Goal: Contribute content: Contribute content

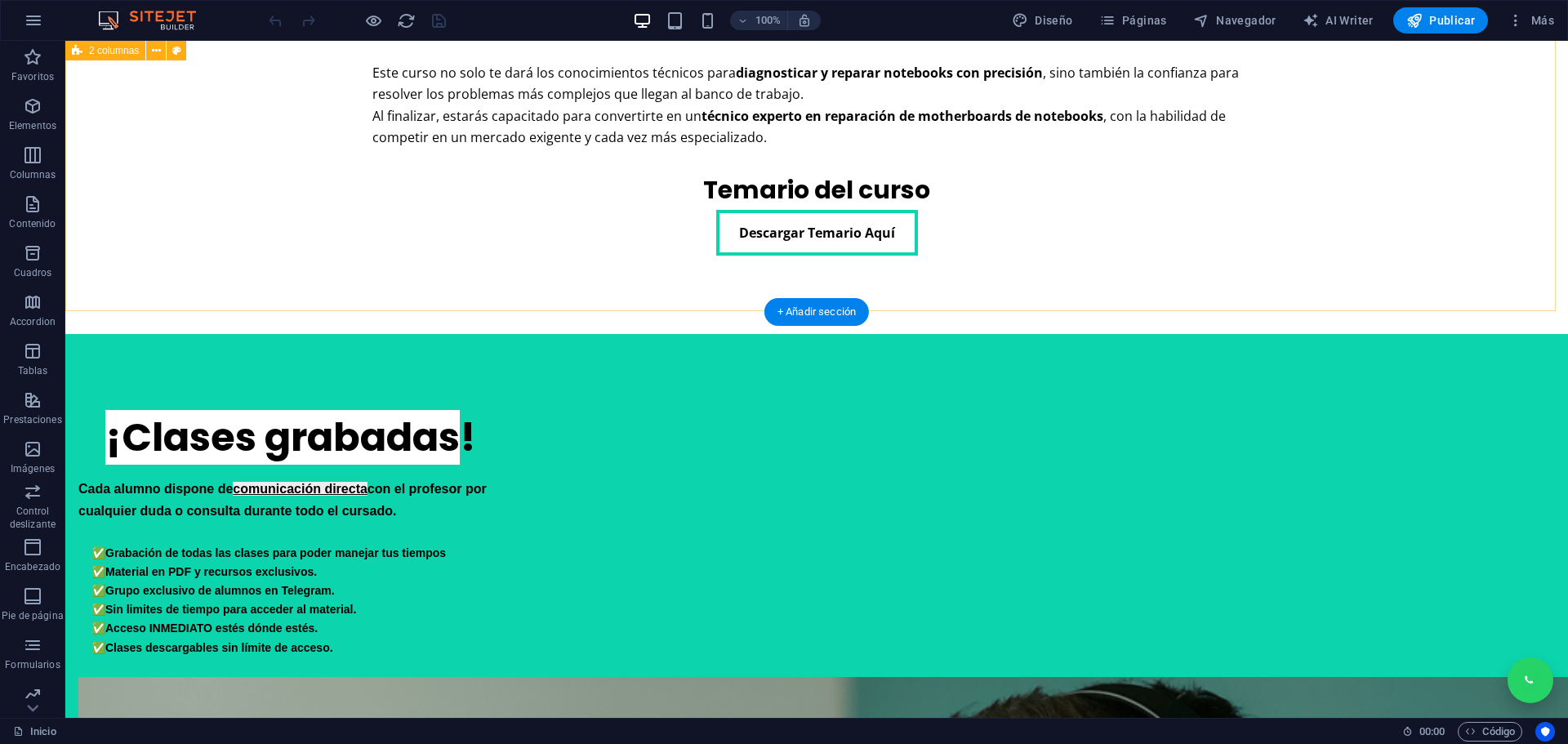
scroll to position [1470, 0]
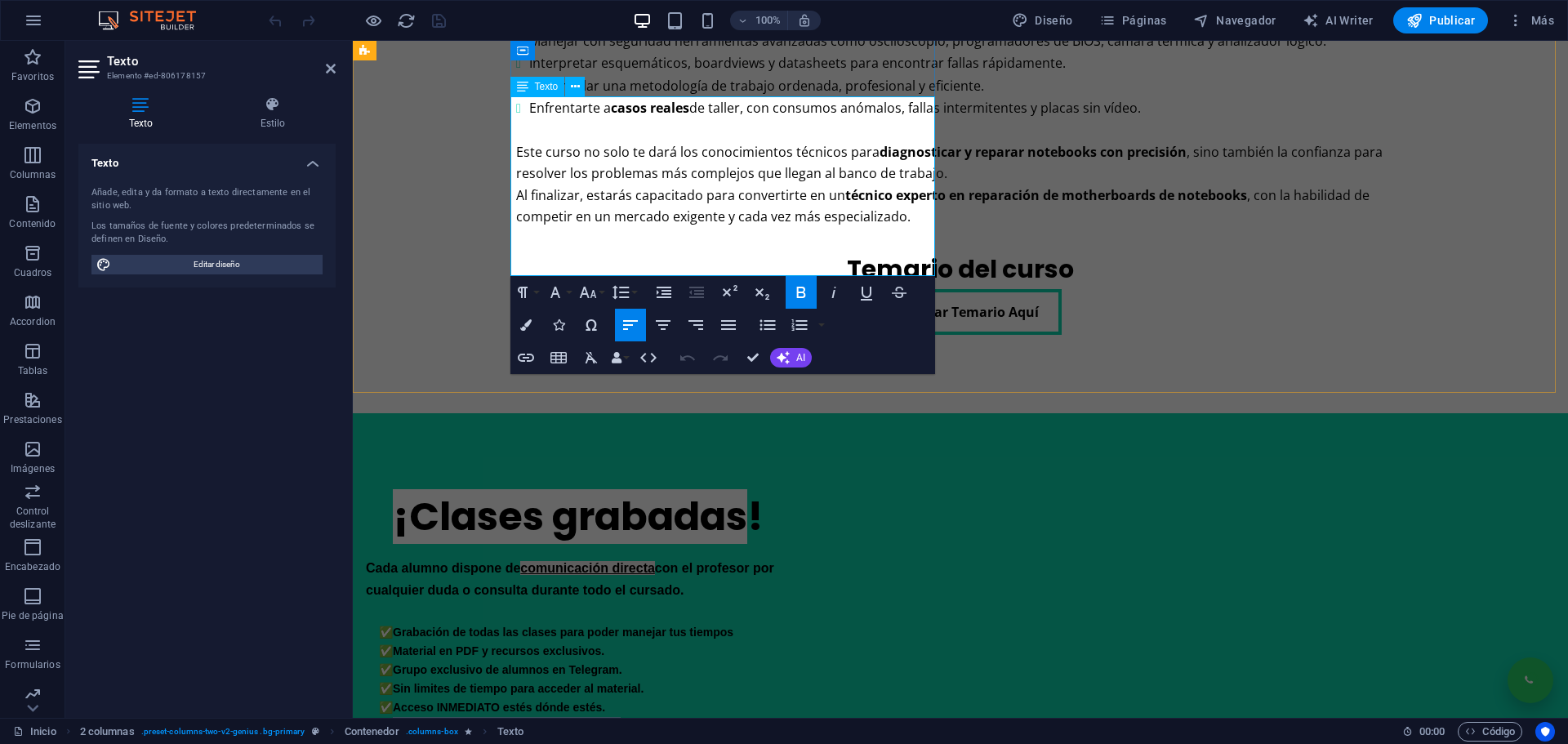
drag, startPoint x: 770, startPoint y: 265, endPoint x: 539, endPoint y: 262, distance: 231.0
click at [539, 717] on li "✅Clases descargables sin límite de acceso." at bounding box center [585, 726] width 412 height 19
click at [531, 322] on icon "button" at bounding box center [525, 325] width 11 height 11
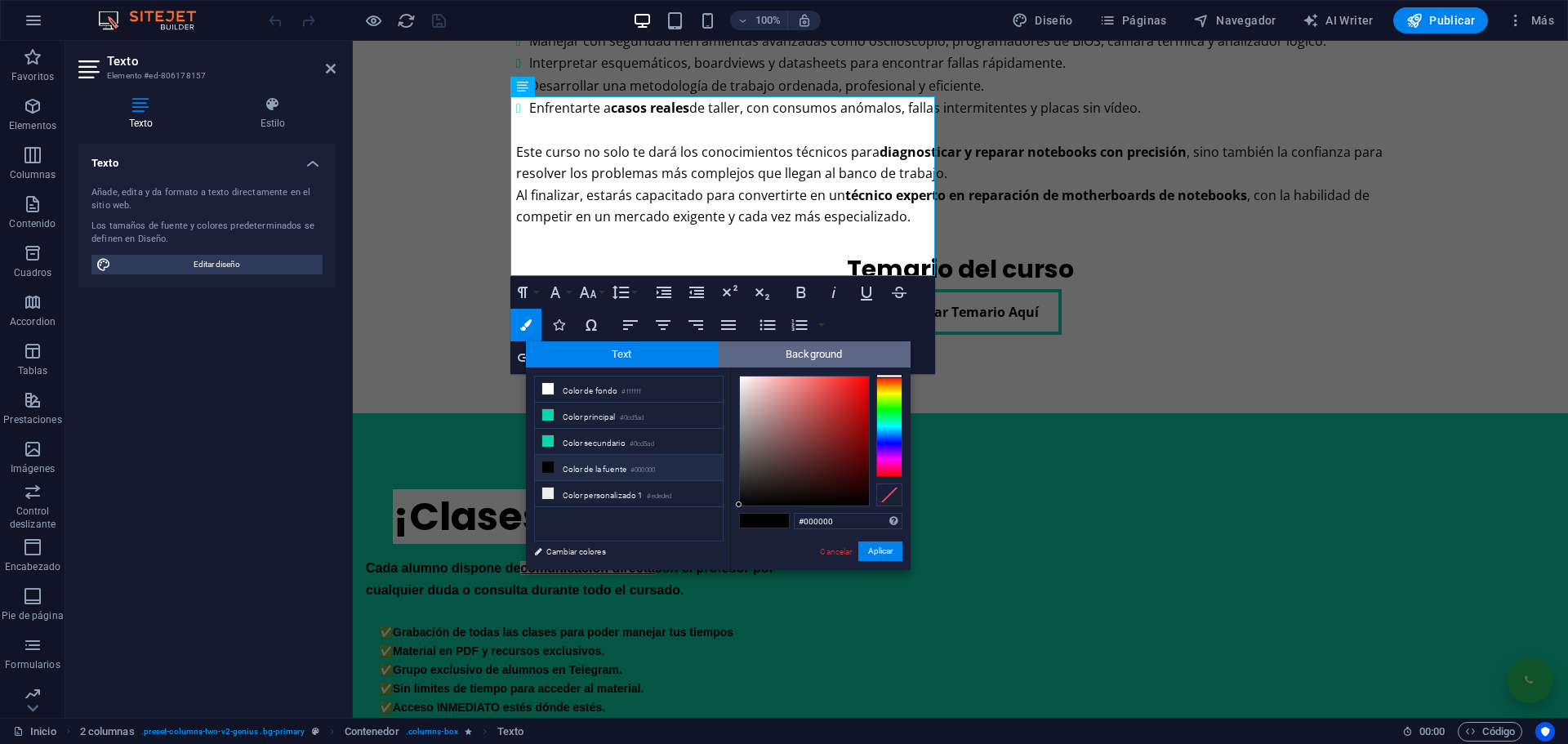
click at [772, 366] on span "Background" at bounding box center [814, 354] width 192 height 26
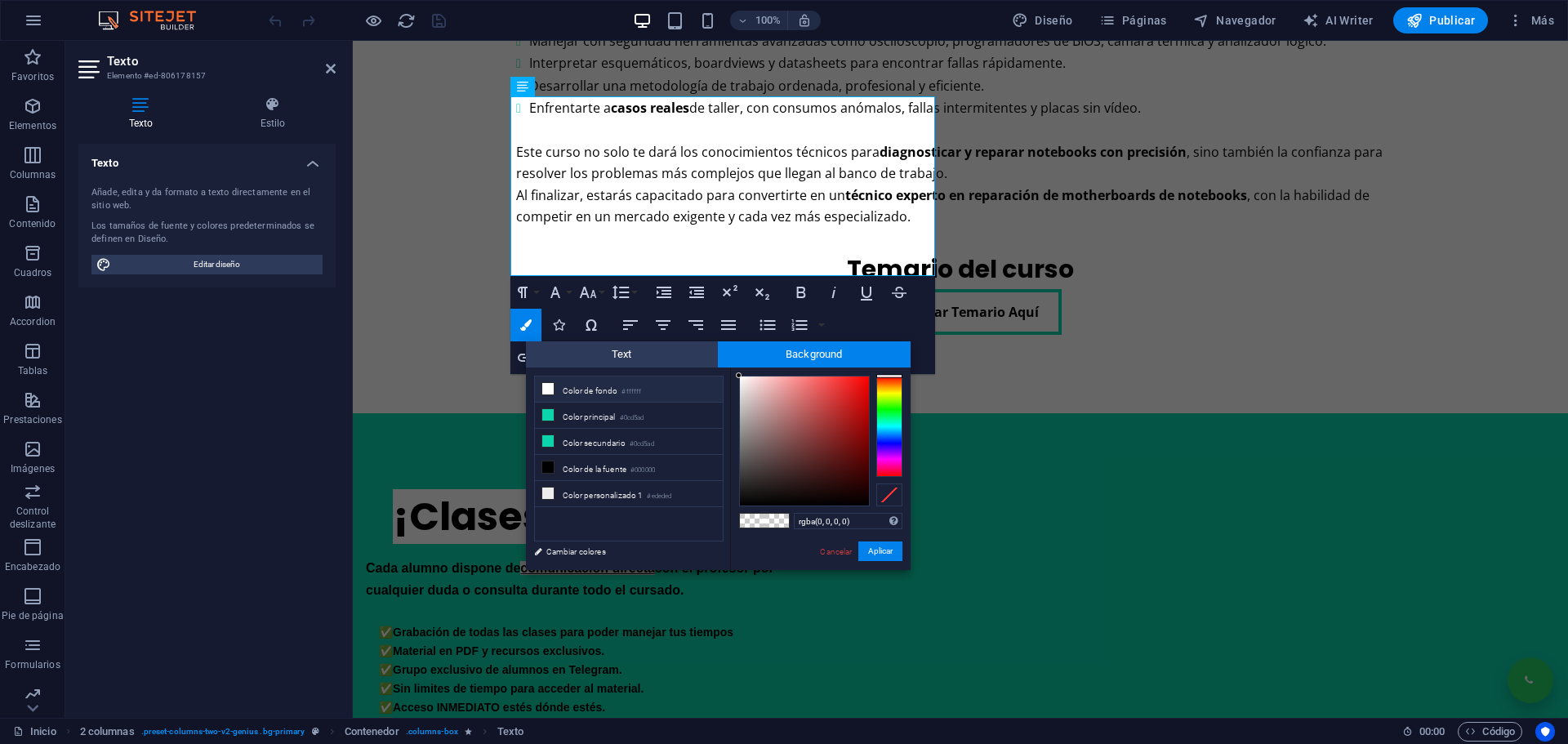
click at [581, 389] on li "Color de fondo #ffffff" at bounding box center [628, 390] width 188 height 26
type input "rgba(255, 255, 255, 0)"
click at [871, 548] on button "Aplicar" at bounding box center [881, 551] width 44 height 19
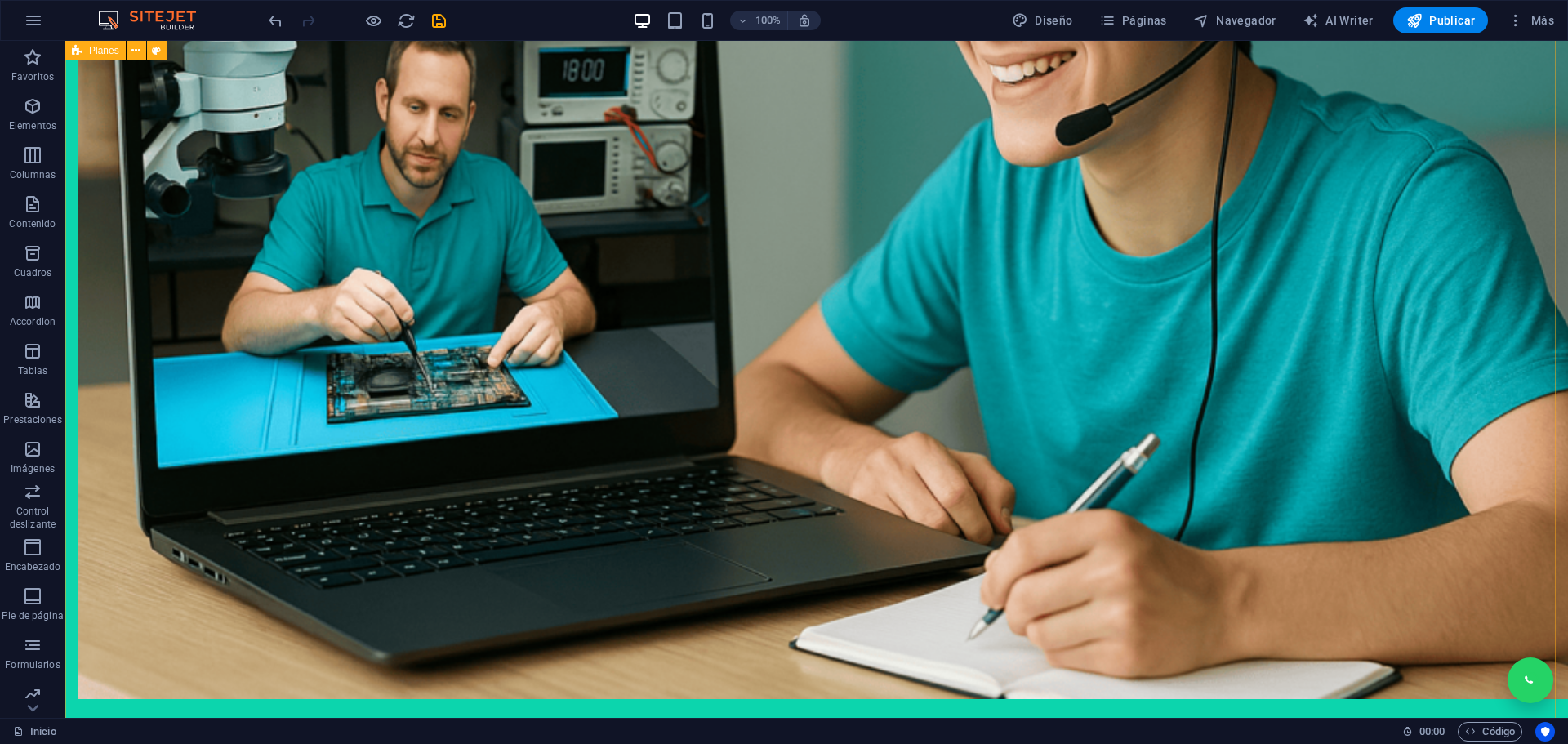
scroll to position [2777, 0]
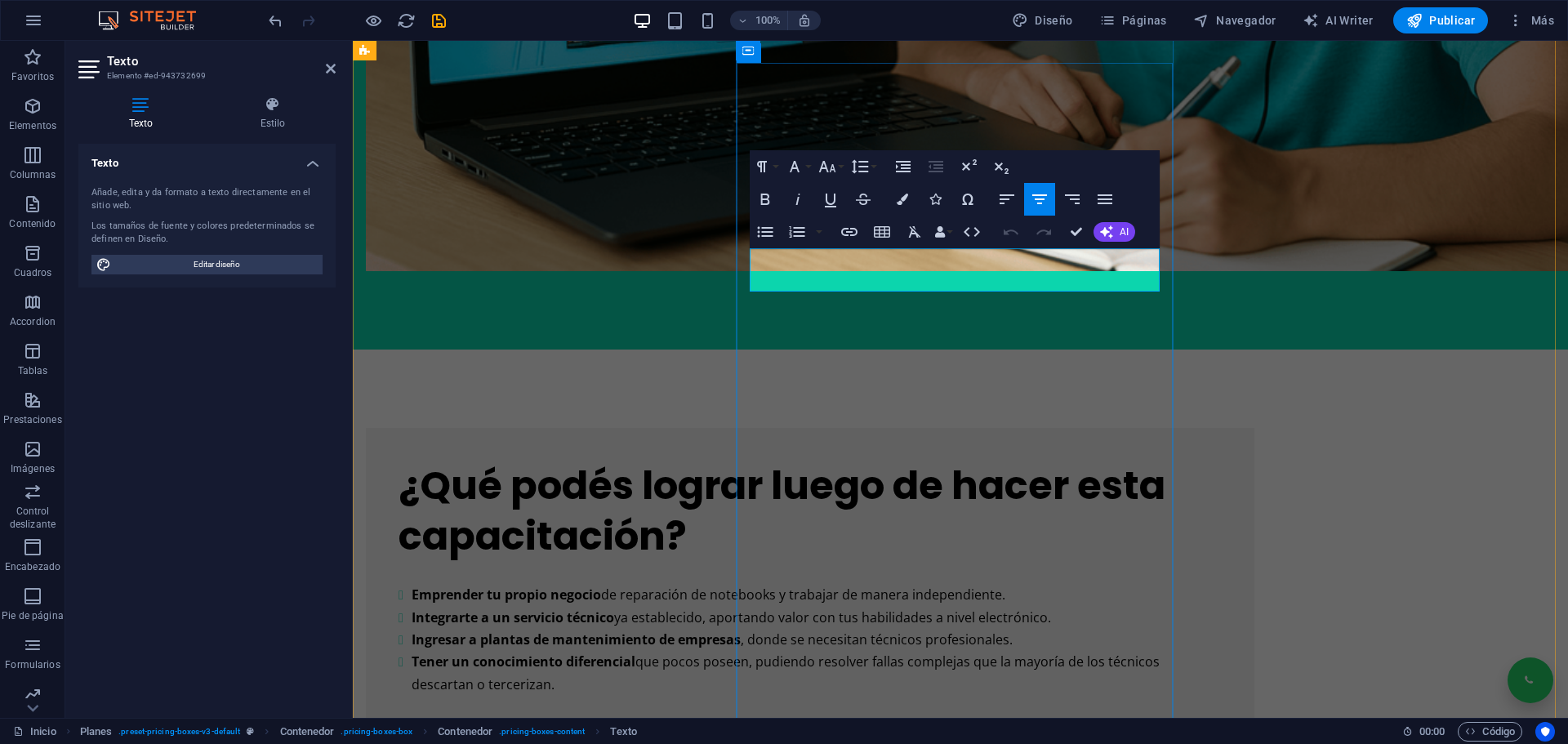
drag, startPoint x: 944, startPoint y: 279, endPoint x: 877, endPoint y: 281, distance: 67.0
click at [768, 198] on icon "button" at bounding box center [765, 199] width 9 height 11
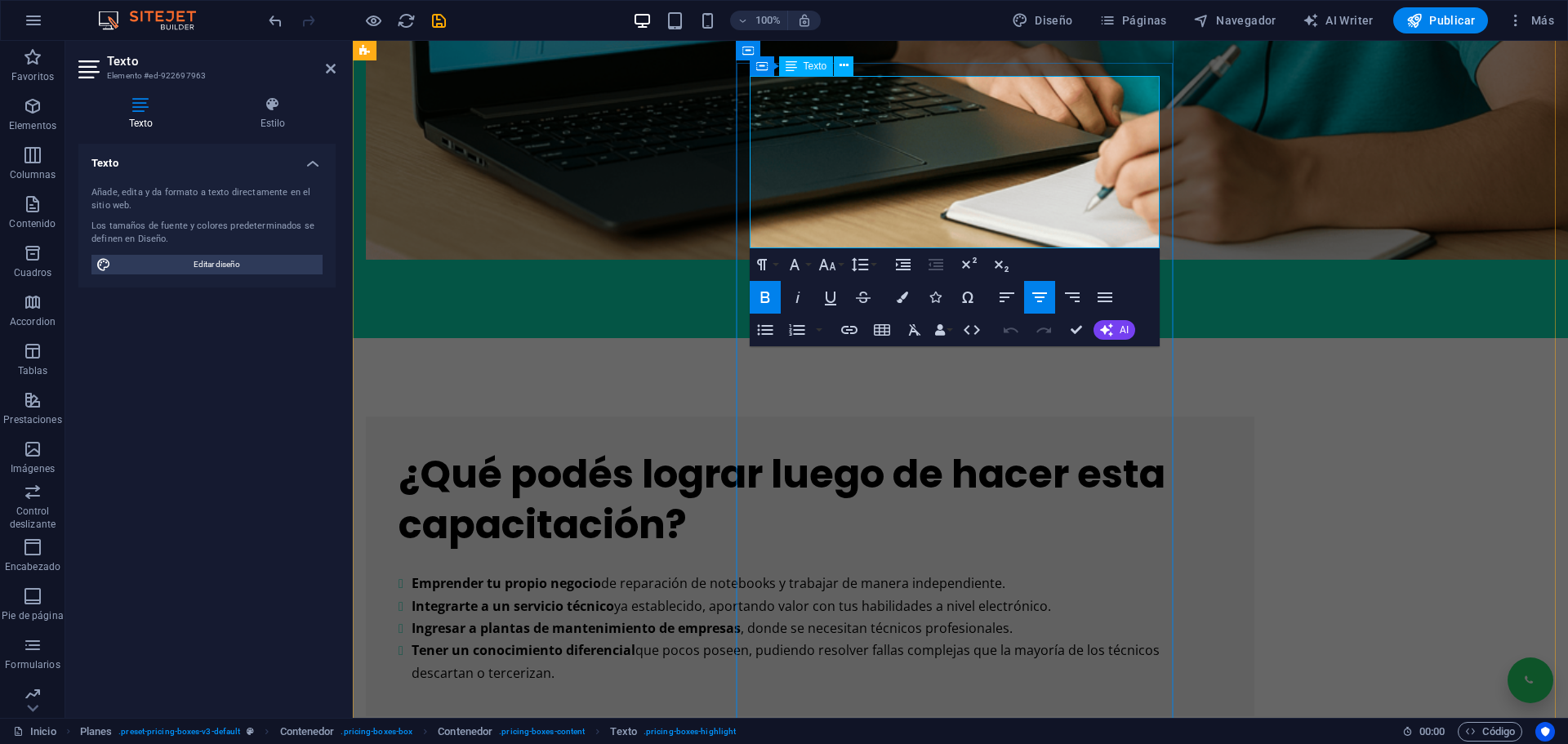
scroll to position [2766, 0]
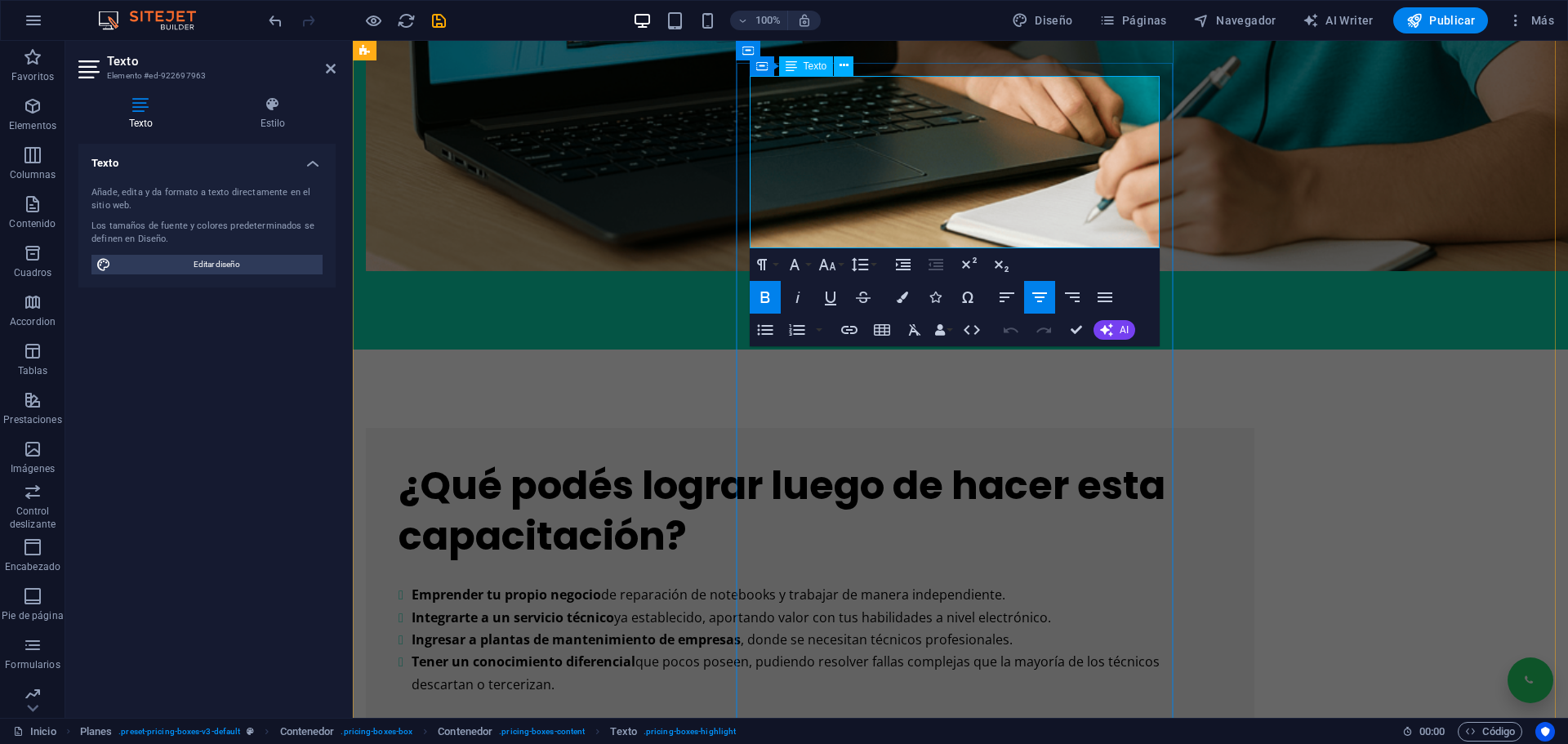
drag, startPoint x: 1046, startPoint y: 184, endPoint x: 869, endPoint y: 180, distance: 177.0
click at [900, 290] on button "Colors" at bounding box center [903, 297] width 31 height 32
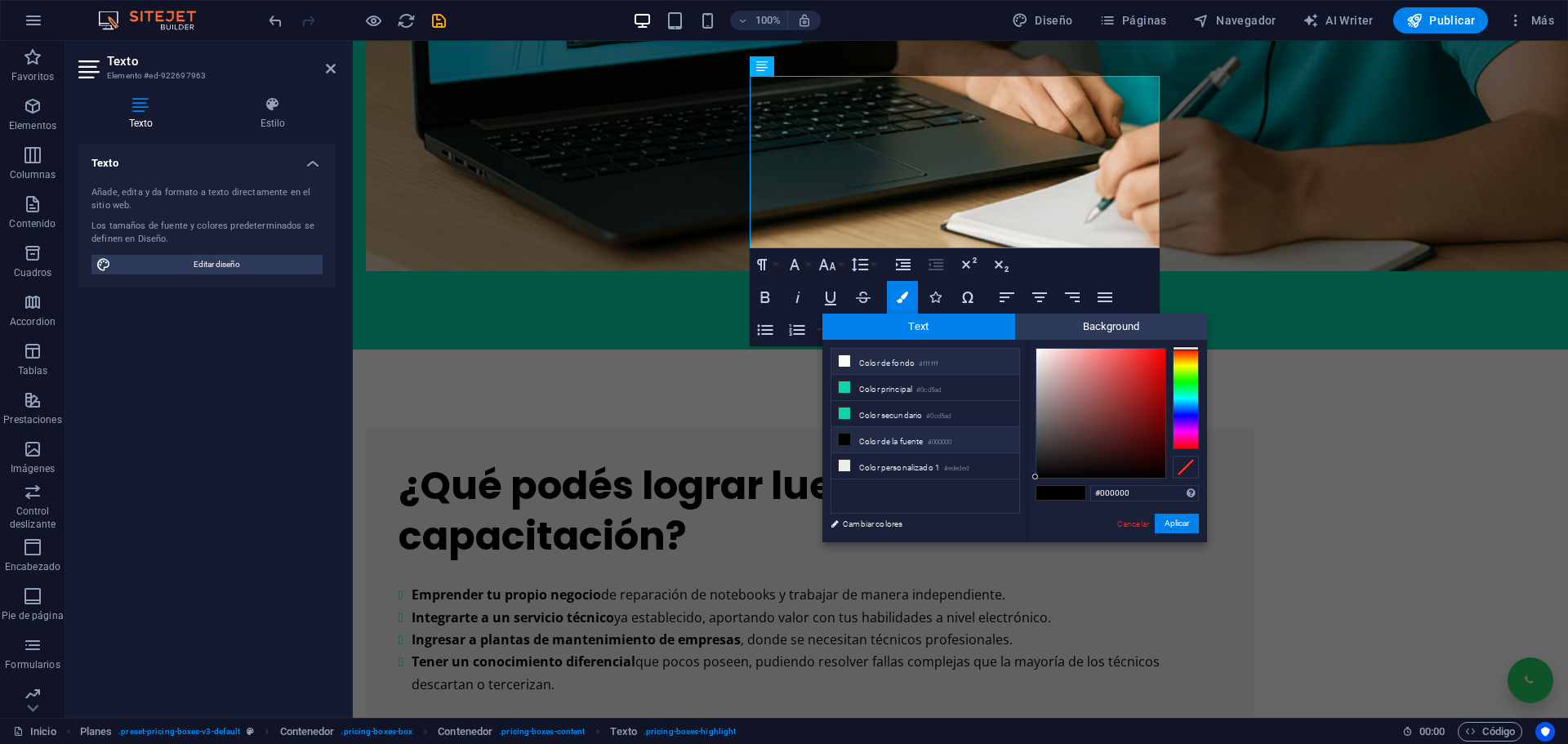
click at [869, 356] on li "Color de fondo #ffffff" at bounding box center [925, 362] width 188 height 26
type input "#ffffff"
click at [1099, 330] on span "Background" at bounding box center [1111, 327] width 192 height 26
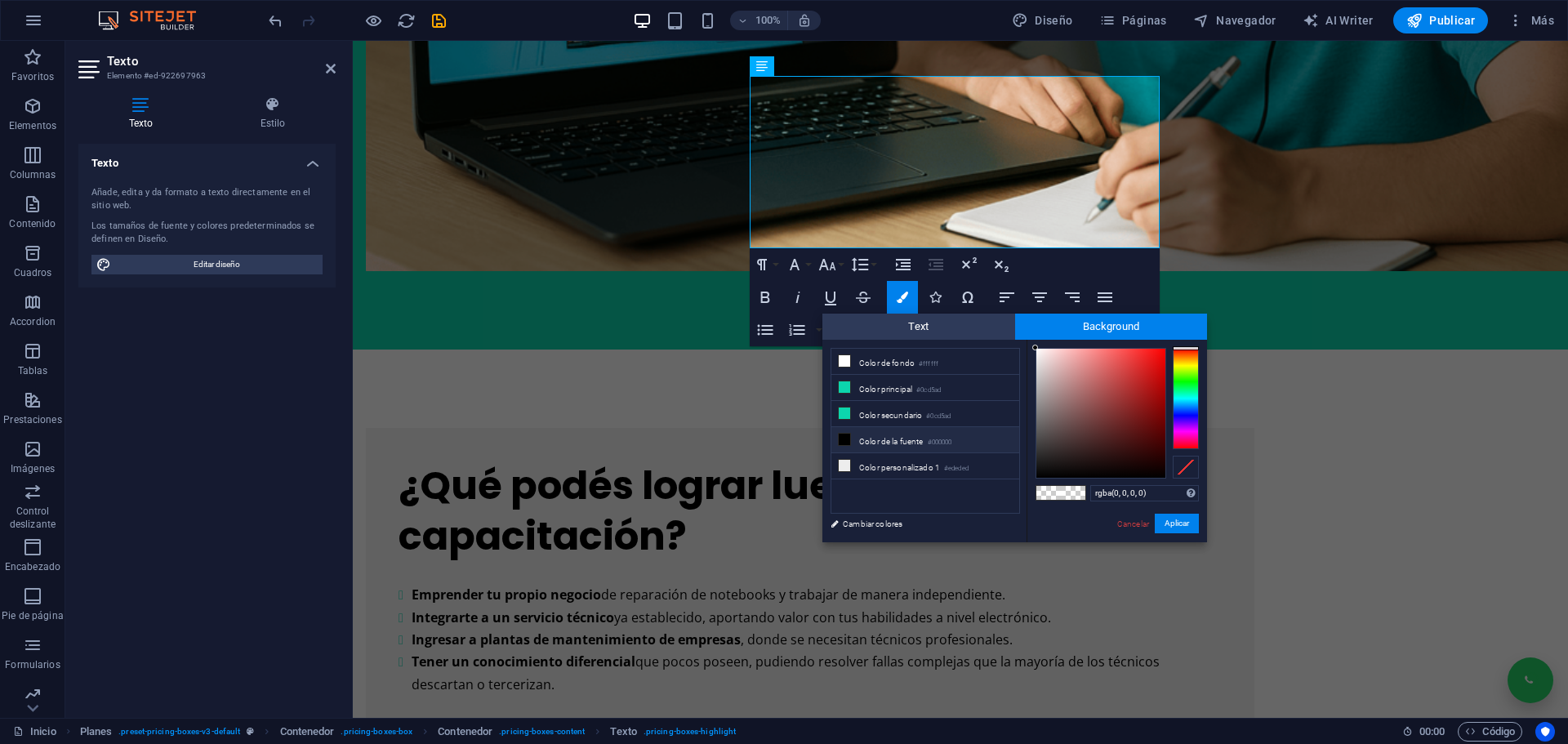
click at [871, 436] on li "Color de la fuente #000000" at bounding box center [925, 440] width 188 height 26
click at [1167, 518] on button "Aplicar" at bounding box center [1177, 523] width 44 height 19
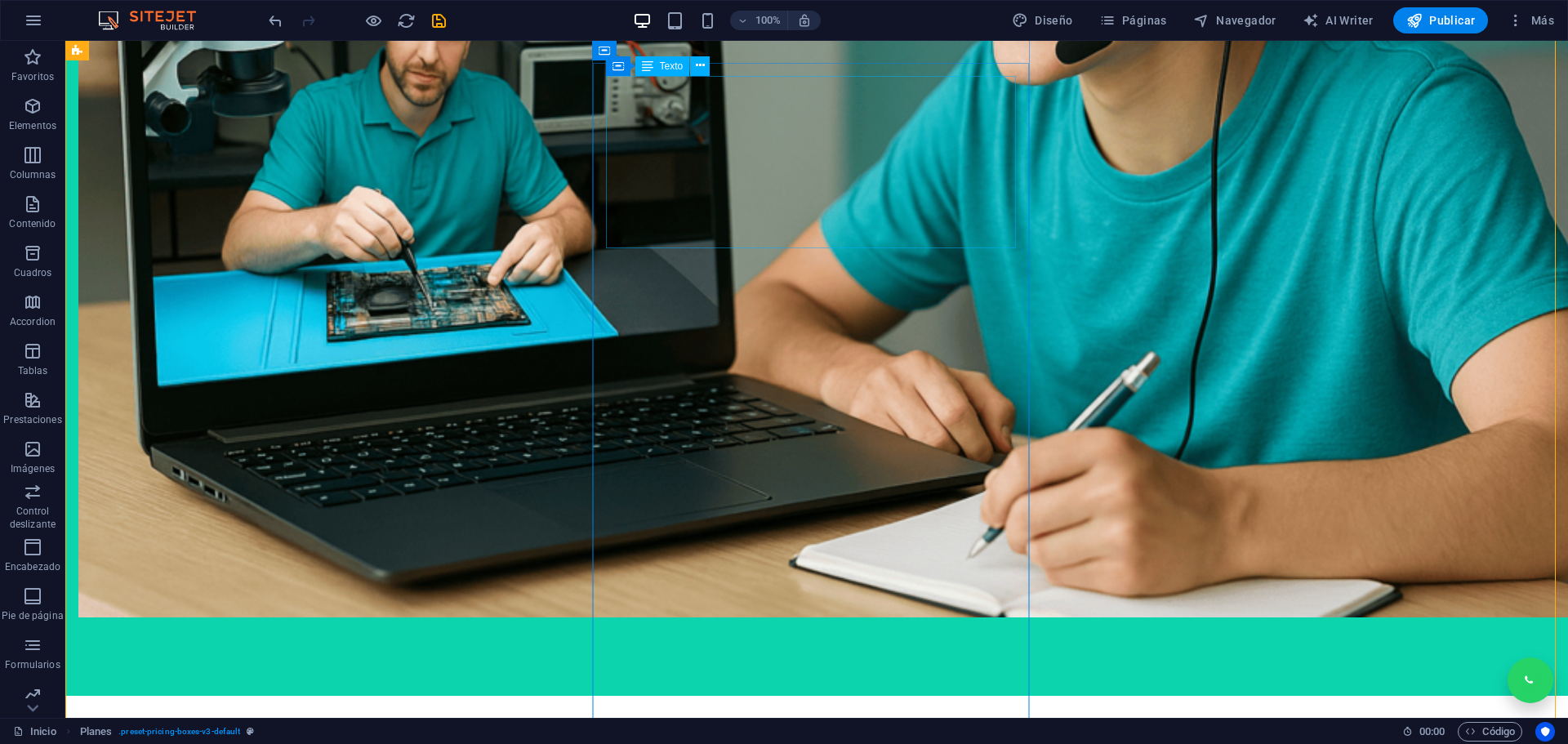
drag, startPoint x: 841, startPoint y: 178, endPoint x: 554, endPoint y: 178, distance: 287.0
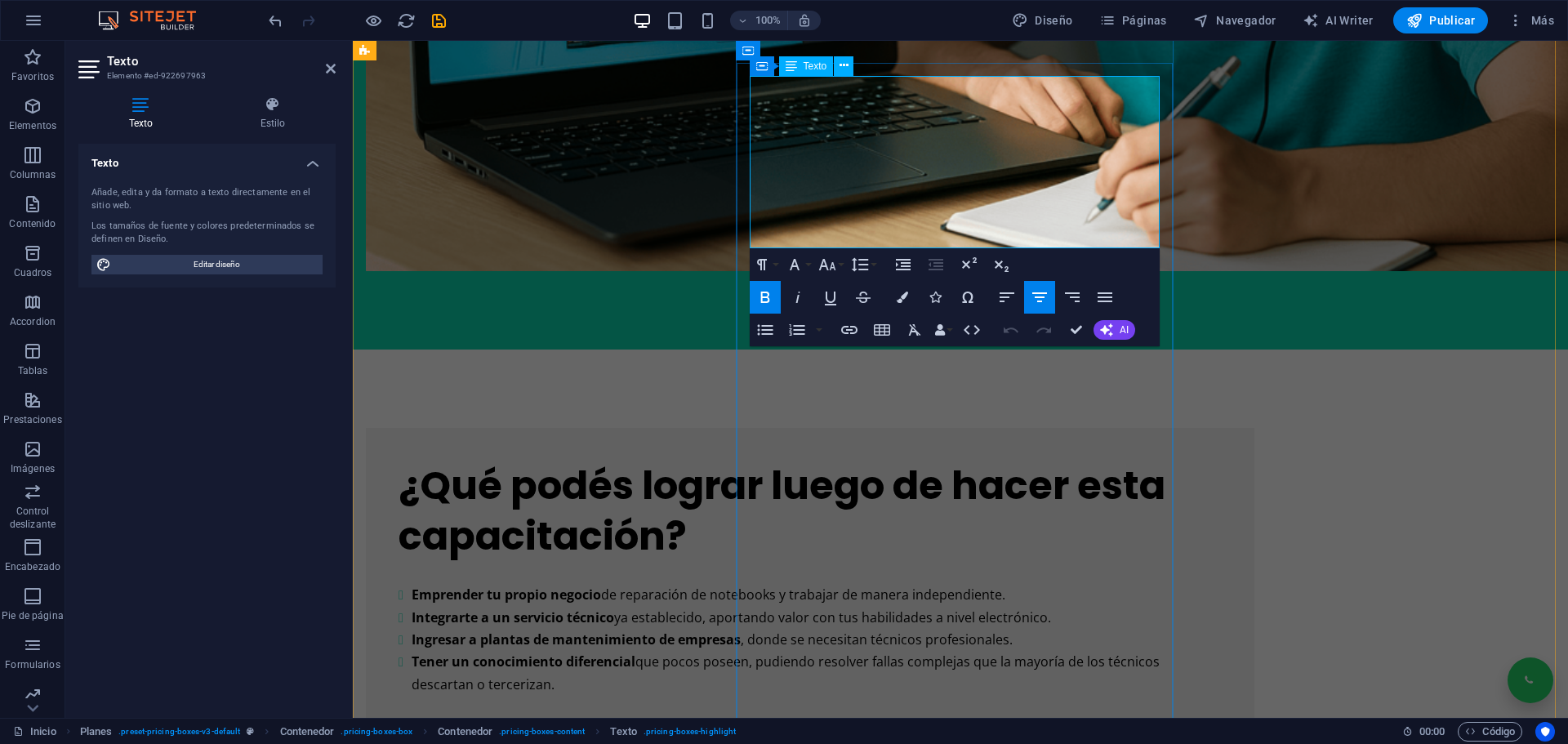
drag, startPoint x: 1031, startPoint y: 186, endPoint x: 856, endPoint y: 178, distance: 175.2
click at [910, 294] on button "Colors" at bounding box center [903, 297] width 31 height 32
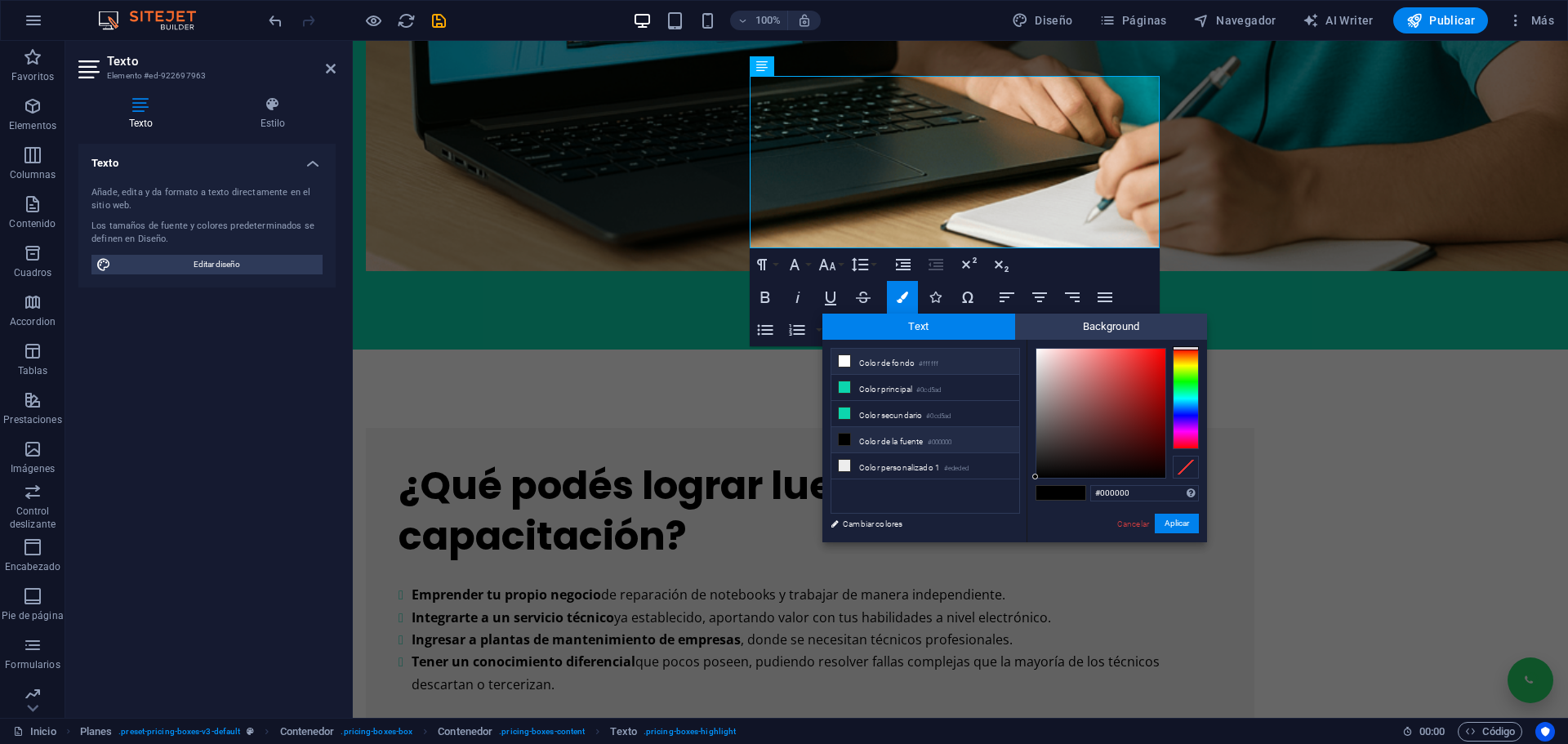
click at [890, 358] on li "Color de fondo #ffffff" at bounding box center [925, 362] width 188 height 26
type input "#ffffff"
click at [1187, 518] on button "Aplicar" at bounding box center [1177, 523] width 44 height 19
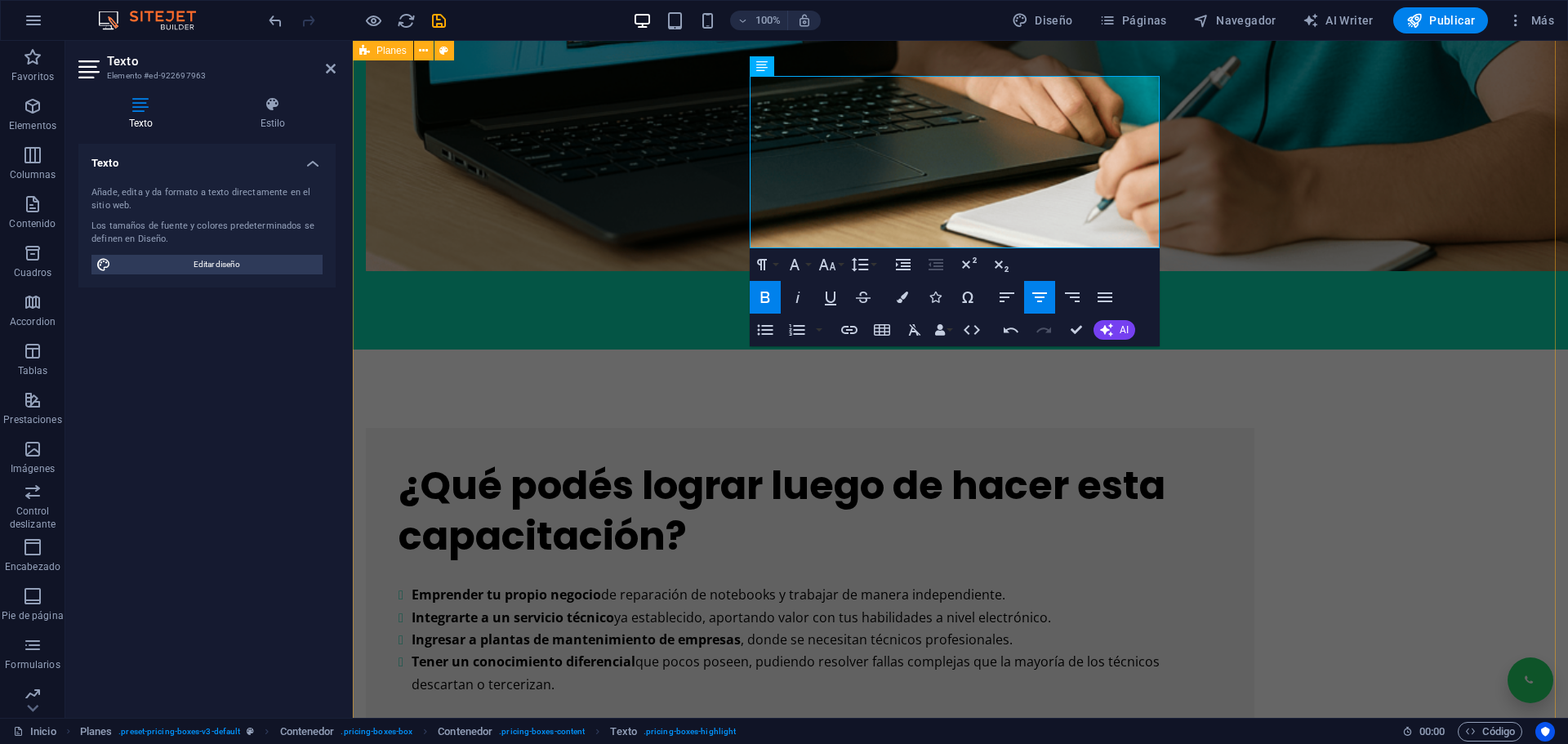
drag, startPoint x: 1212, startPoint y: 367, endPoint x: 1500, endPoint y: 367, distance: 288.0
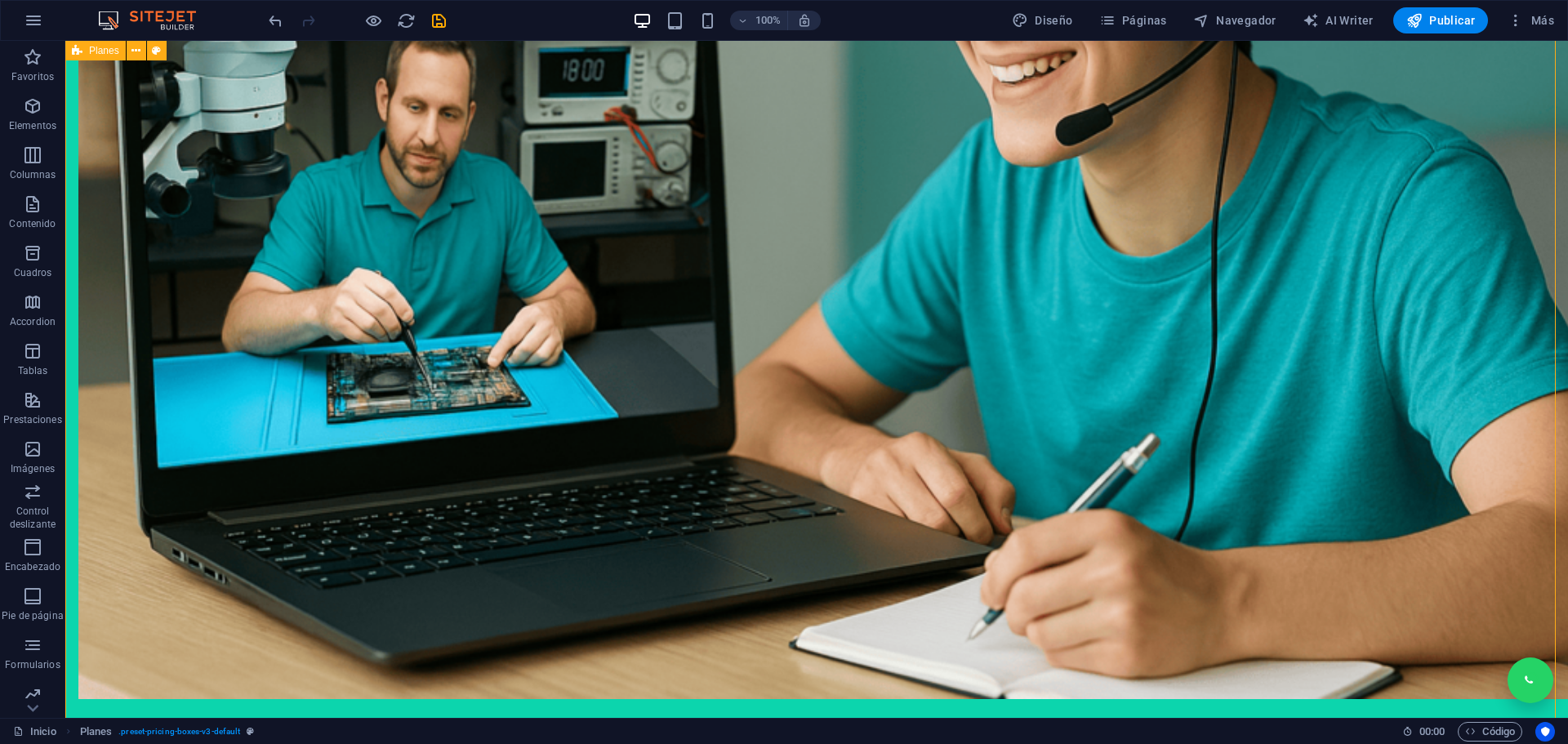
scroll to position [2614, 0]
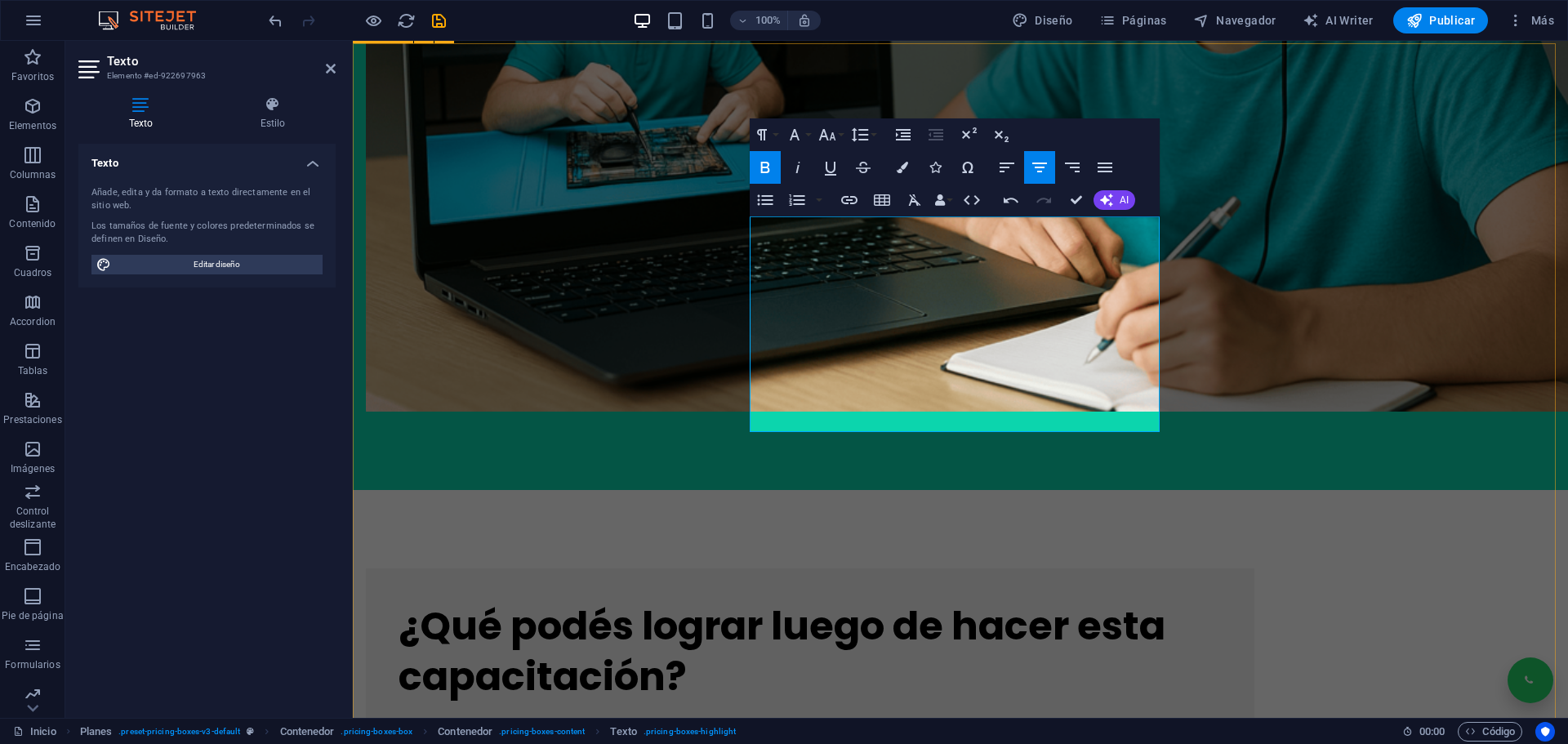
drag, startPoint x: 1122, startPoint y: 365, endPoint x: 680, endPoint y: 353, distance: 442.2
click at [773, 159] on icon "button" at bounding box center [764, 167] width 19 height 19
click at [901, 167] on icon "button" at bounding box center [902, 167] width 11 height 11
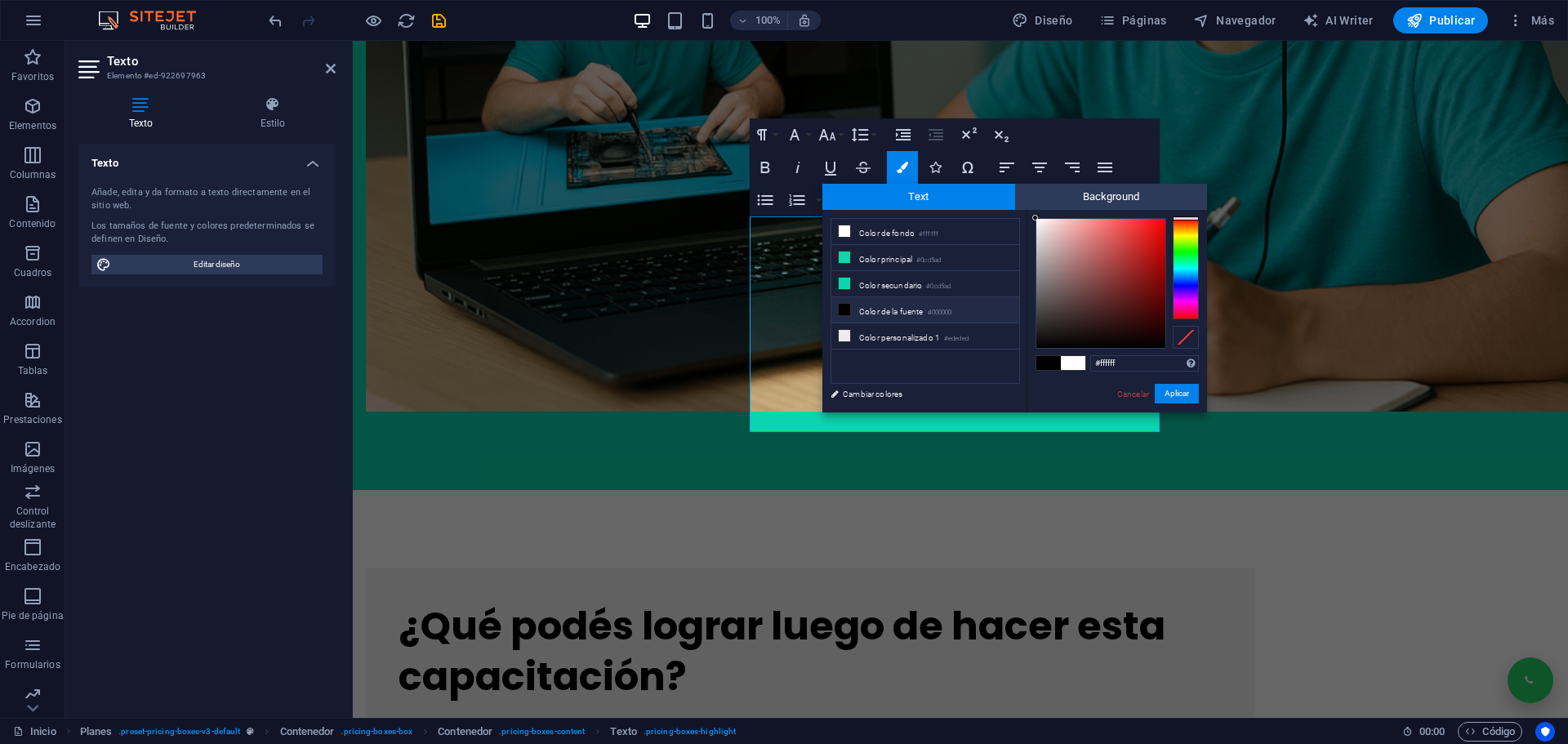
click at [870, 298] on li "Color de la fuente #000000" at bounding box center [925, 310] width 188 height 26
type input "#000000"
click at [1079, 200] on span "Background" at bounding box center [1111, 197] width 192 height 26
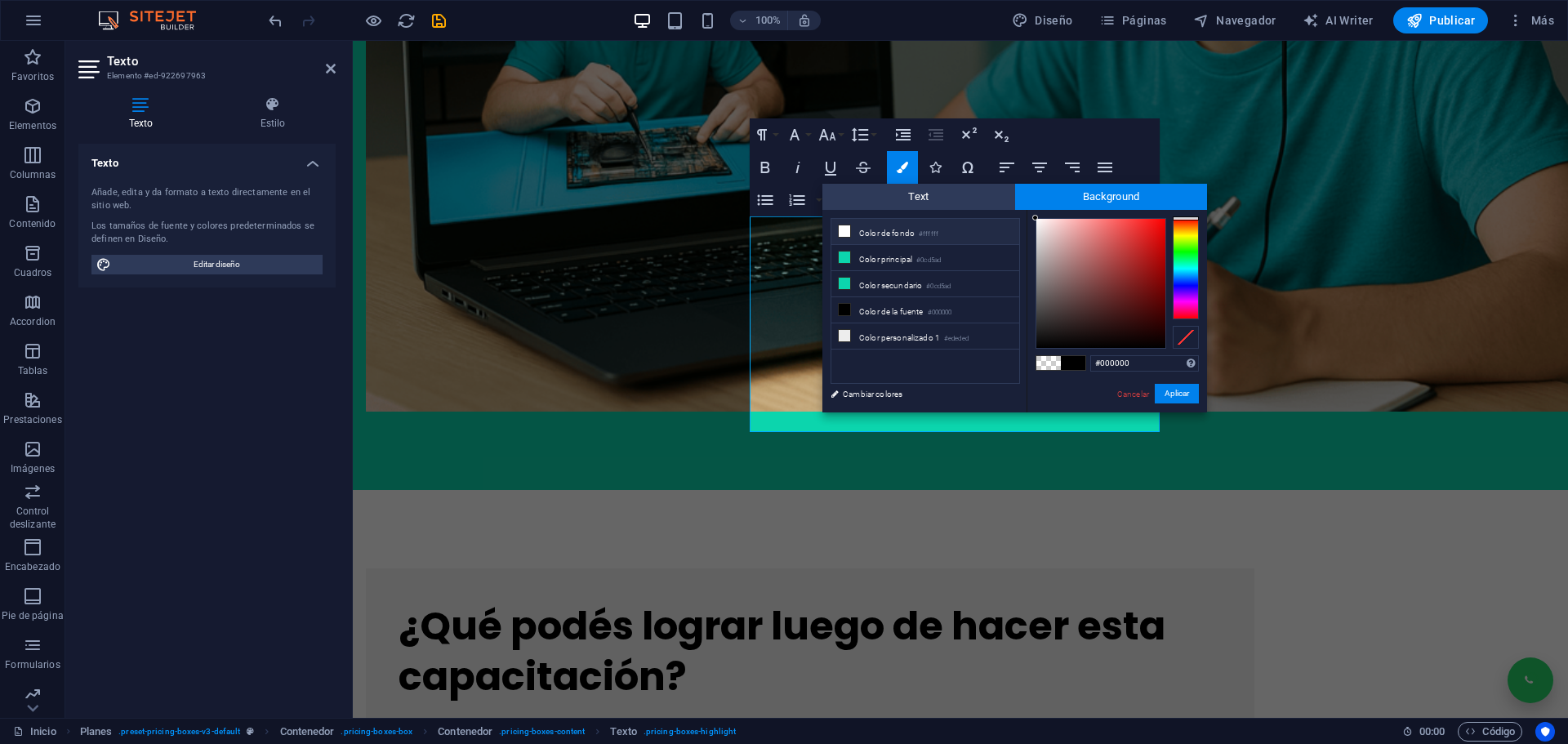
click at [881, 227] on li "Color de fondo #ffffff" at bounding box center [925, 232] width 188 height 26
type input "rgba(255, 255, 255, 0)"
drag, startPoint x: 1172, startPoint y: 393, endPoint x: 820, endPoint y: 353, distance: 354.3
click at [1172, 393] on button "Aplicar" at bounding box center [1177, 393] width 44 height 19
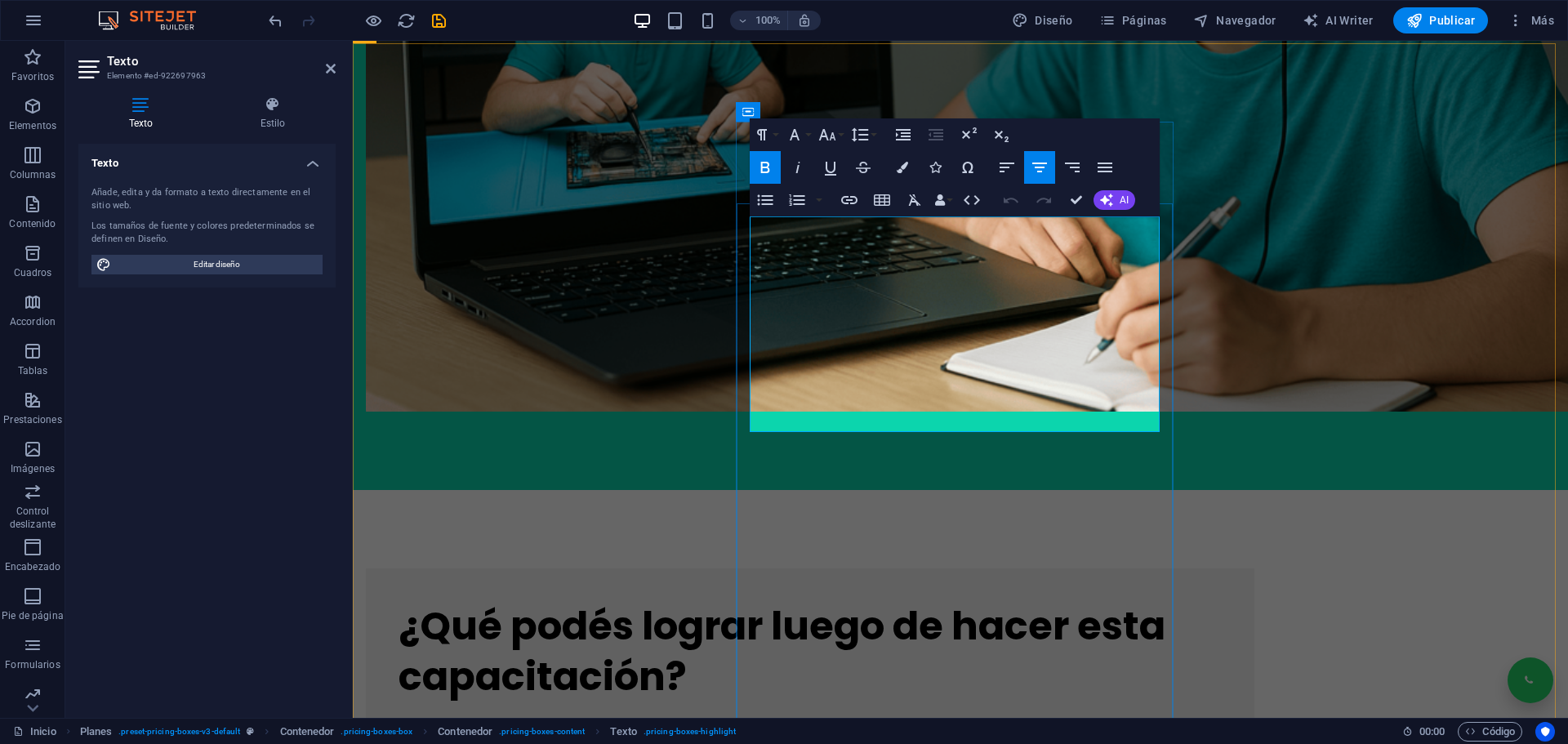
drag, startPoint x: 1102, startPoint y: 362, endPoint x: 765, endPoint y: 362, distance: 337.0
click at [910, 167] on button "Colors" at bounding box center [903, 167] width 31 height 32
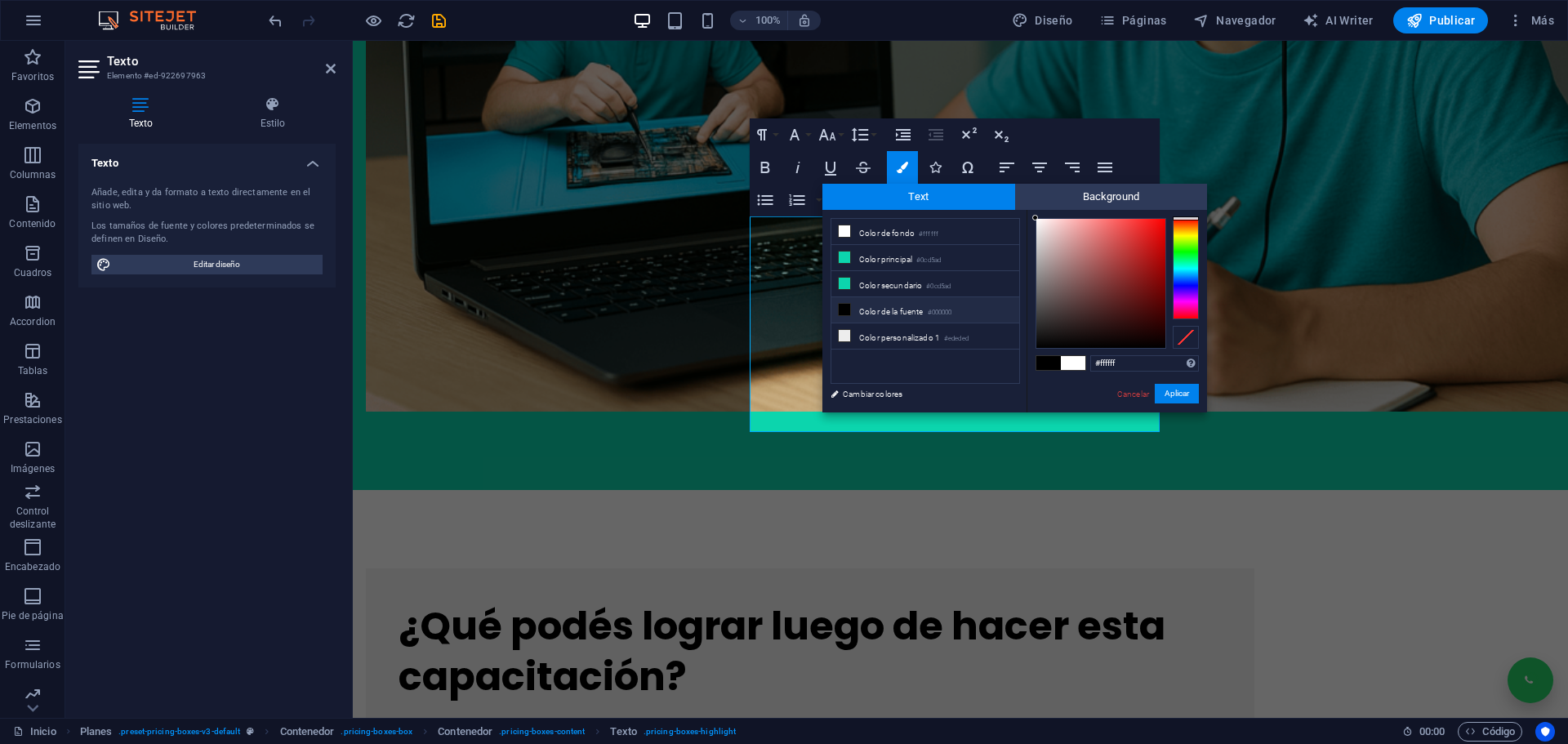
click at [883, 306] on li "Color de la fuente #000000" at bounding box center [925, 310] width 188 height 26
type input "#000000"
click at [1176, 391] on button "Aplicar" at bounding box center [1177, 393] width 44 height 19
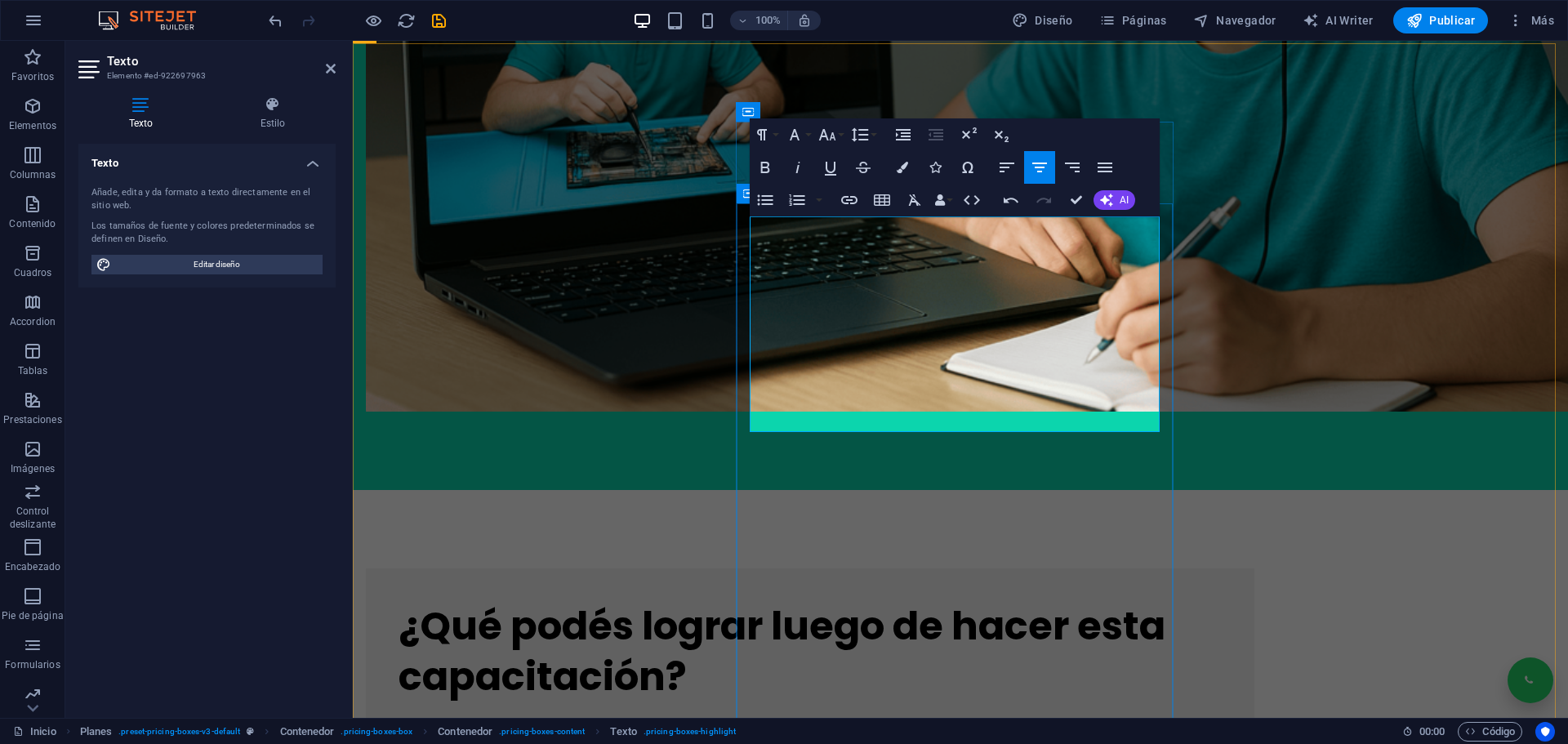
drag, startPoint x: 1117, startPoint y: 369, endPoint x: 735, endPoint y: 366, distance: 382.0
click at [831, 138] on icon "button" at bounding box center [826, 134] width 18 height 11
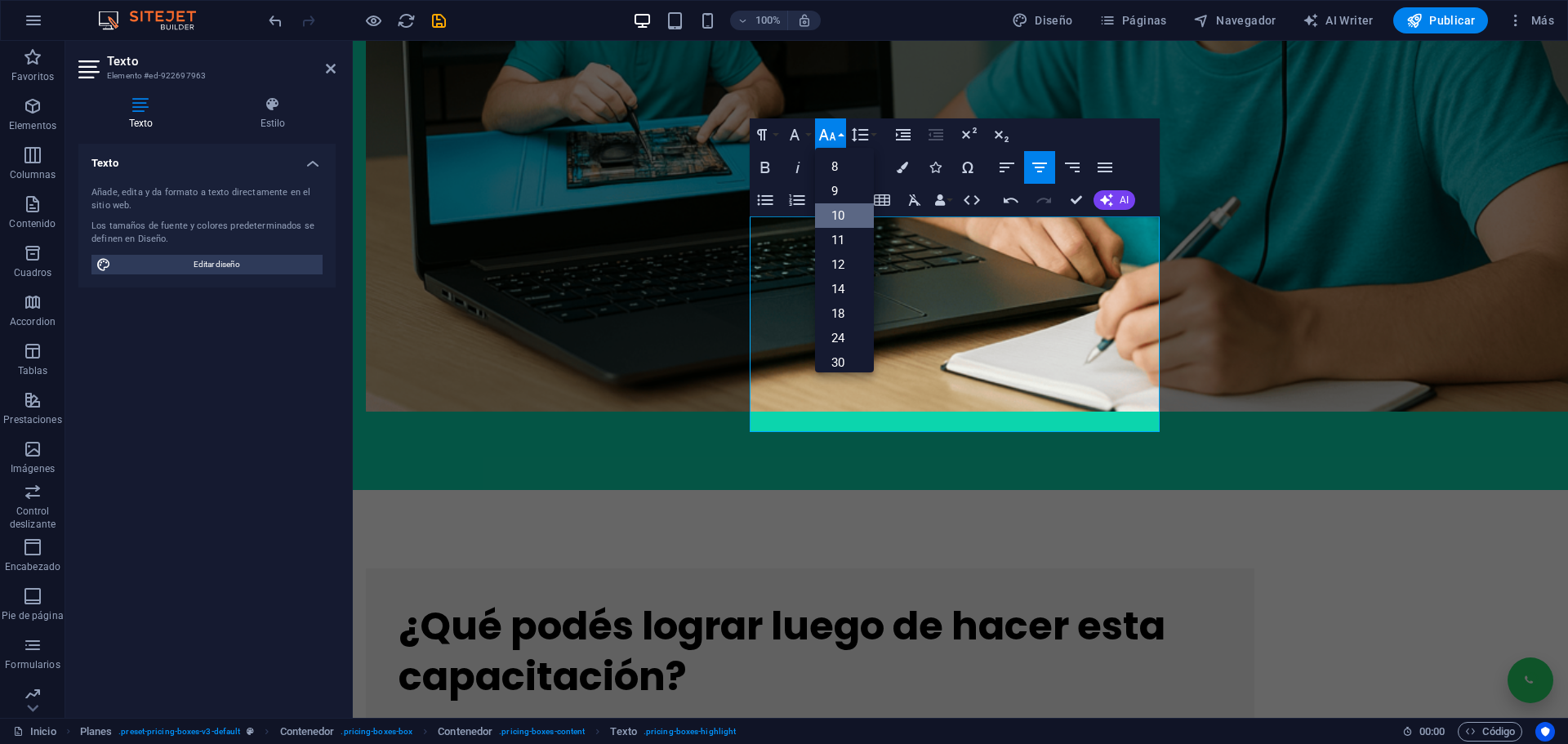
click at [846, 223] on link "10" at bounding box center [845, 216] width 59 height 24
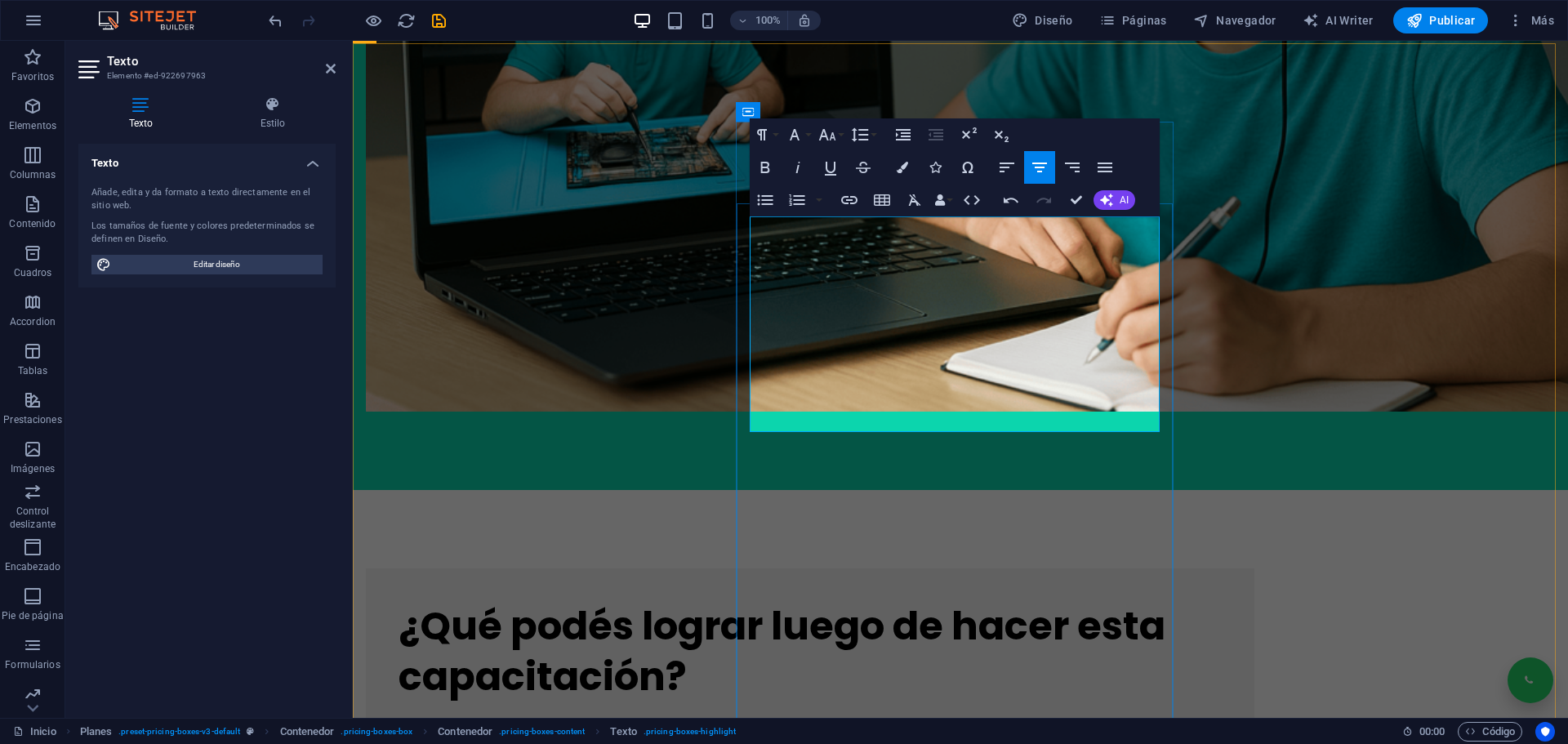
click at [277, 14] on icon "undo" at bounding box center [276, 20] width 19 height 19
click at [276, 14] on icon "undo" at bounding box center [276, 20] width 19 height 19
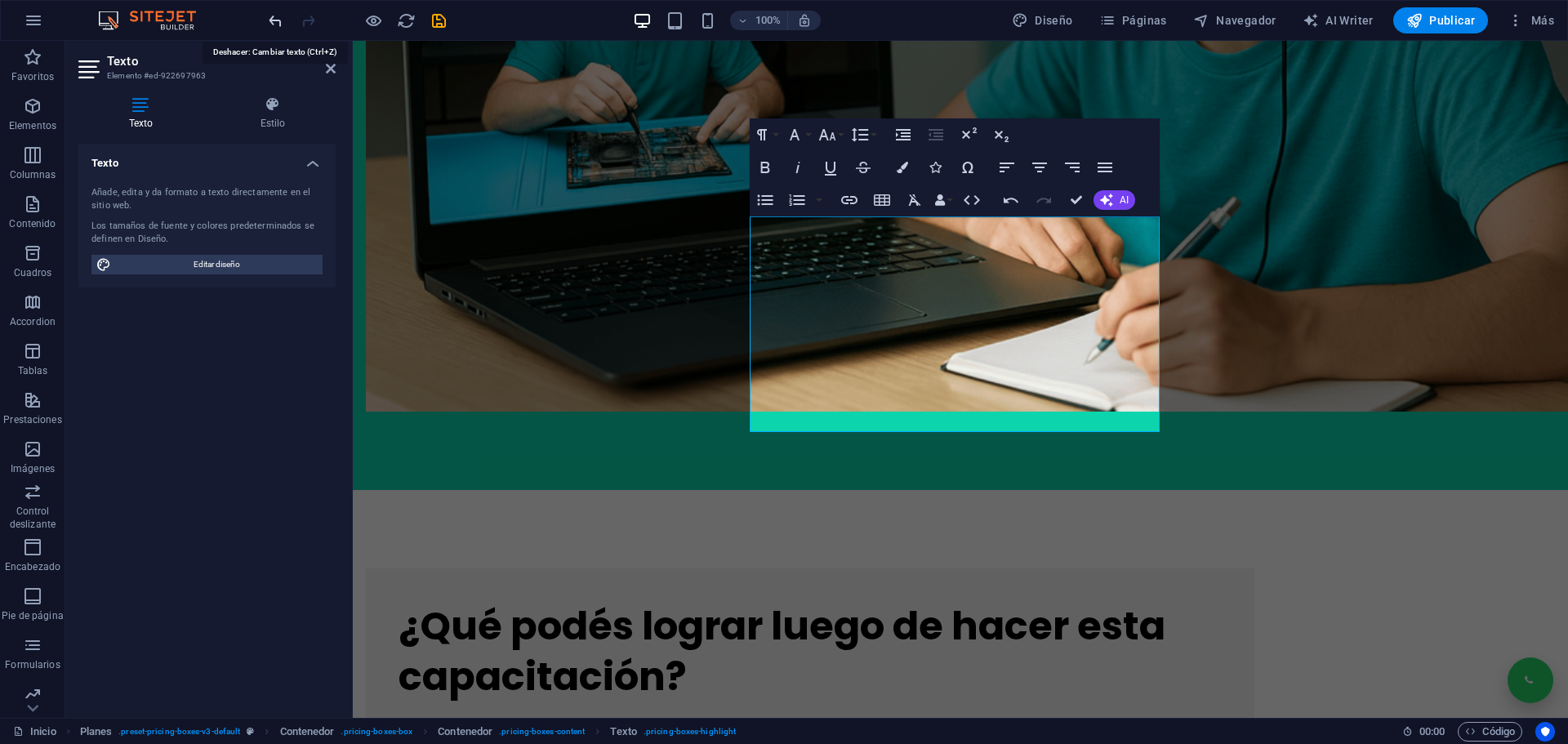
click at [276, 14] on icon "undo" at bounding box center [276, 20] width 19 height 19
click at [272, 21] on icon "undo" at bounding box center [276, 20] width 19 height 19
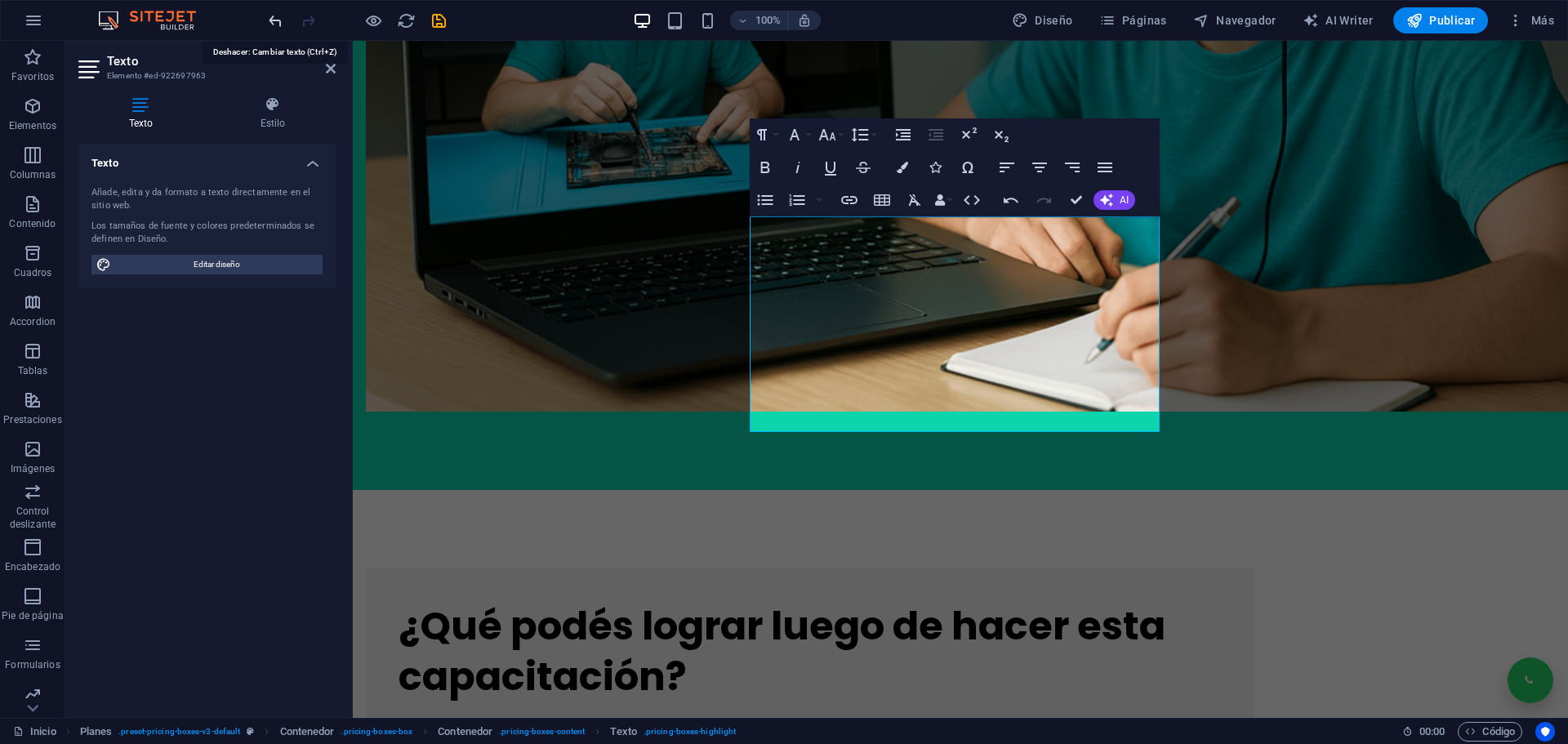
click at [272, 21] on icon "undo" at bounding box center [276, 20] width 19 height 19
drag, startPoint x: 993, startPoint y: 369, endPoint x: 775, endPoint y: 358, distance: 218.3
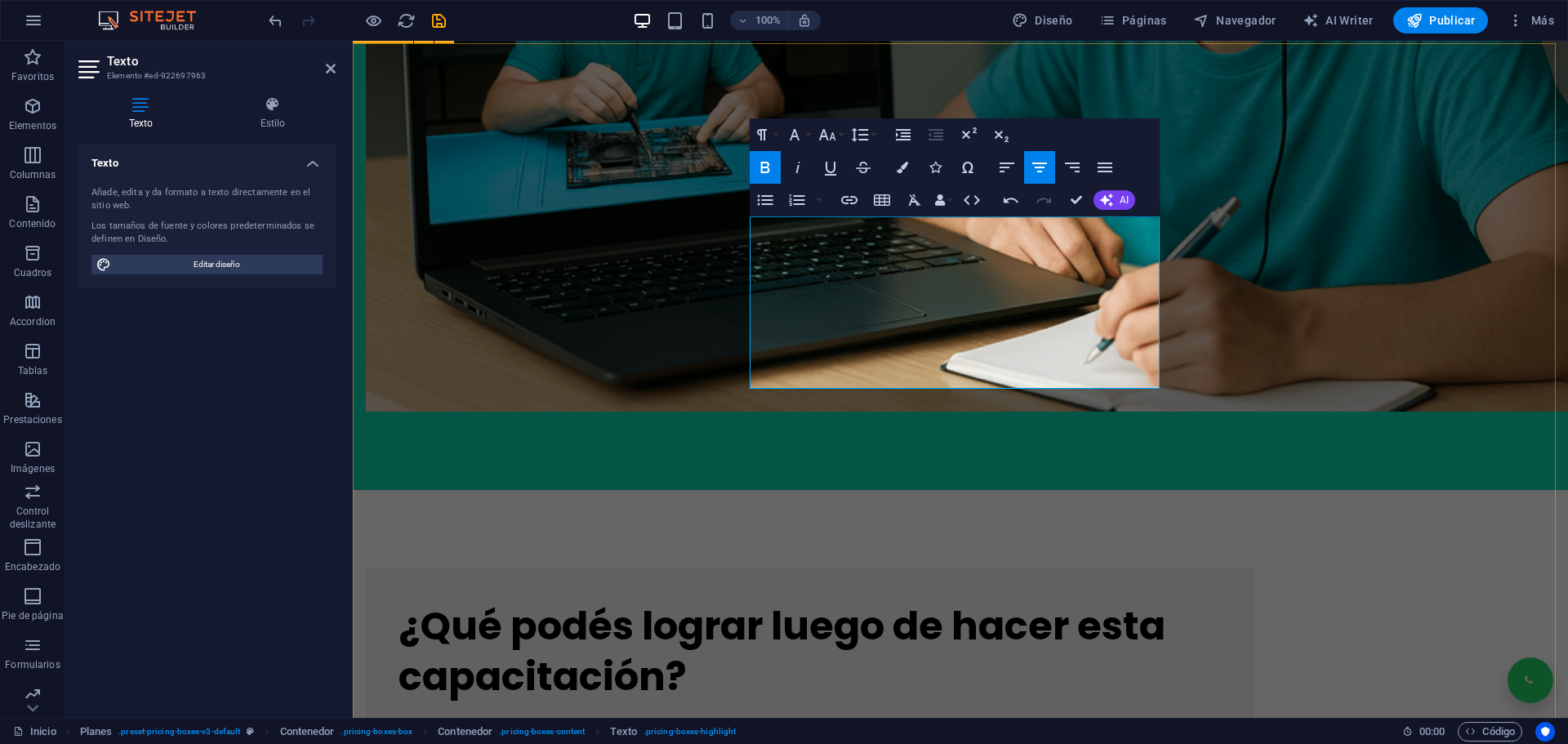
drag, startPoint x: 1318, startPoint y: 344, endPoint x: 1605, endPoint y: 342, distance: 287.0
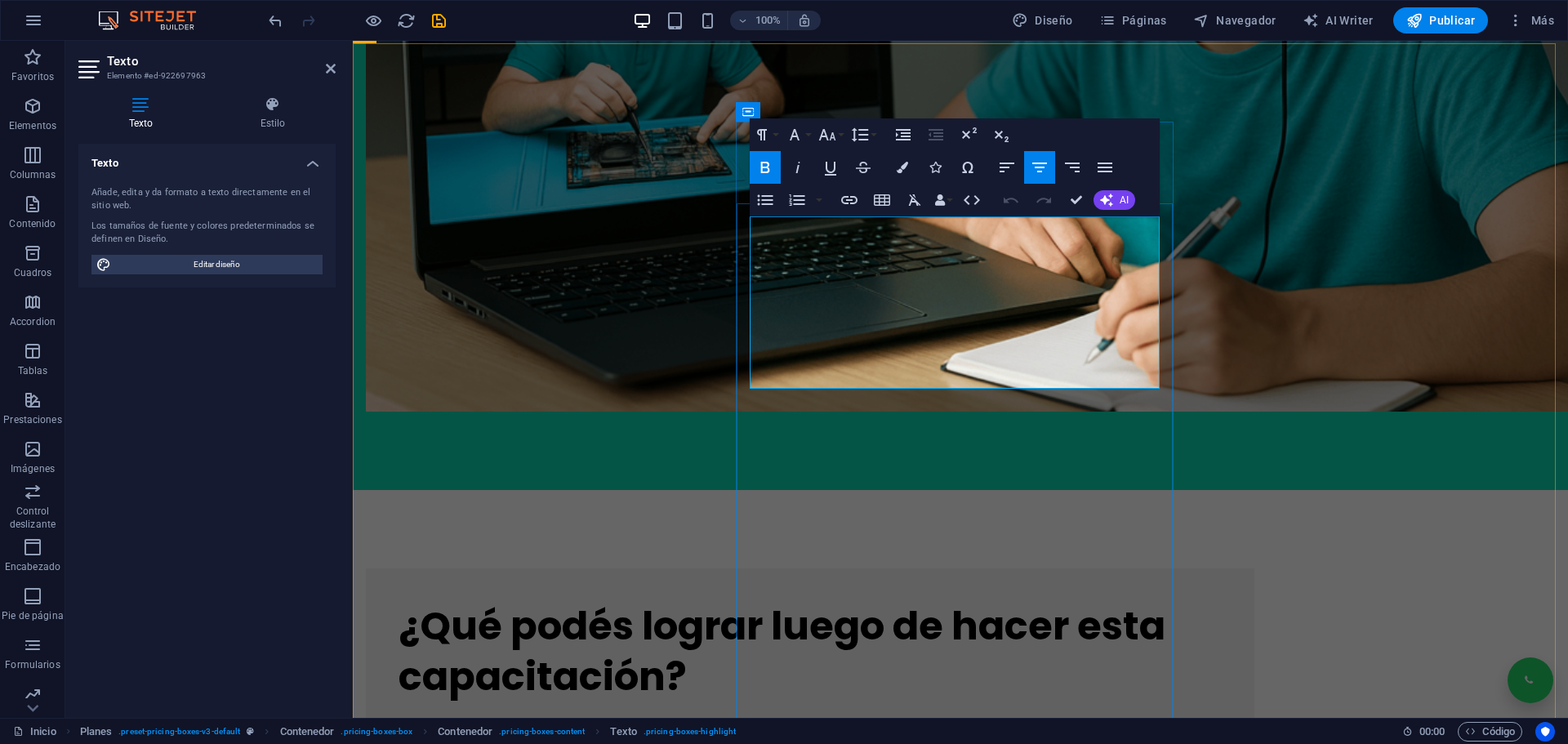
drag, startPoint x: 988, startPoint y: 239, endPoint x: 737, endPoint y: 235, distance: 251.0
click at [821, 131] on icon "button" at bounding box center [827, 134] width 19 height 19
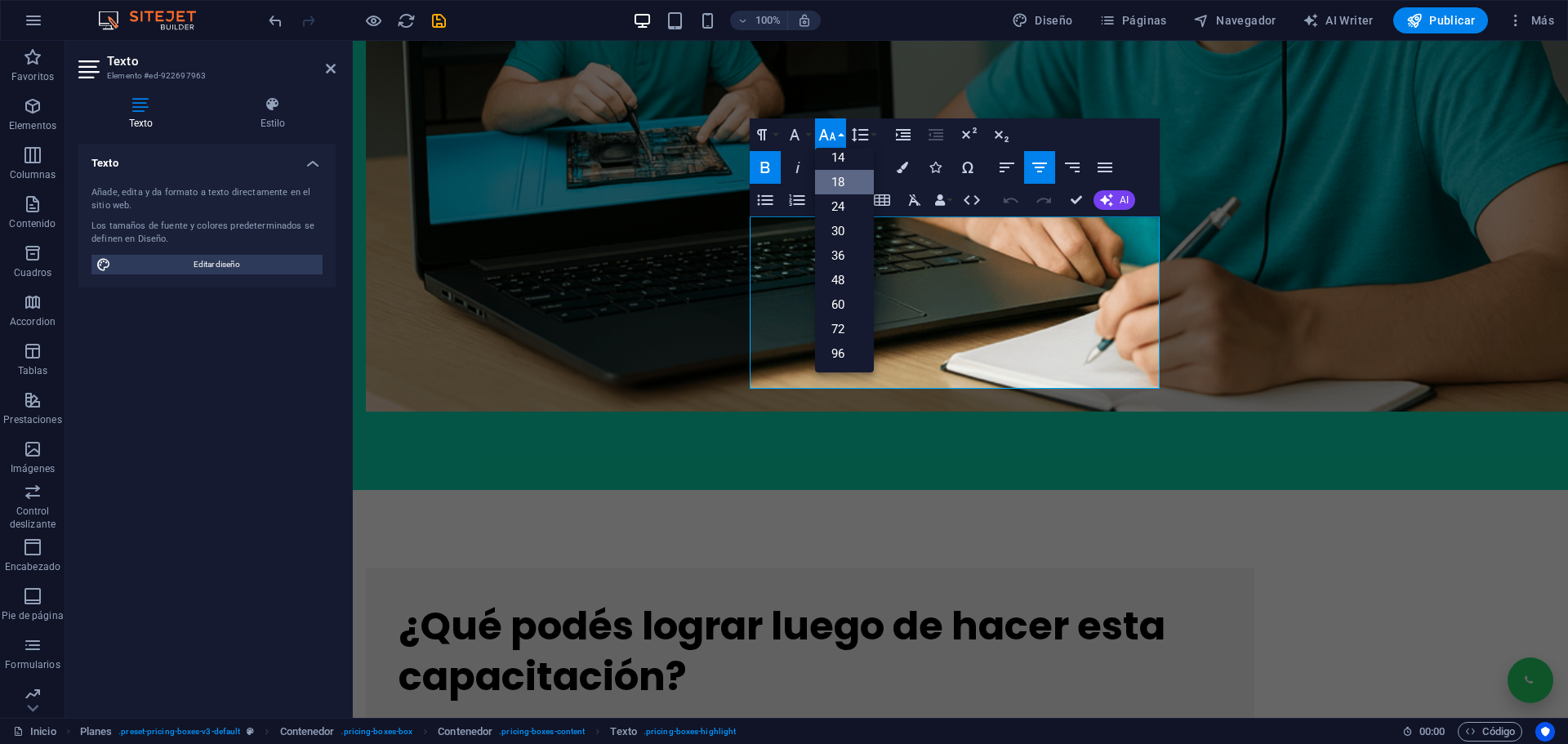
scroll to position [131, 0]
click at [833, 209] on link "24" at bounding box center [845, 206] width 59 height 24
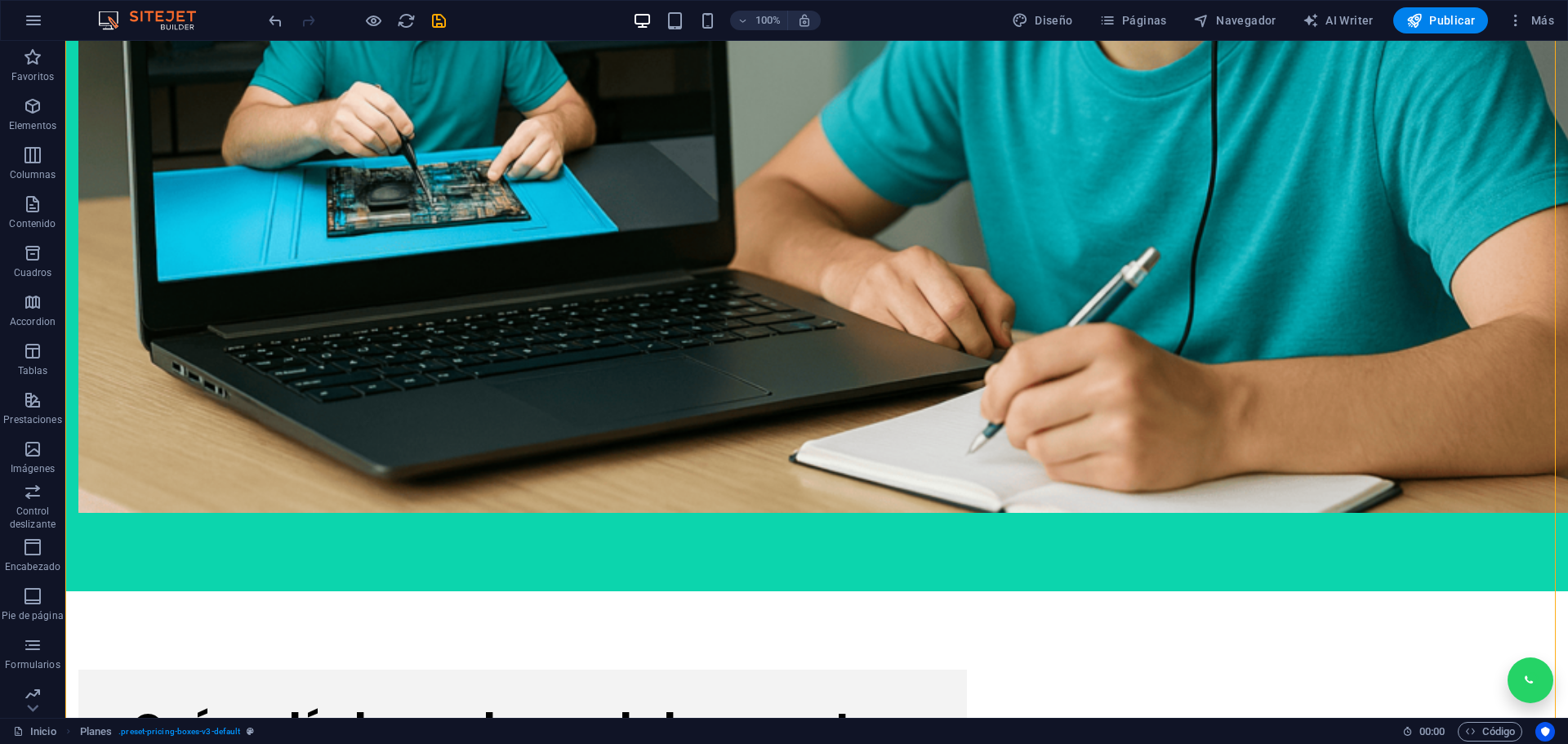
scroll to position [2963, 0]
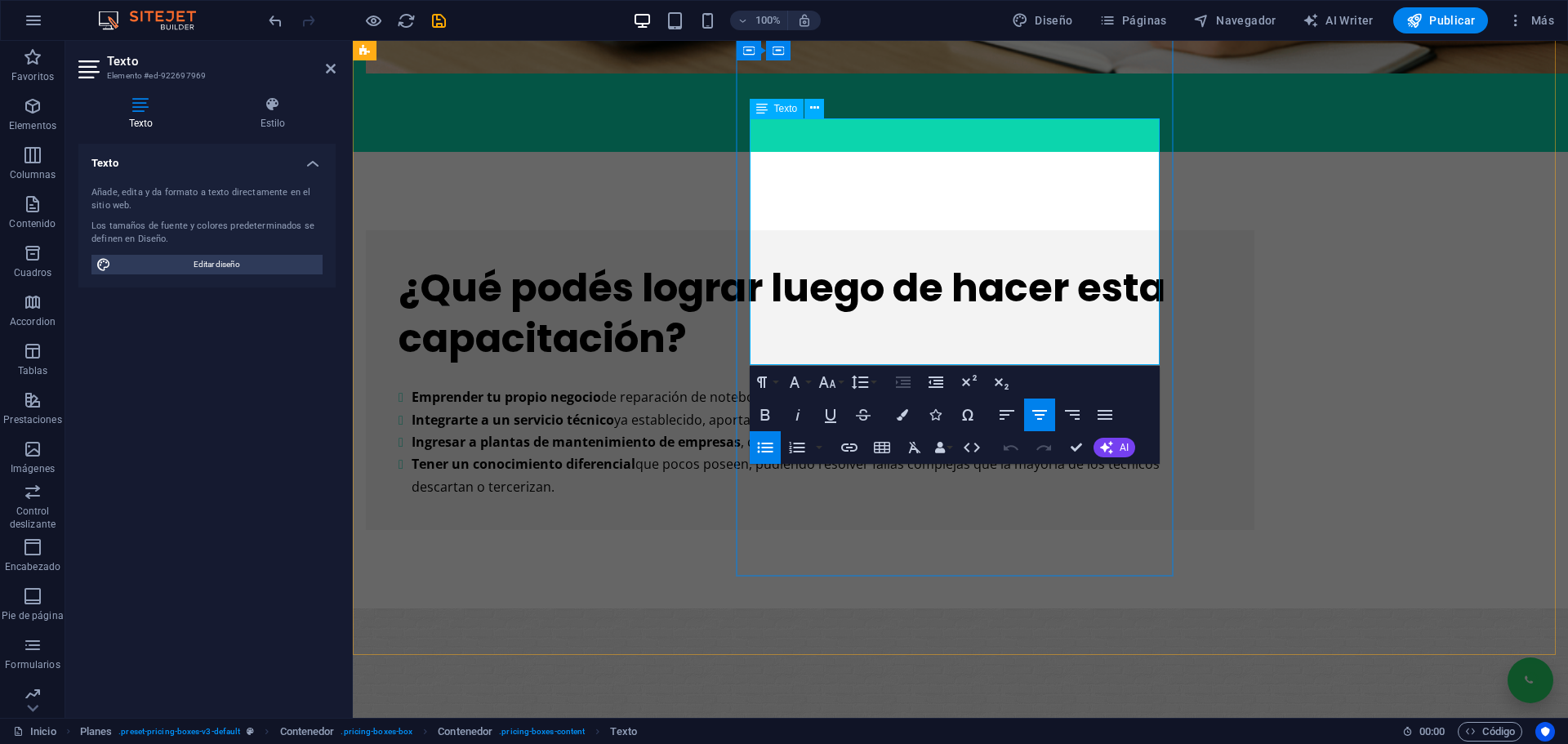
scroll to position [2952, 0]
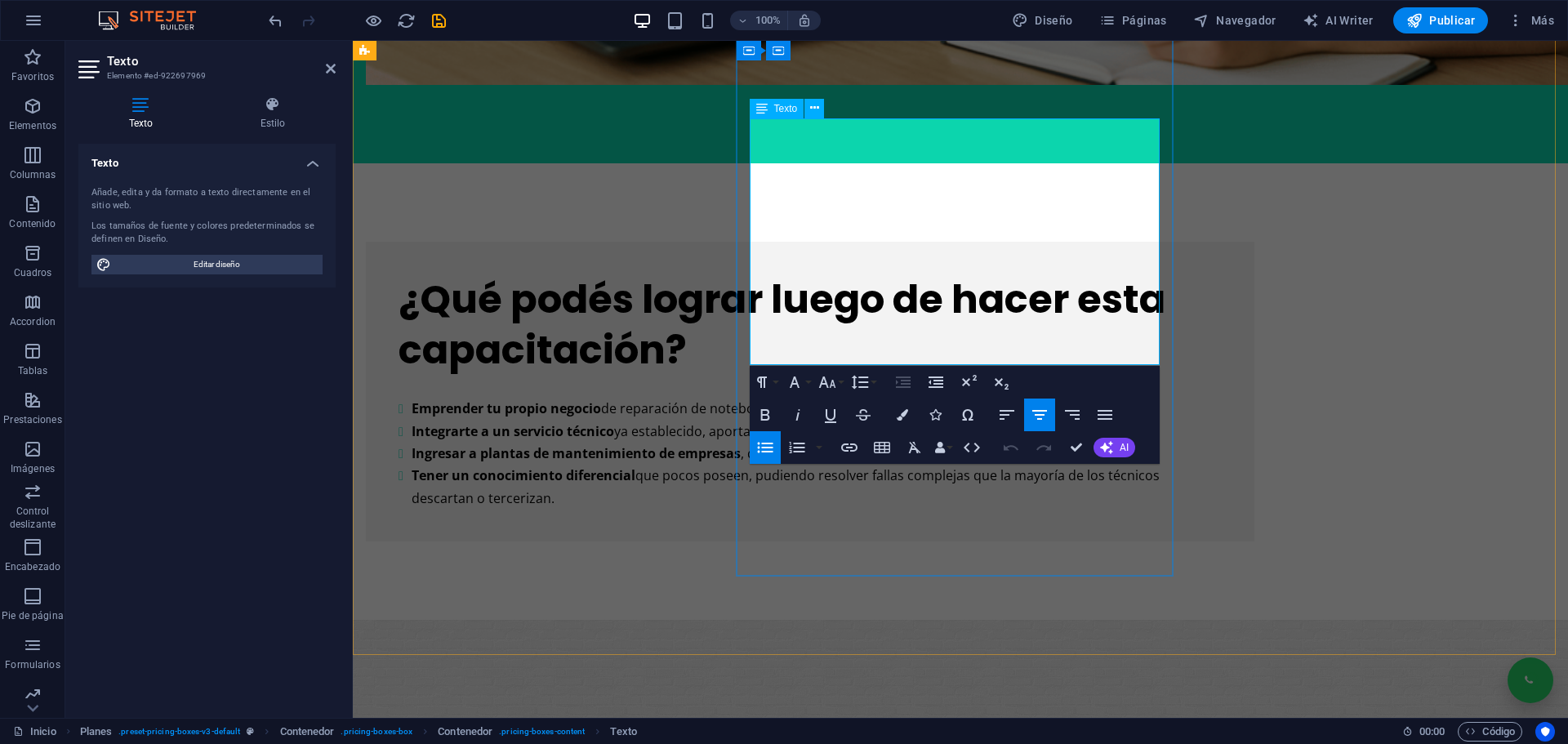
drag, startPoint x: 1043, startPoint y: 344, endPoint x: 830, endPoint y: 335, distance: 213.2
click at [901, 409] on icon "button" at bounding box center [902, 415] width 11 height 11
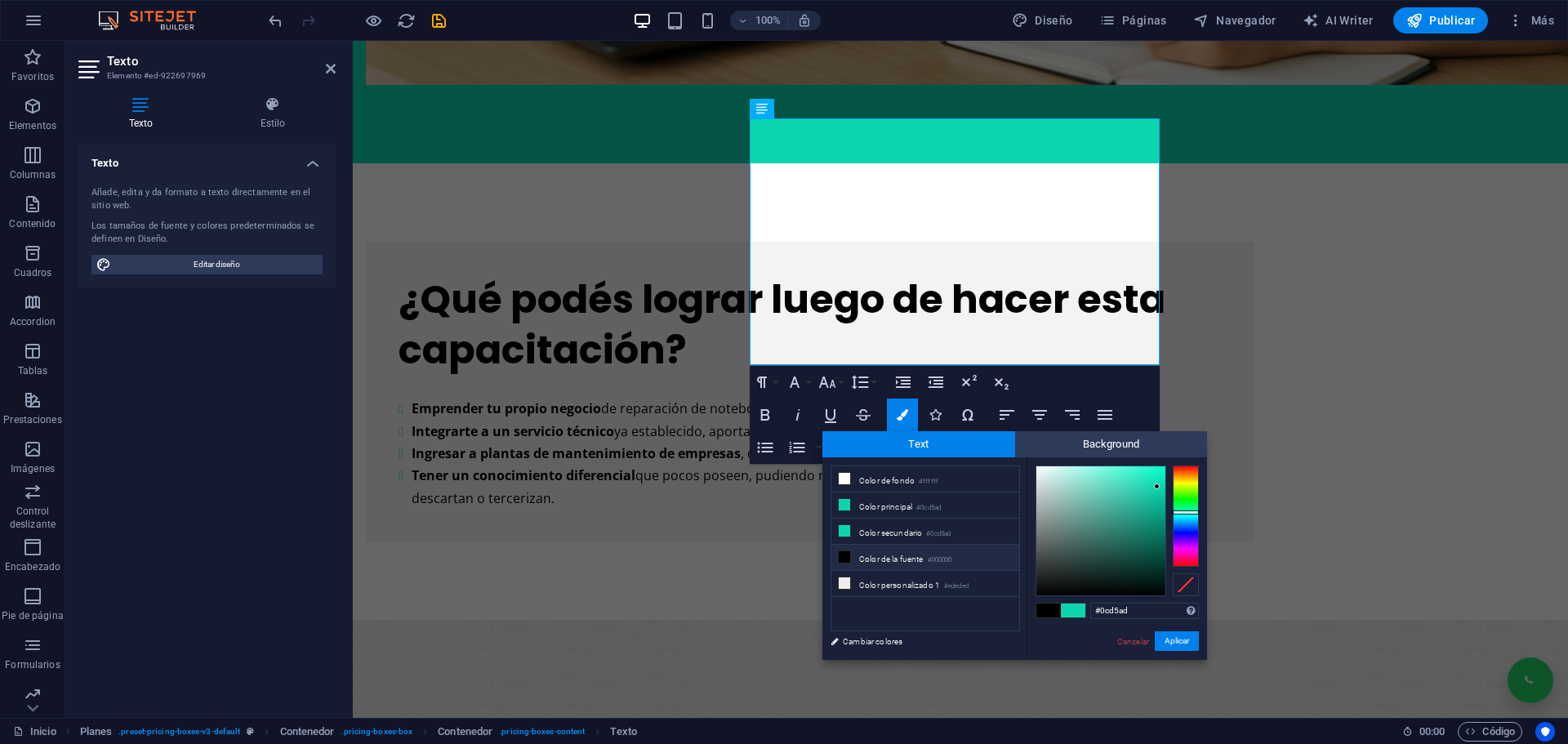
click at [881, 552] on li "Color de la fuente #000000" at bounding box center [925, 558] width 188 height 26
type input "#000000"
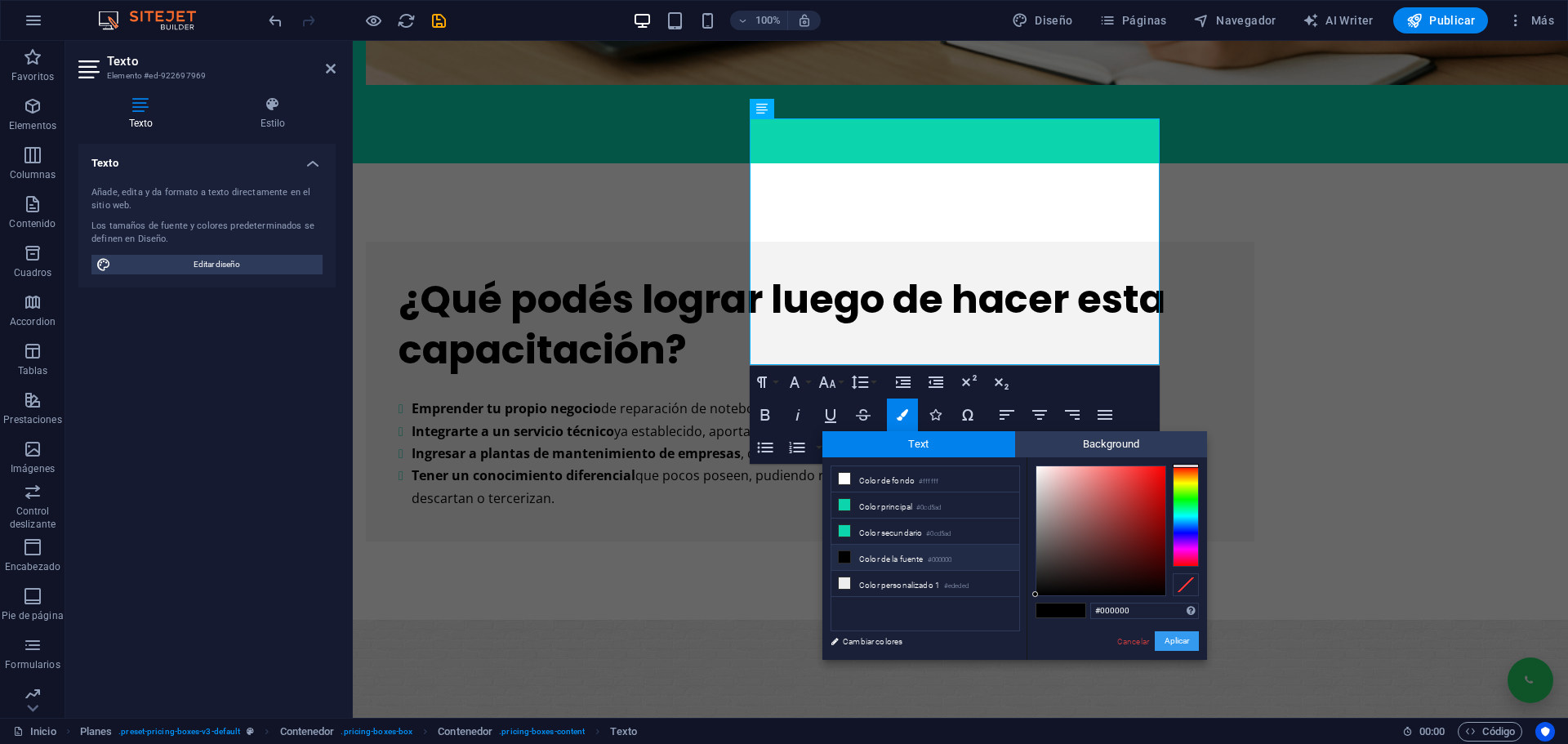
drag, startPoint x: 833, startPoint y: 598, endPoint x: 1187, endPoint y: 639, distance: 356.4
click at [1187, 639] on button "Aplicar" at bounding box center [1177, 640] width 44 height 19
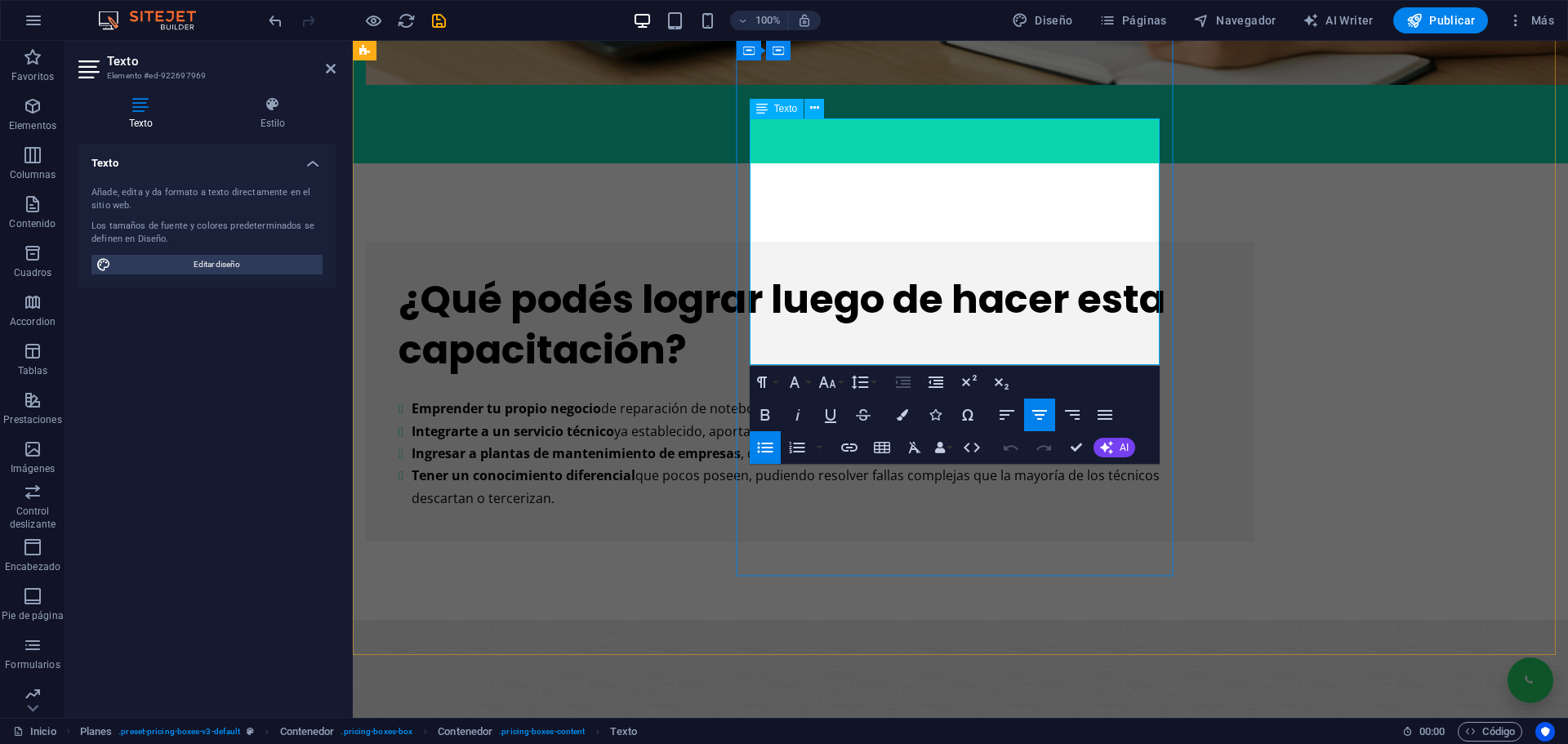
drag, startPoint x: 1029, startPoint y: 348, endPoint x: 809, endPoint y: 344, distance: 220.0
click at [901, 414] on icon "button" at bounding box center [902, 415] width 11 height 11
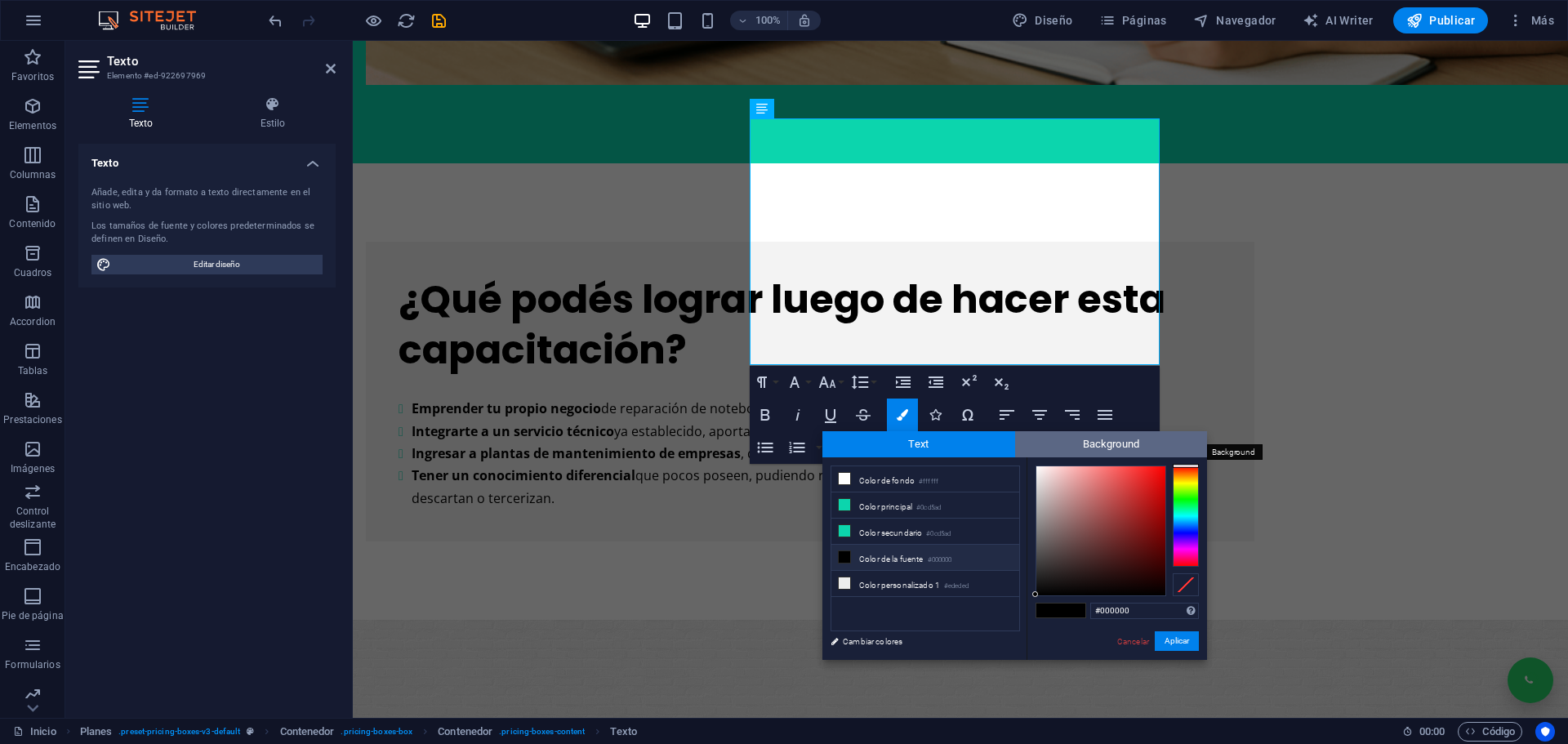
click at [1086, 442] on span "Background" at bounding box center [1111, 444] width 192 height 26
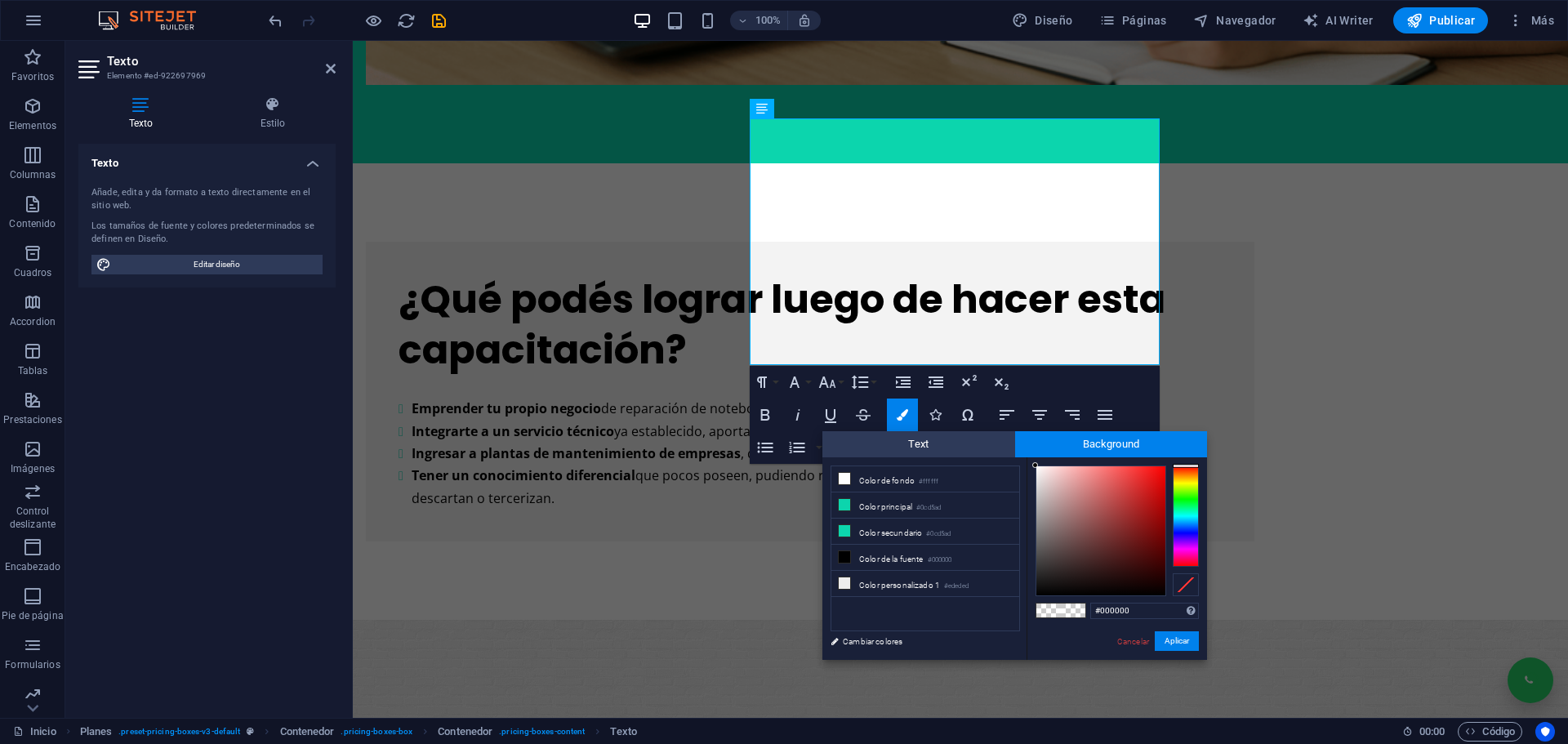
click at [1185, 495] on div at bounding box center [1186, 515] width 26 height 101
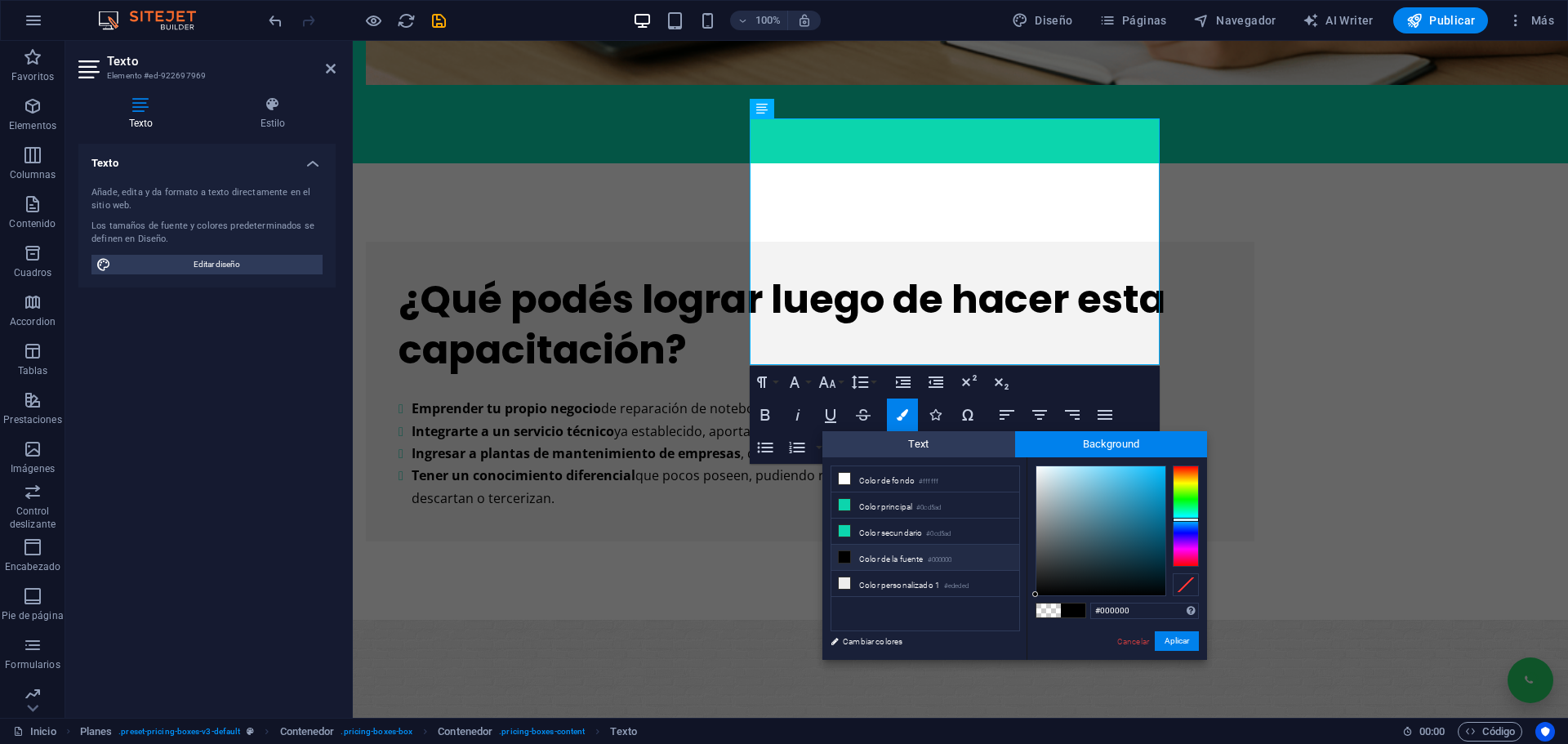
drag, startPoint x: 1185, startPoint y: 504, endPoint x: 1184, endPoint y: 519, distance: 15.0
click at [1184, 519] on div at bounding box center [1186, 515] width 26 height 101
click at [885, 498] on li "Color principal #0cd5ad" at bounding box center [925, 505] width 188 height 26
type input "#0cd5ad"
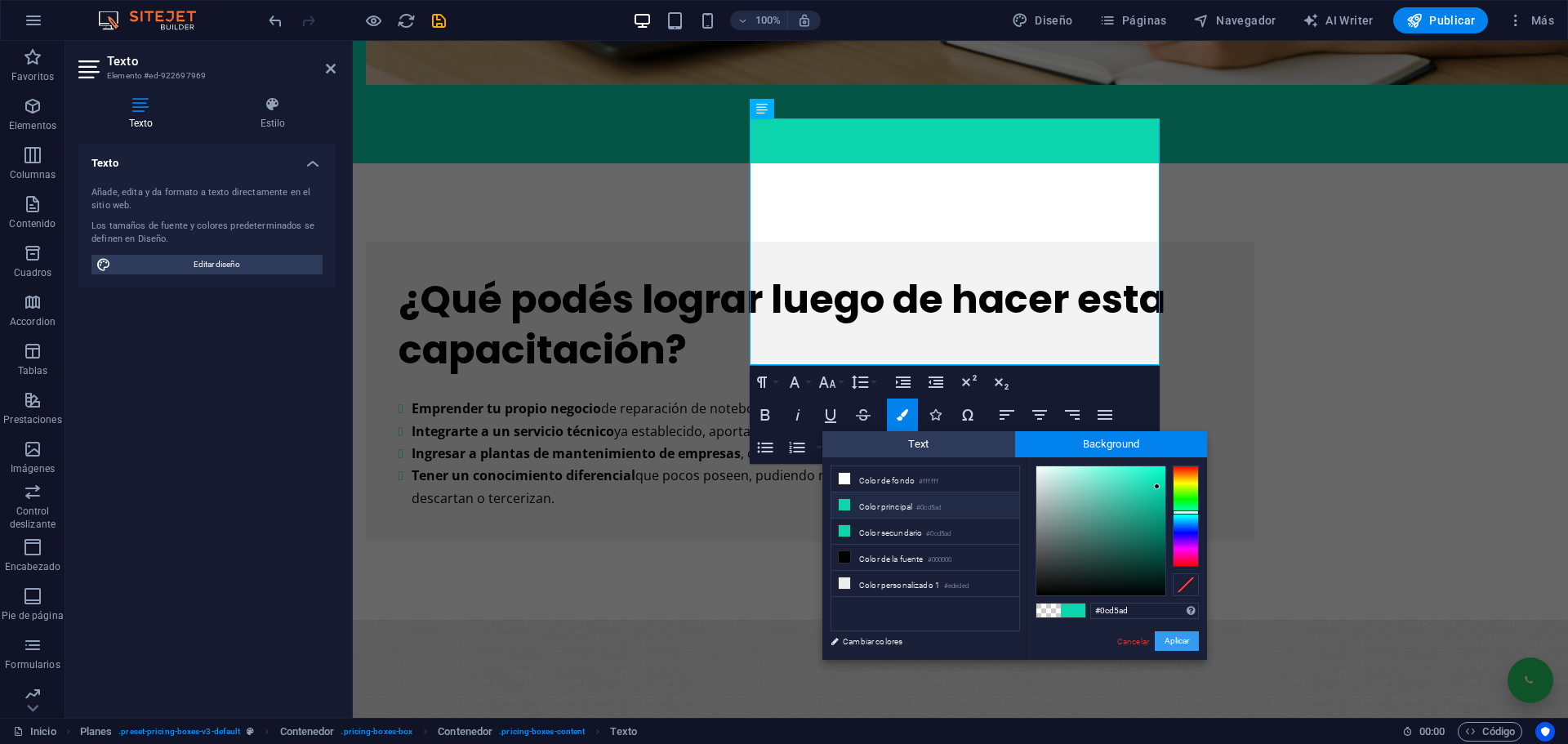
click at [1175, 639] on button "Aplicar" at bounding box center [1177, 640] width 44 height 19
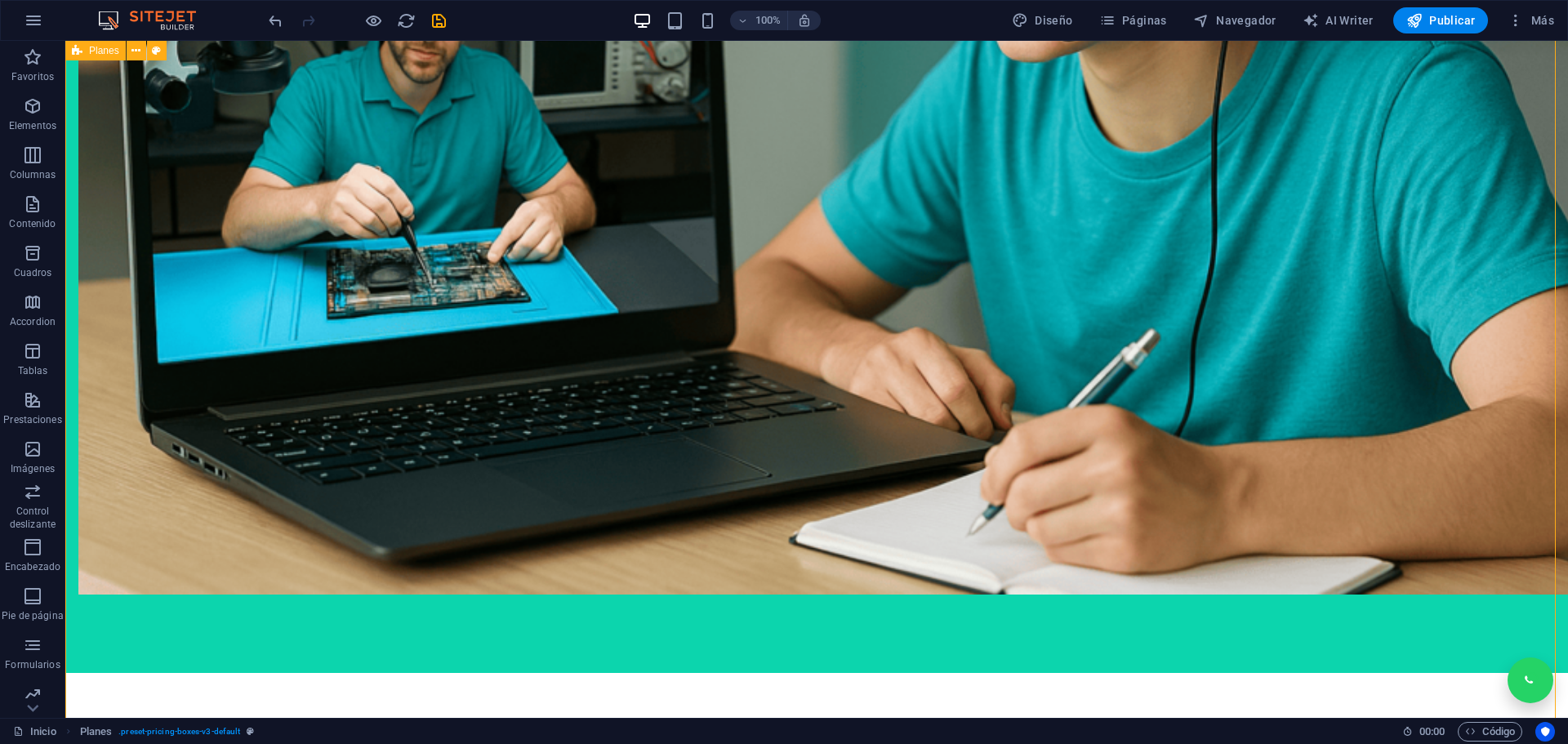
scroll to position [2882, 0]
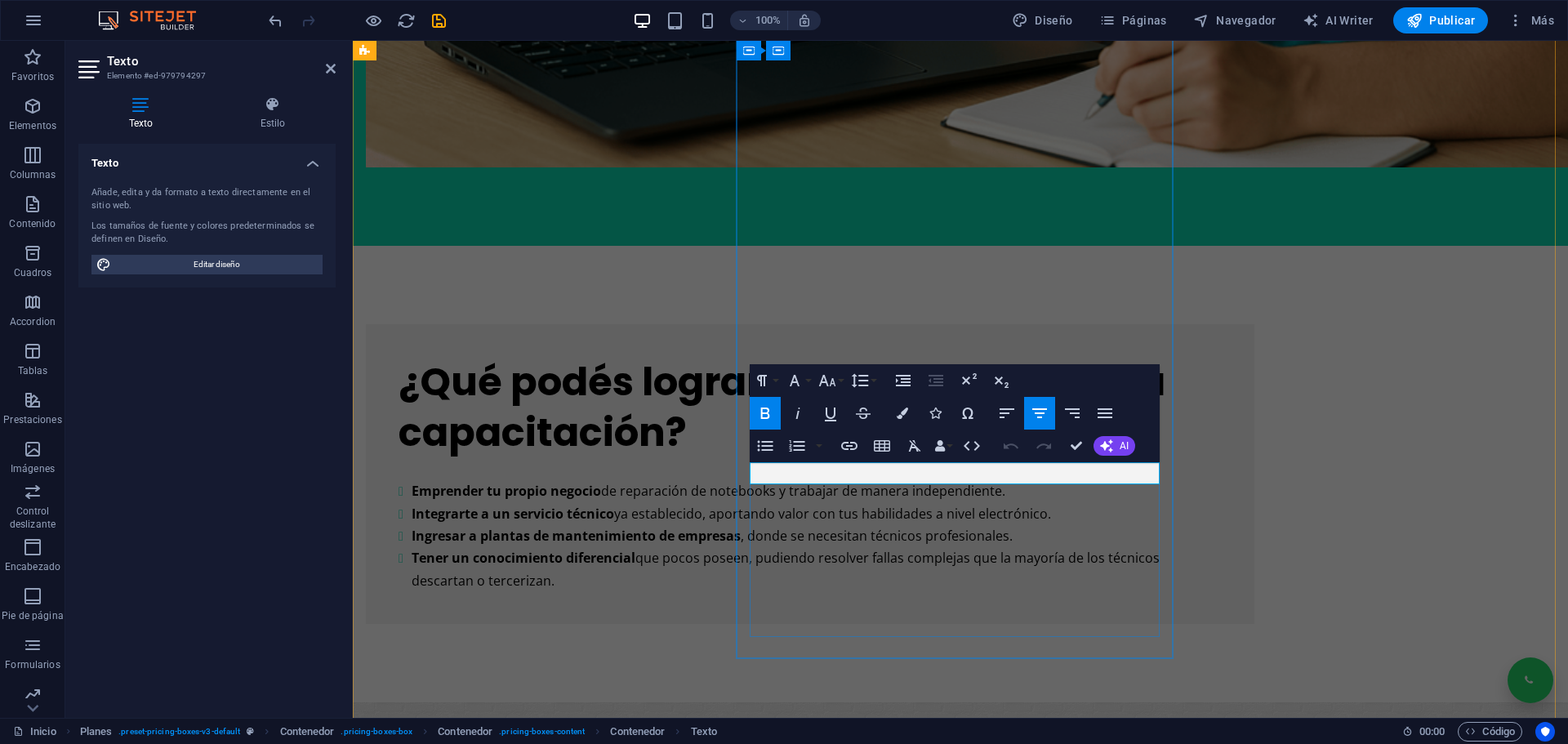
drag, startPoint x: 1018, startPoint y: 474, endPoint x: 867, endPoint y: 475, distance: 151.0
click at [1044, 411] on icon "button" at bounding box center [1039, 413] width 19 height 19
drag, startPoint x: 1030, startPoint y: 468, endPoint x: 813, endPoint y: 467, distance: 217.0
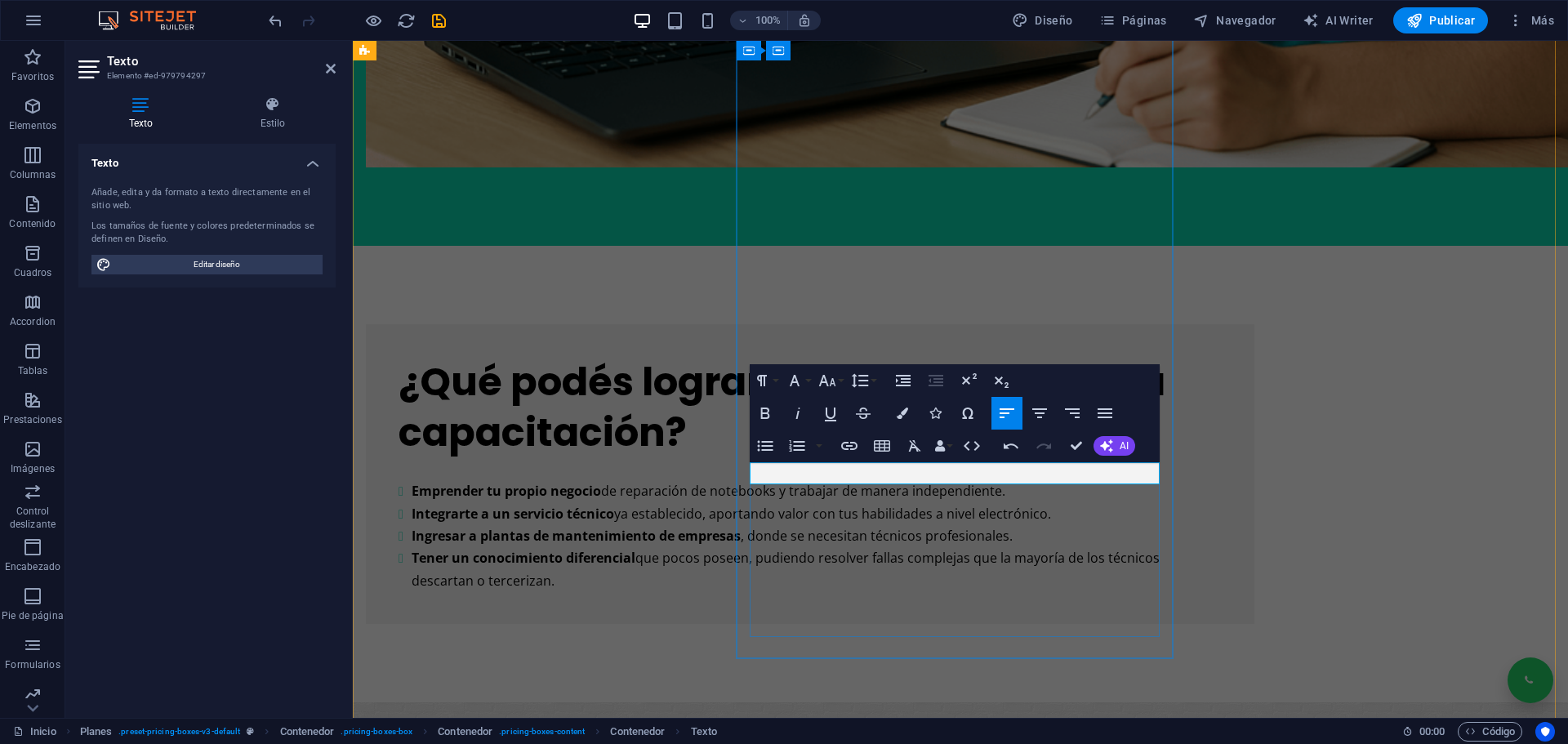
click at [1039, 407] on icon "button" at bounding box center [1039, 413] width 19 height 19
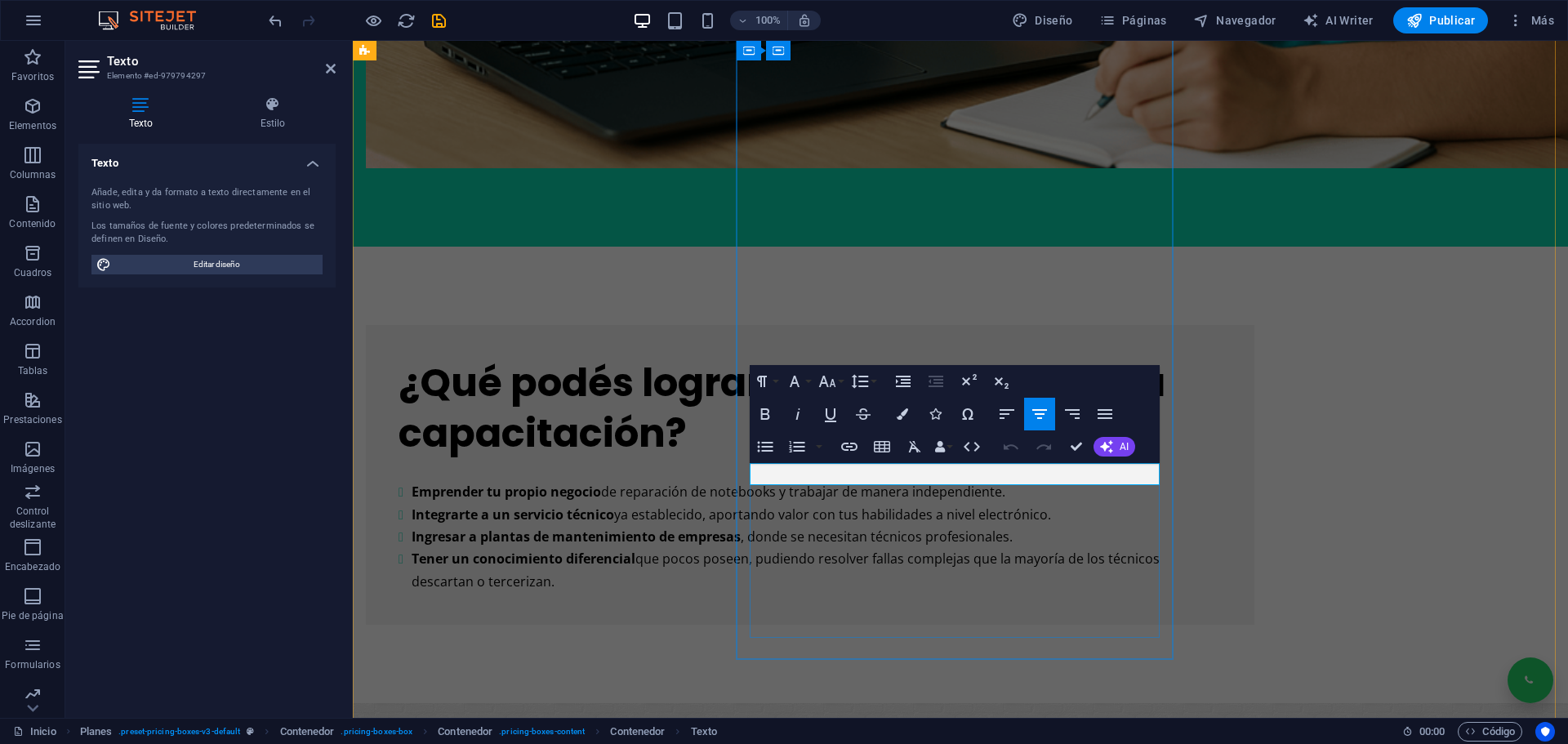
drag, startPoint x: 1027, startPoint y: 479, endPoint x: 722, endPoint y: 477, distance: 305.0
click at [759, 414] on icon "button" at bounding box center [764, 414] width 19 height 19
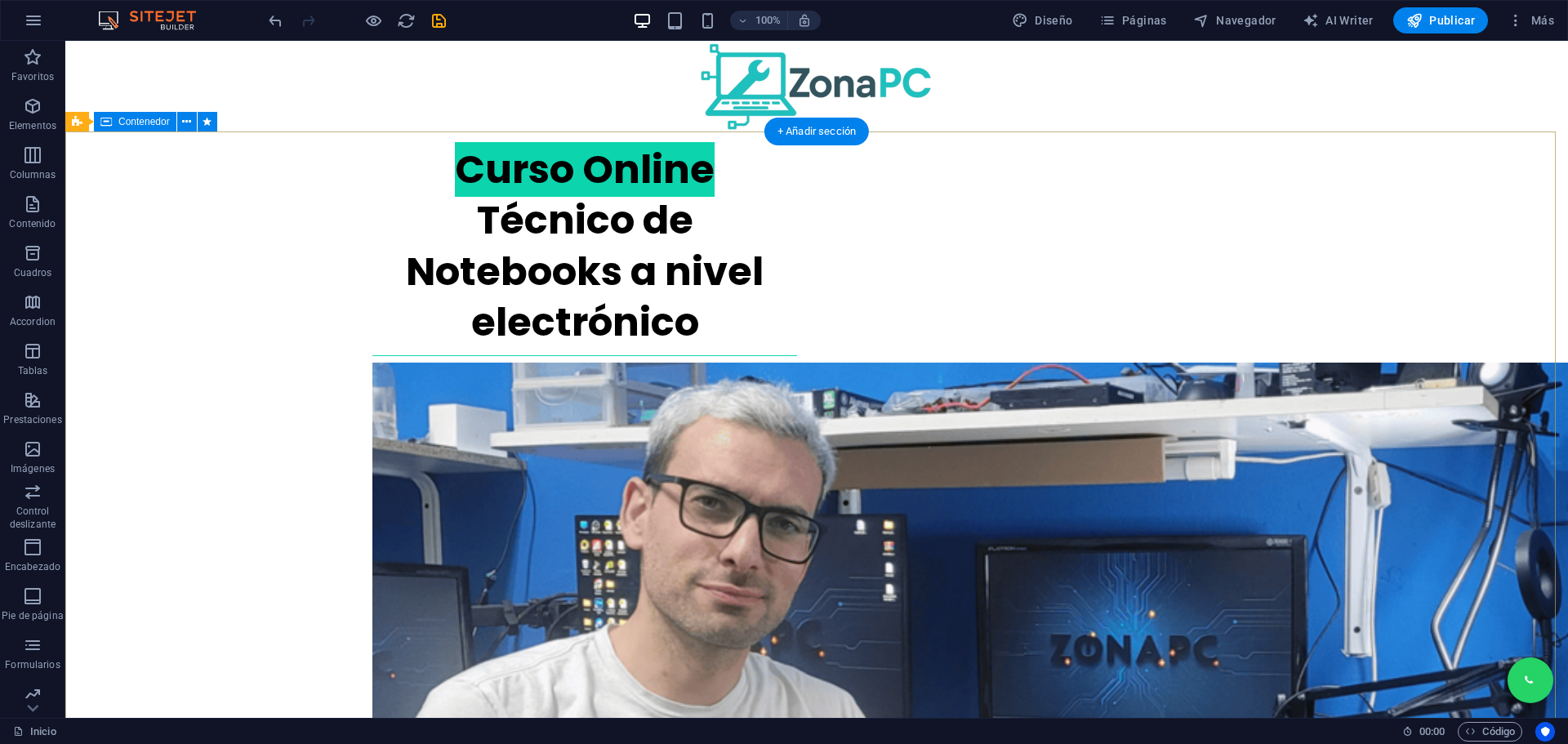
scroll to position [327, 0]
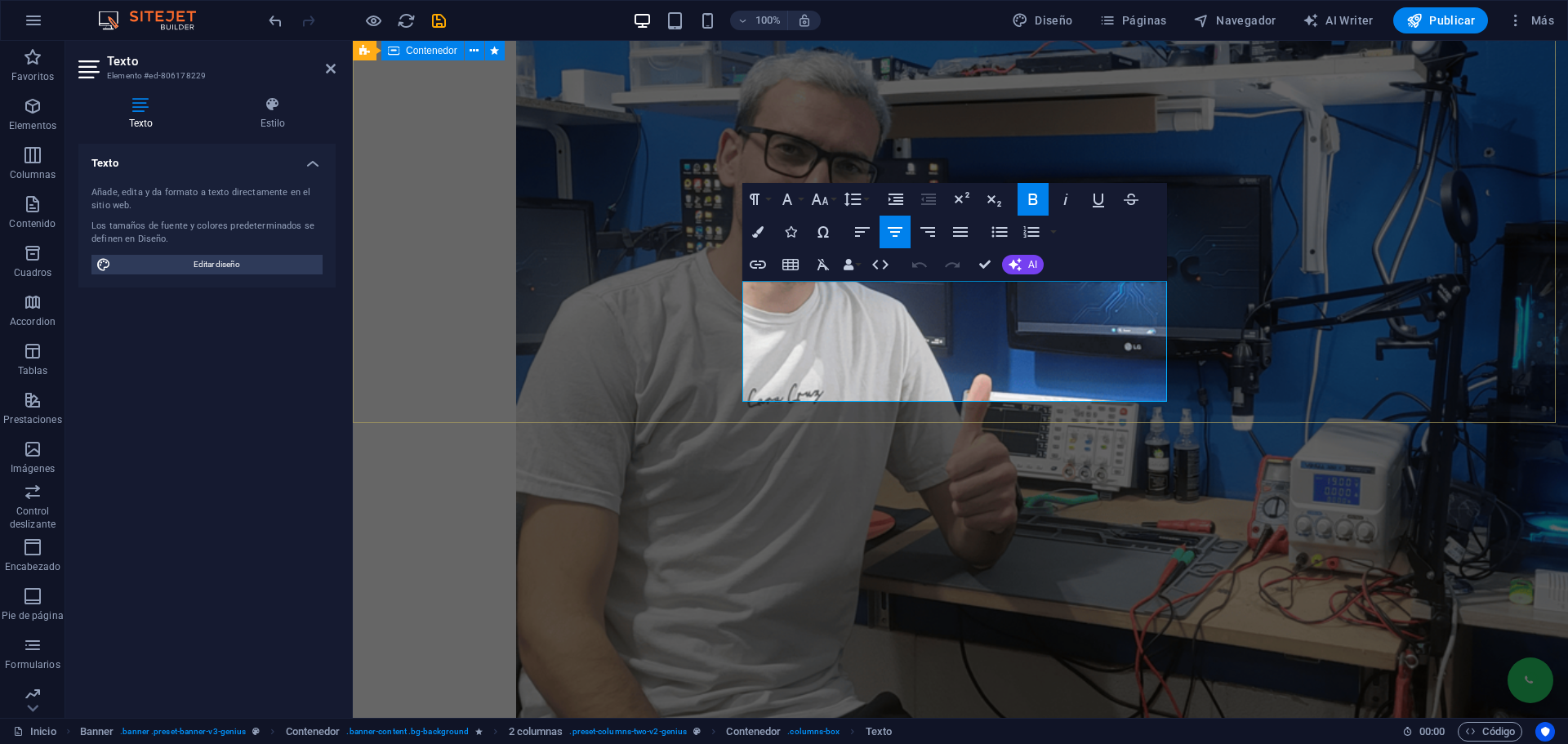
click at [1463, 255] on div "Curso Online Técnico de Notebooks a nivel electrónico Sin necesidad de experien…" at bounding box center [959, 342] width 1215 height 1075
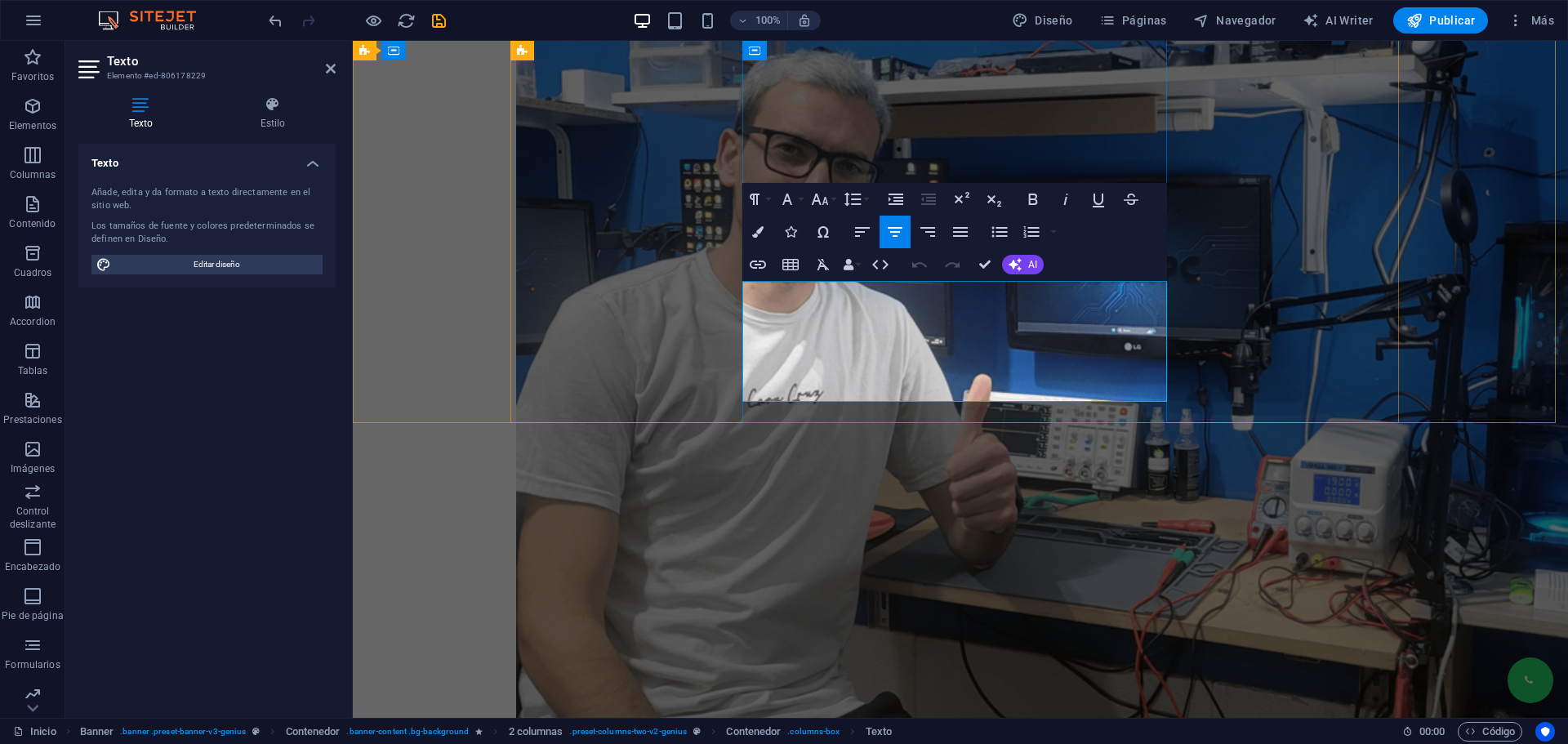
drag, startPoint x: 1043, startPoint y: 296, endPoint x: 781, endPoint y: 296, distance: 262.0
click at [1031, 198] on icon "button" at bounding box center [1032, 199] width 9 height 11
click at [1340, 254] on div "Curso Online Técnico de Notebooks a nivel electrónico Sin necesidad de experien…" at bounding box center [960, 342] width 888 height 1075
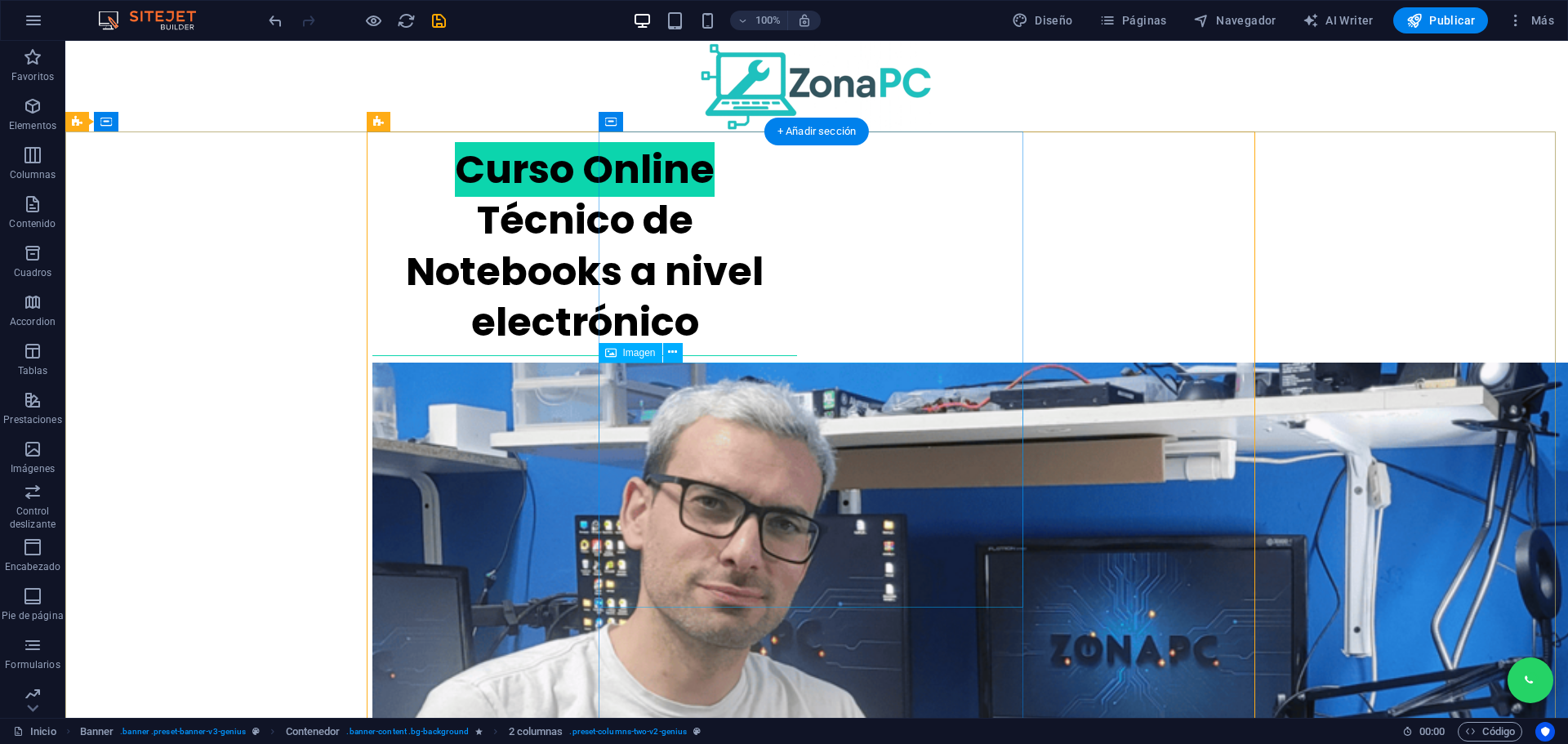
scroll to position [245, 0]
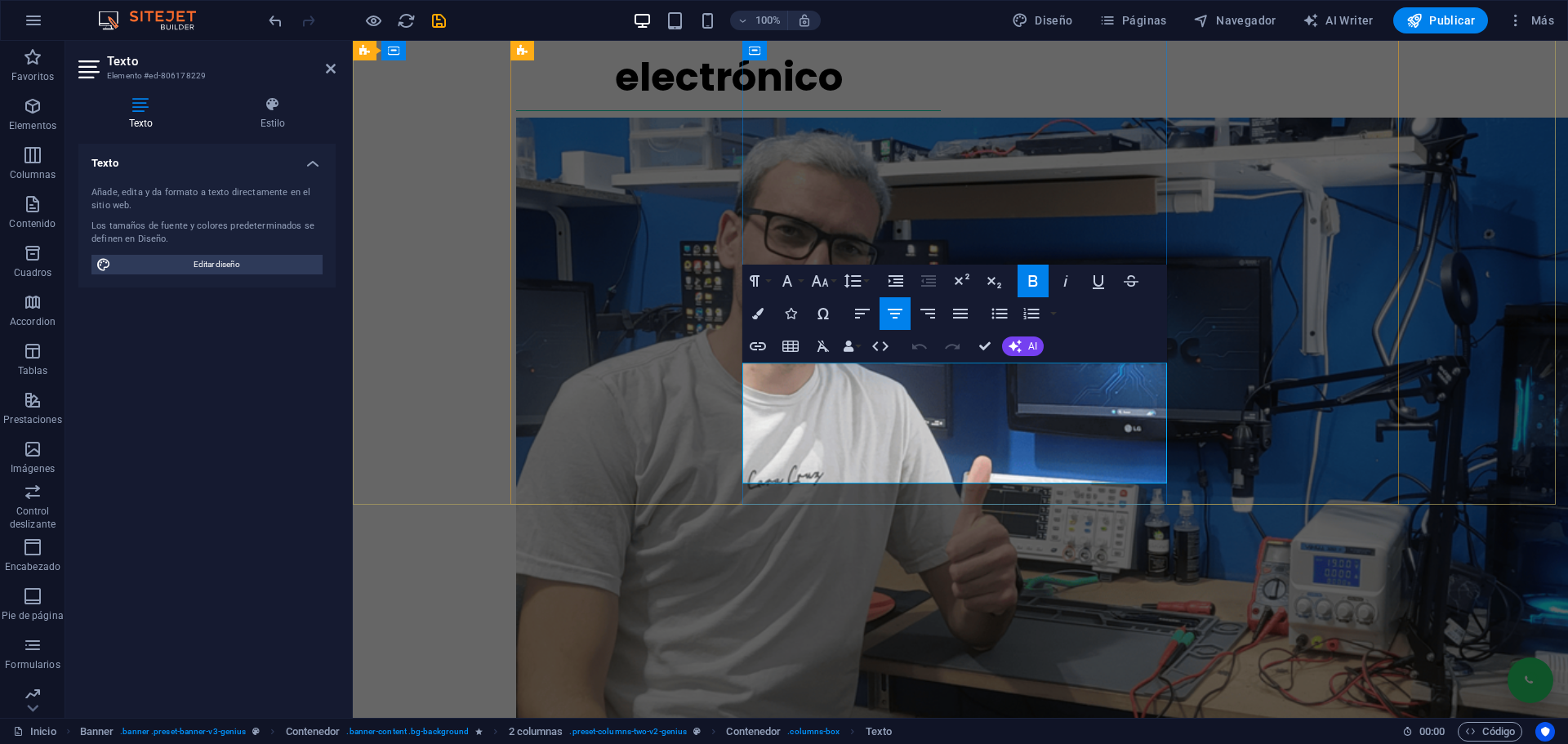
drag, startPoint x: 1047, startPoint y: 375, endPoint x: 774, endPoint y: 372, distance: 273.0
click at [823, 284] on icon "button" at bounding box center [819, 280] width 18 height 11
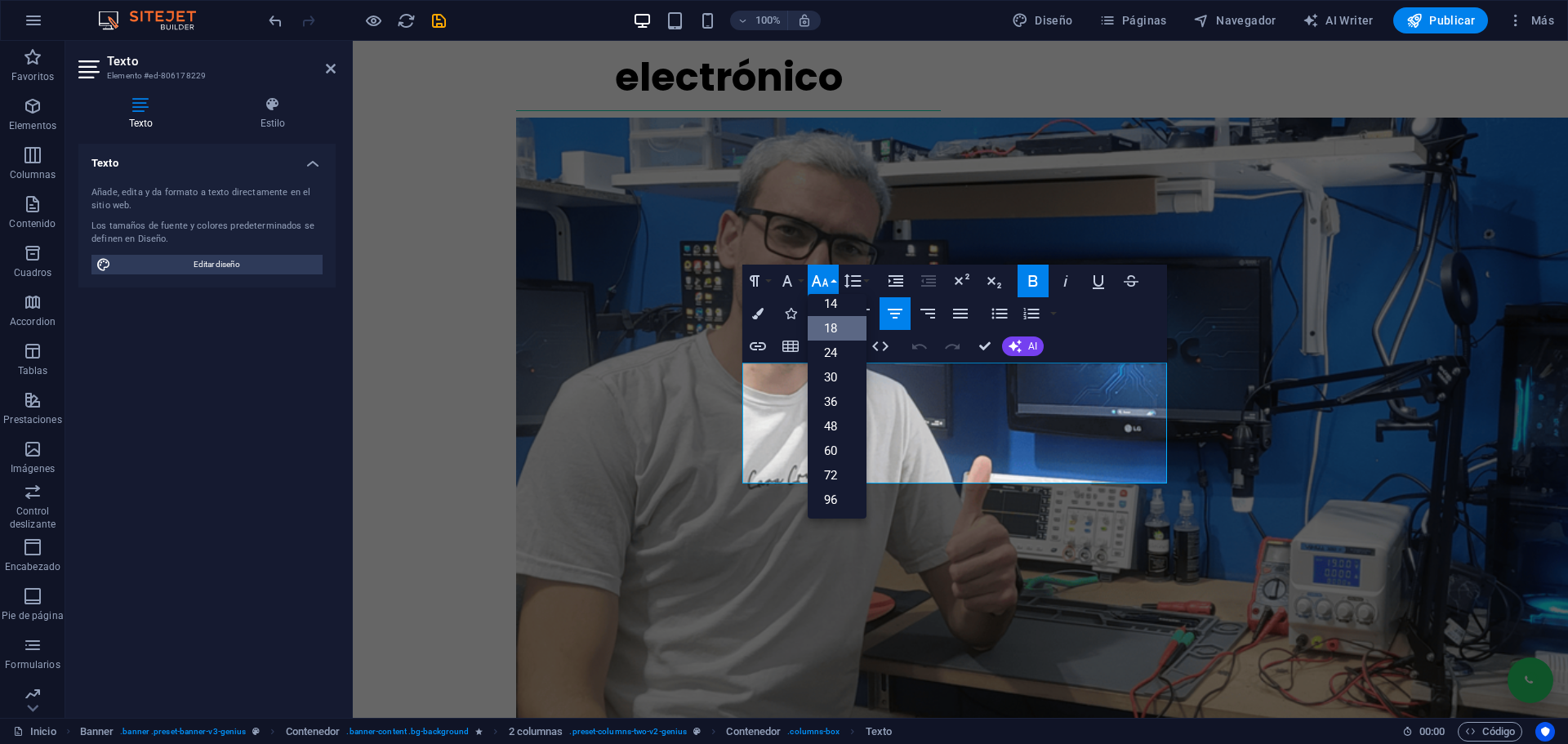
scroll to position [131, 0]
click at [831, 353] on link "24" at bounding box center [837, 353] width 59 height 24
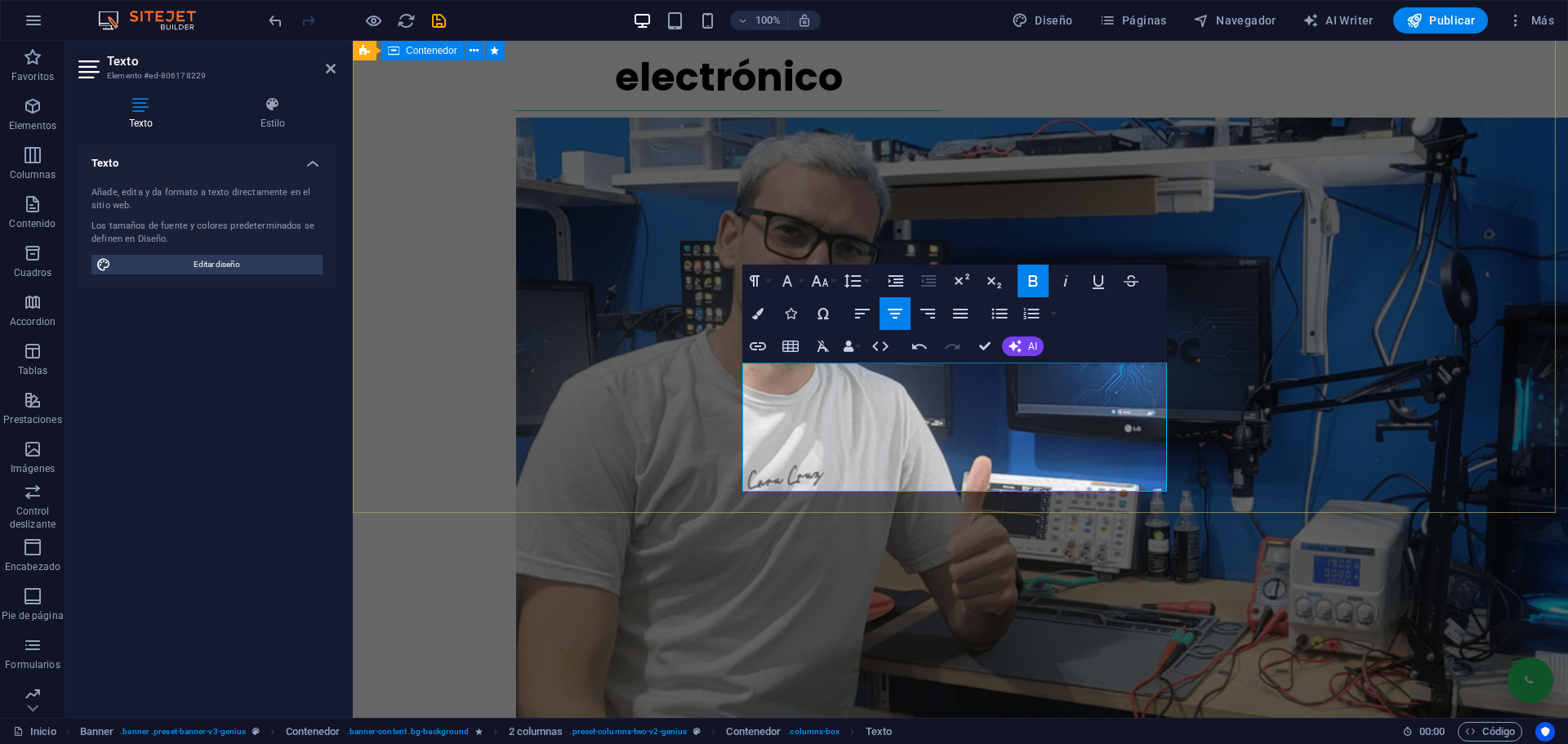
click at [1443, 292] on div "Curso Online Técnico de Notebooks a nivel electrónico Sin necesidad de experien…" at bounding box center [959, 428] width 1215 height 1083
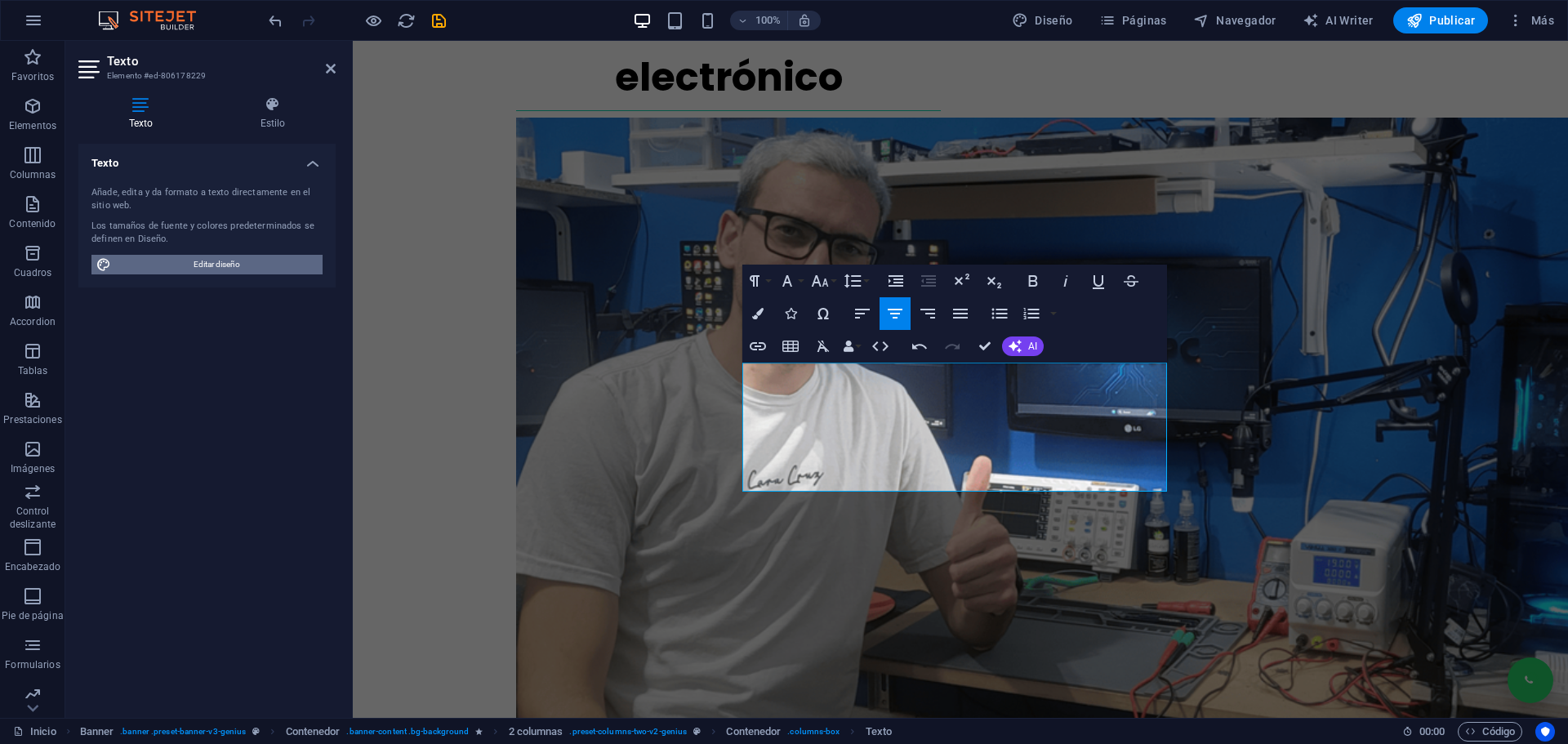
drag, startPoint x: 204, startPoint y: 263, endPoint x: 508, endPoint y: 324, distance: 310.1
click at [204, 263] on span "Editar diseño" at bounding box center [216, 264] width 202 height 19
select select "px"
select select "400"
select select "px"
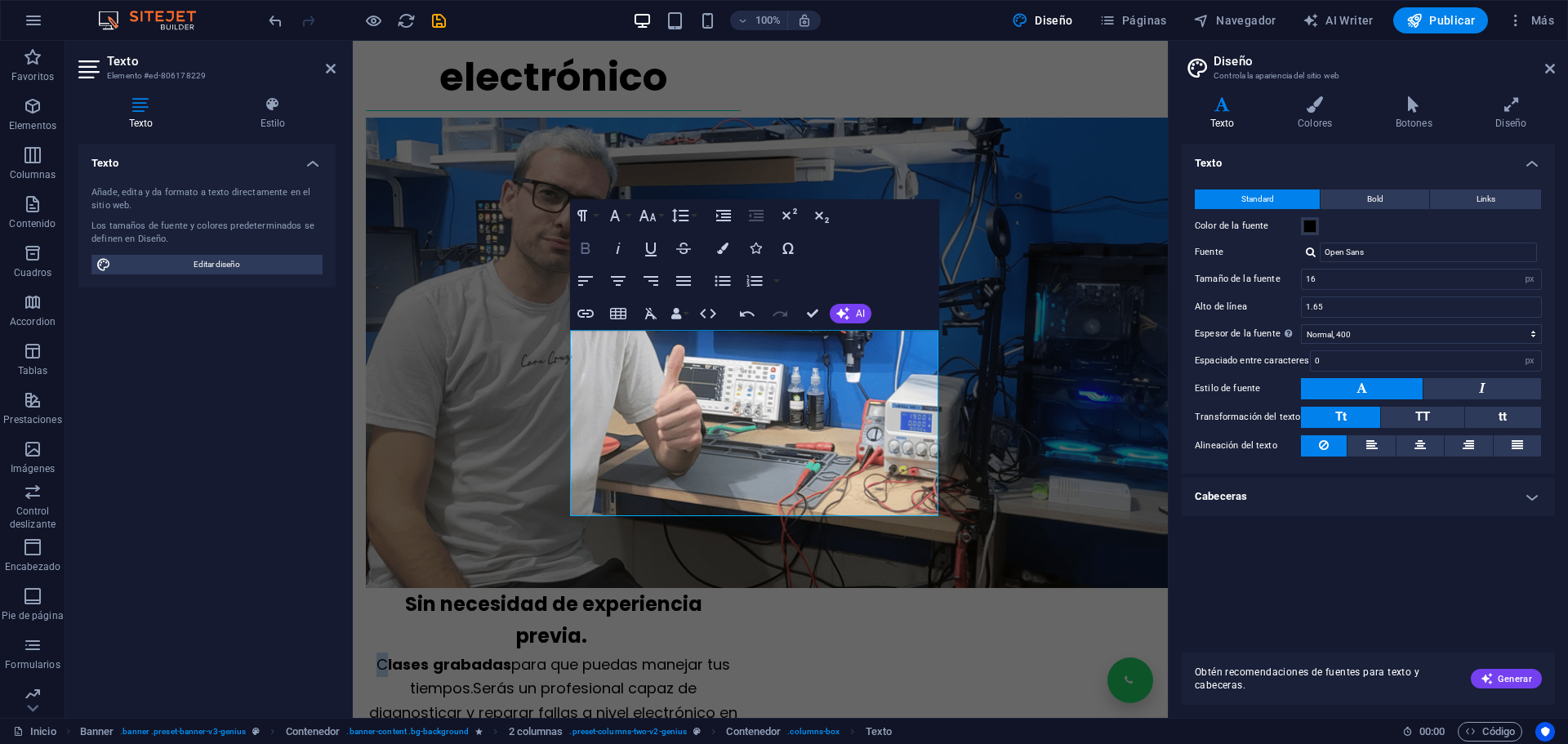
click at [584, 246] on icon "button" at bounding box center [585, 248] width 19 height 19
click at [1016, 329] on div "Curso Online Técnico de Notebooks a nivel electrónico Sin necesidad de experien…" at bounding box center [759, 341] width 789 height 909
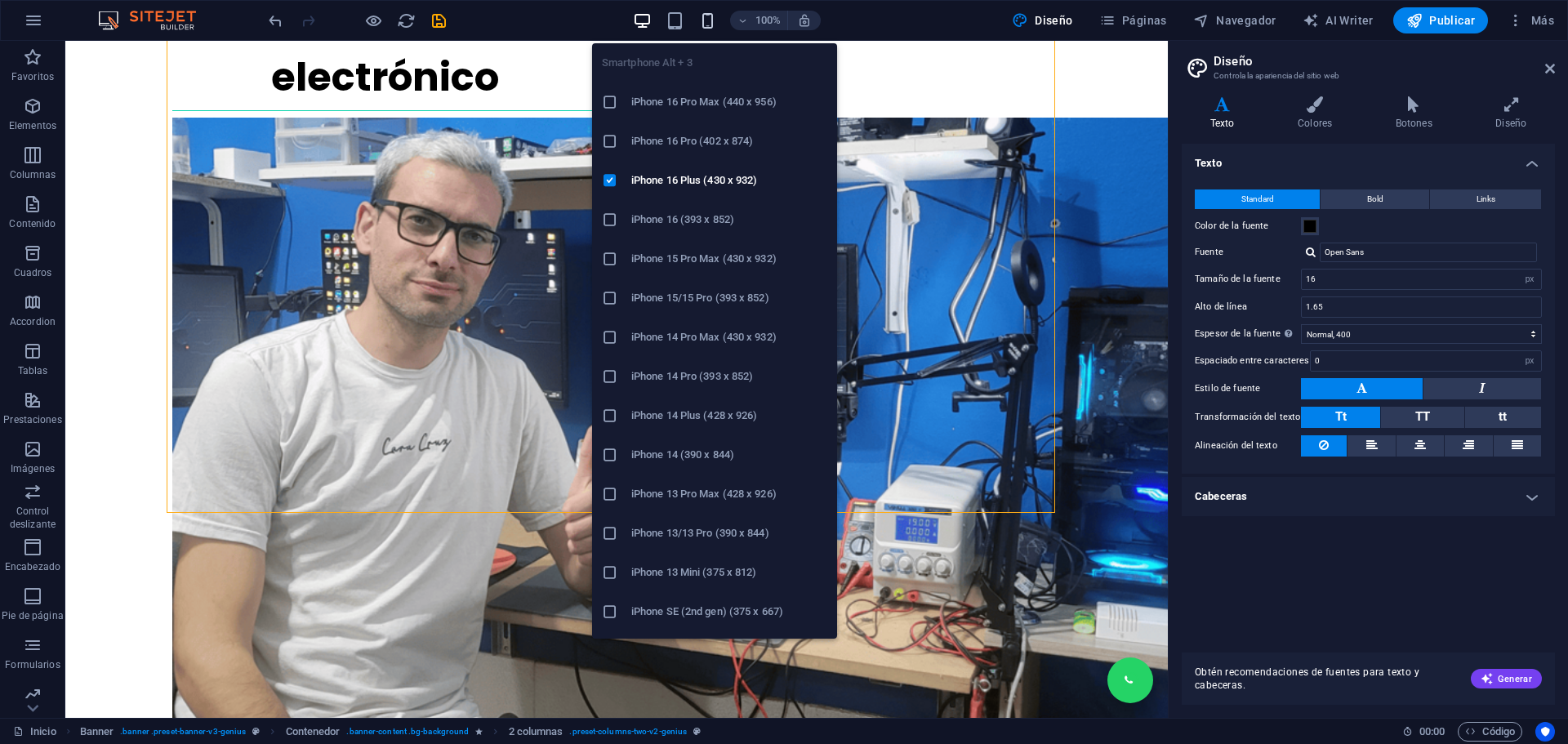
click at [704, 27] on icon "button" at bounding box center [708, 20] width 19 height 19
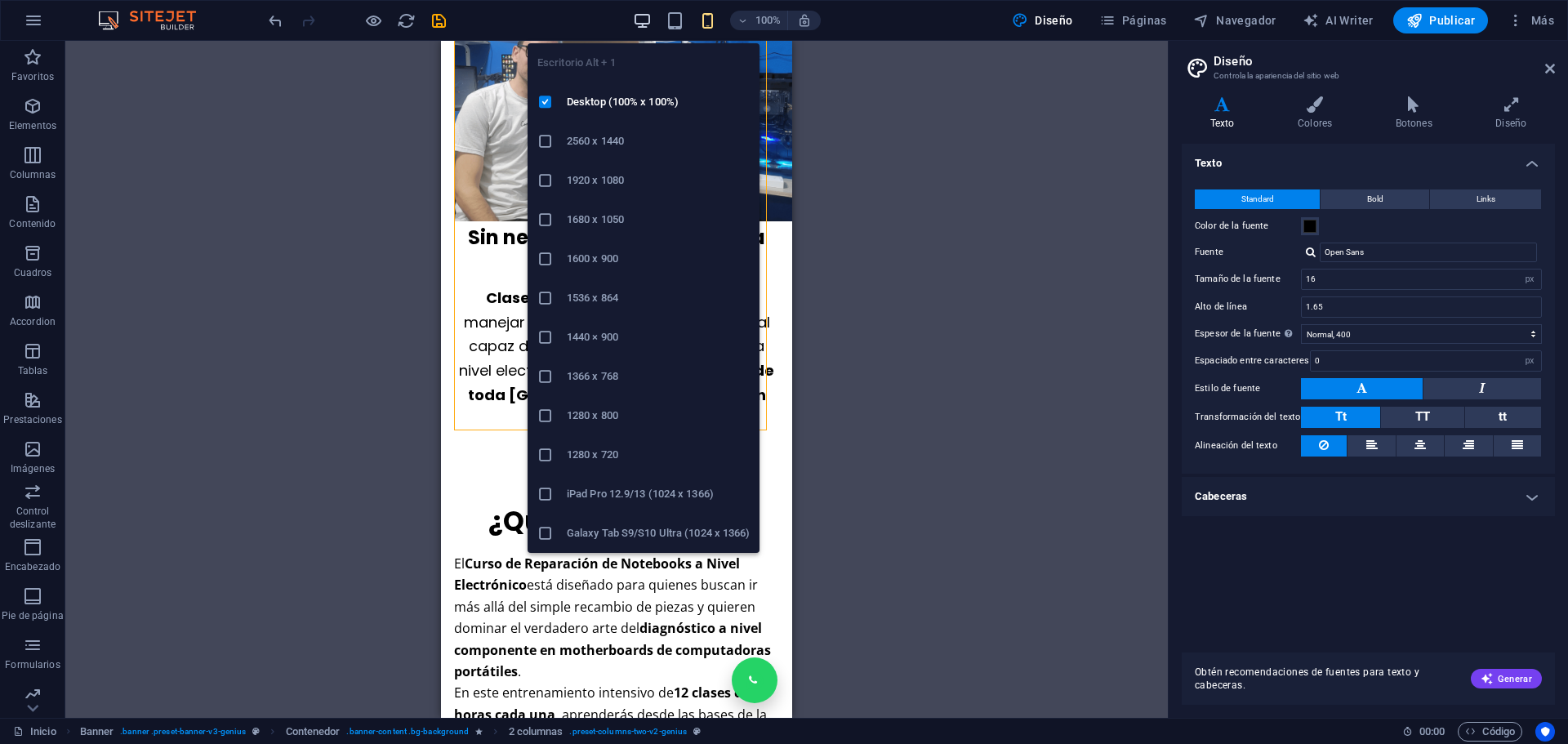
click at [644, 19] on icon "button" at bounding box center [642, 20] width 19 height 19
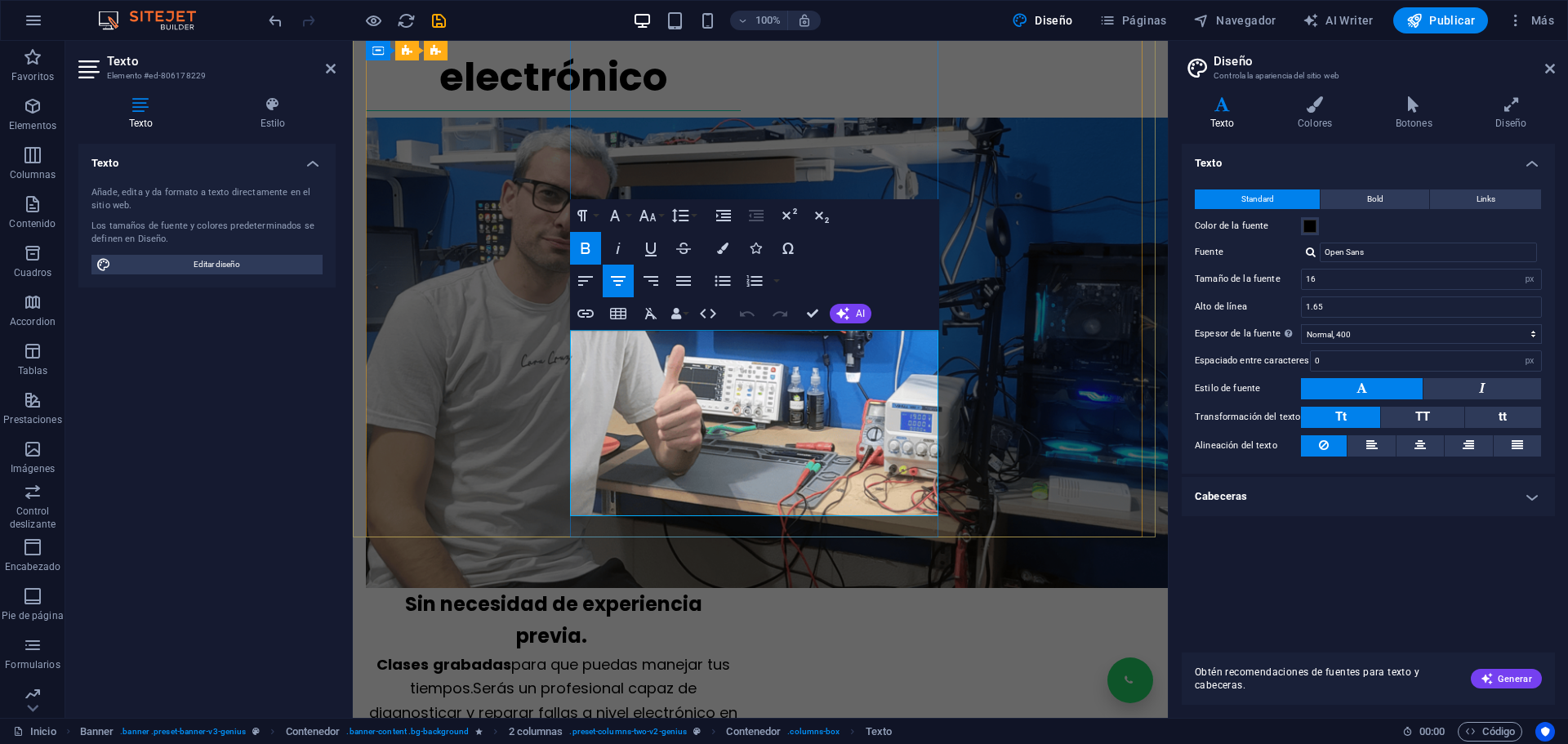
click at [702, 590] on strong "Sin necesidad de experiencia previa." at bounding box center [553, 620] width 297 height 59
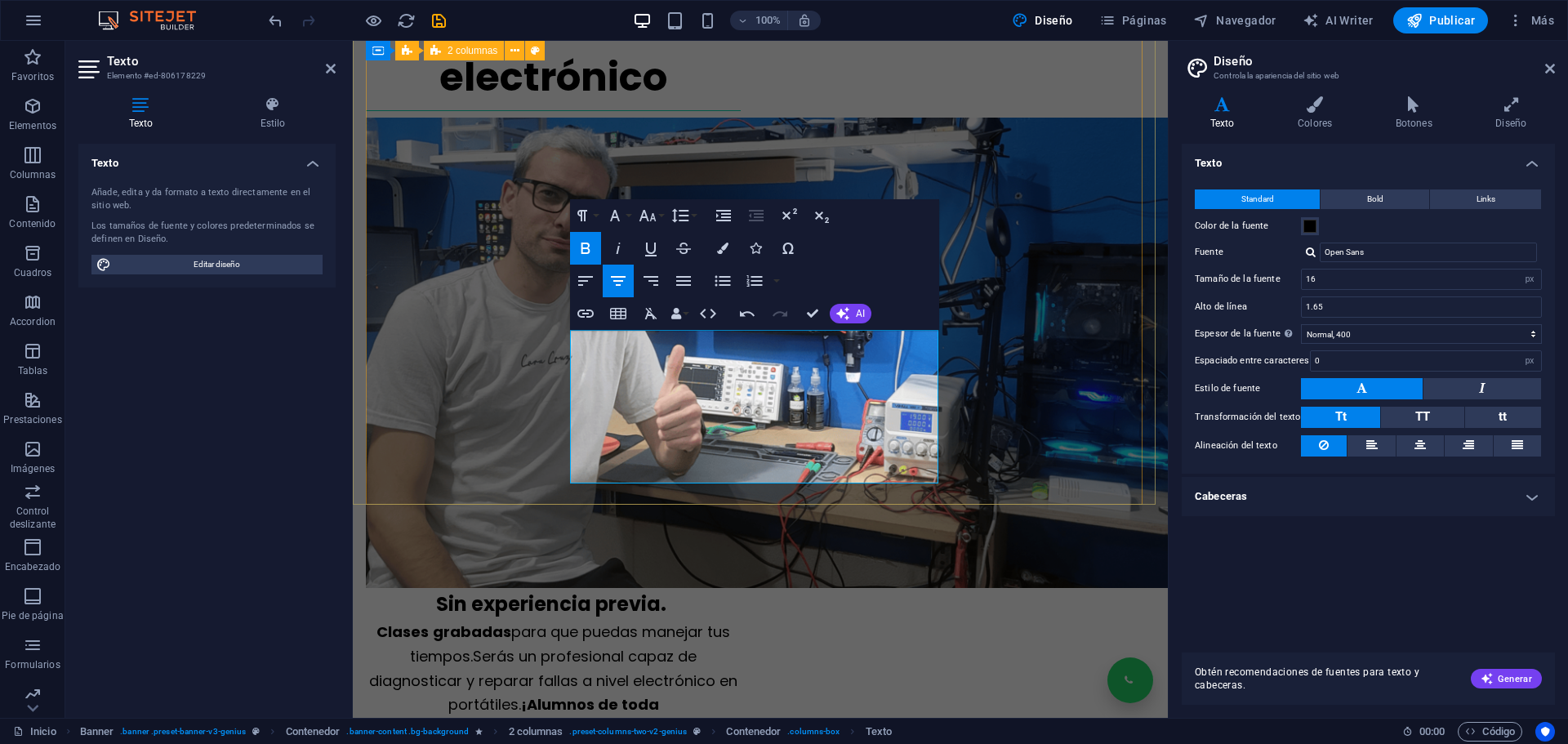
click at [1056, 324] on div "Curso Online Técnico de Notebooks a nivel electrónico Sin experiencia previa. C…" at bounding box center [759, 324] width 789 height 876
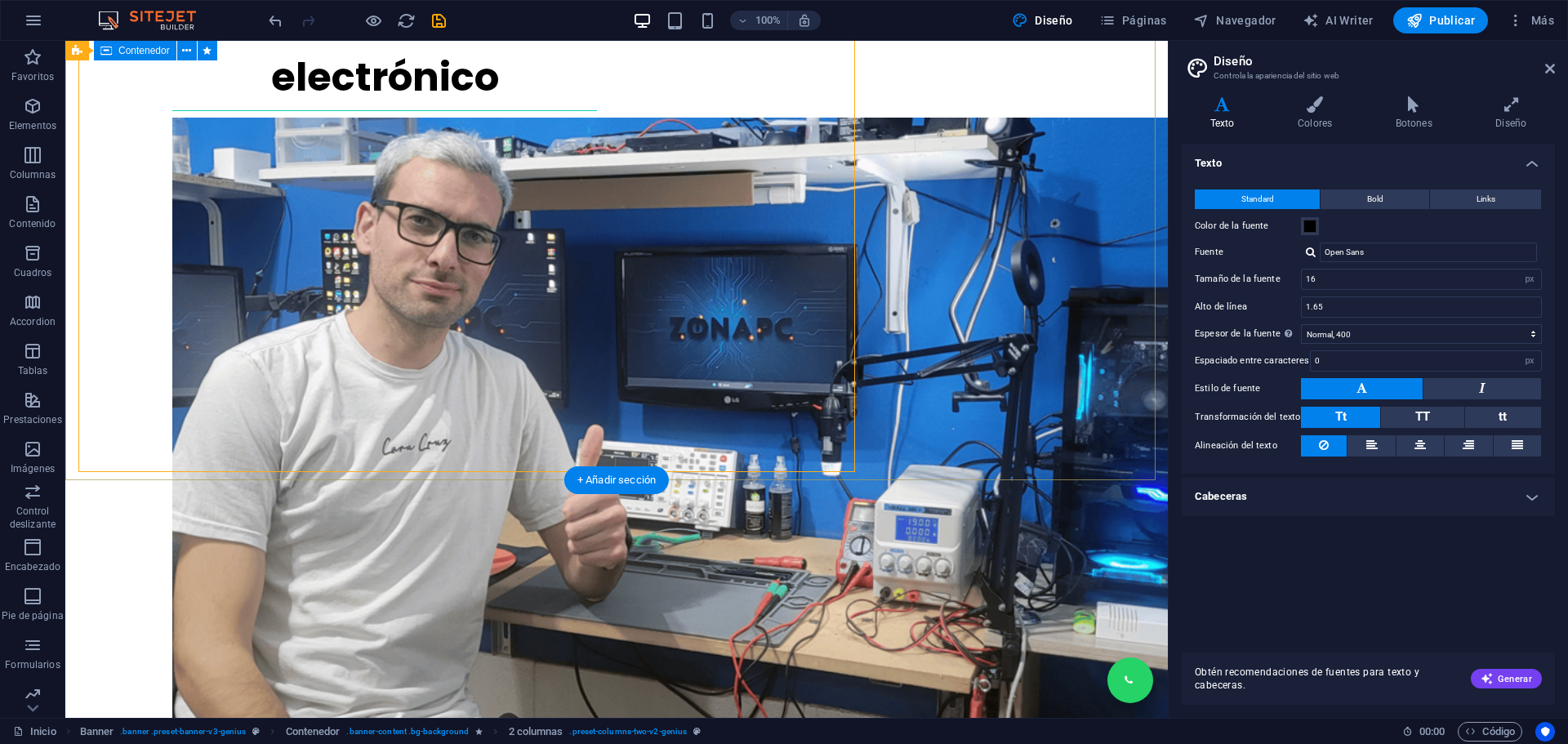
scroll to position [278, 0]
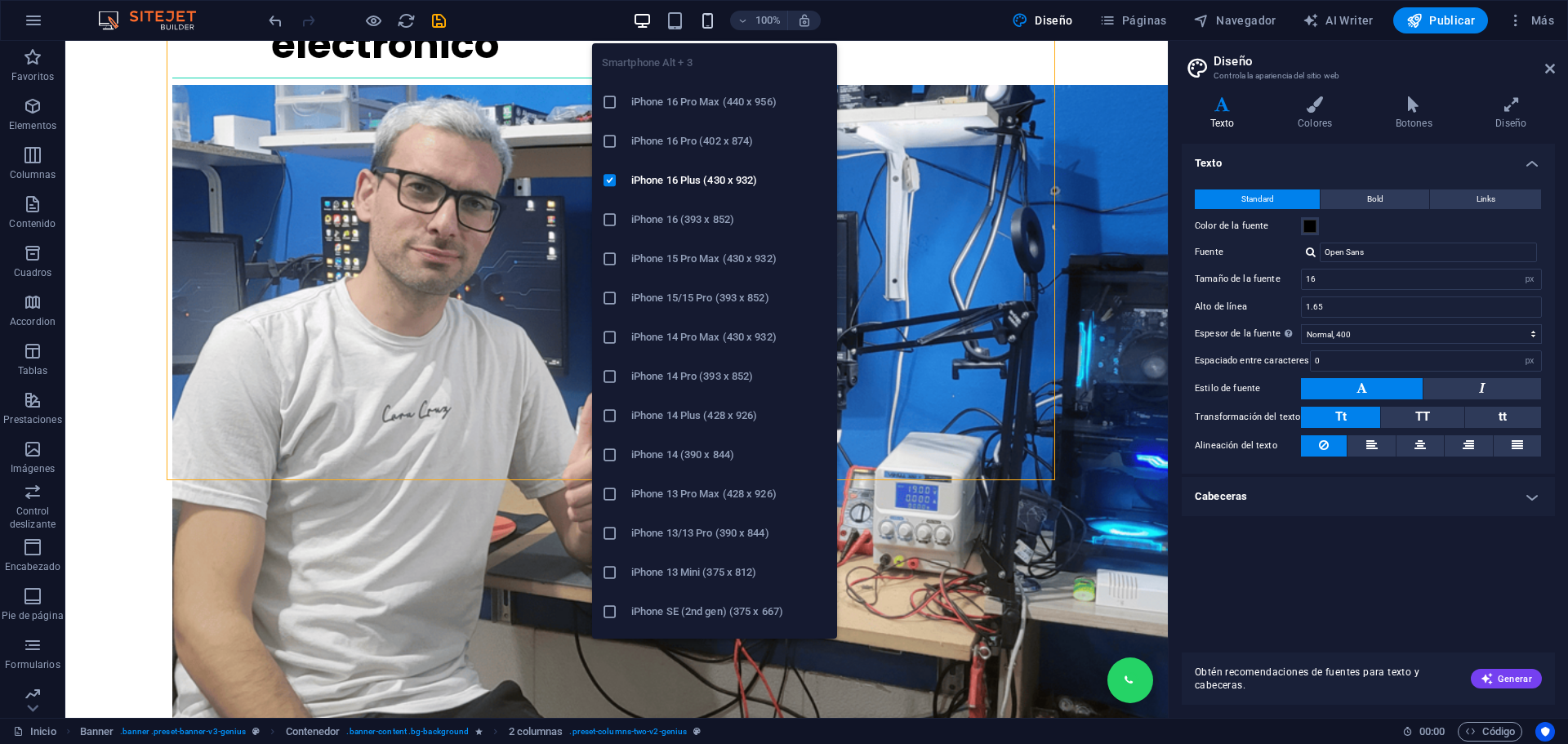
click at [708, 18] on icon "button" at bounding box center [708, 20] width 19 height 19
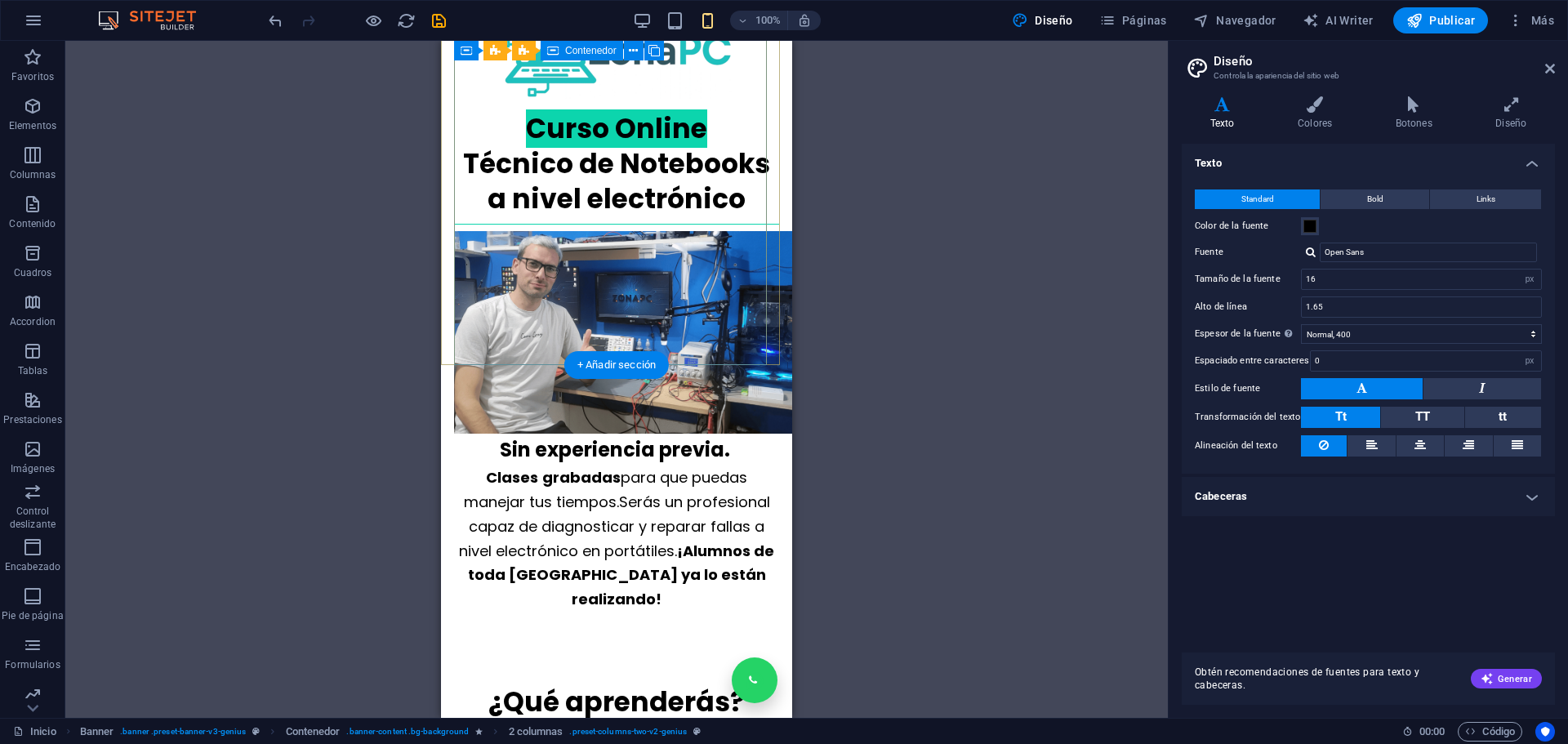
scroll to position [0, 0]
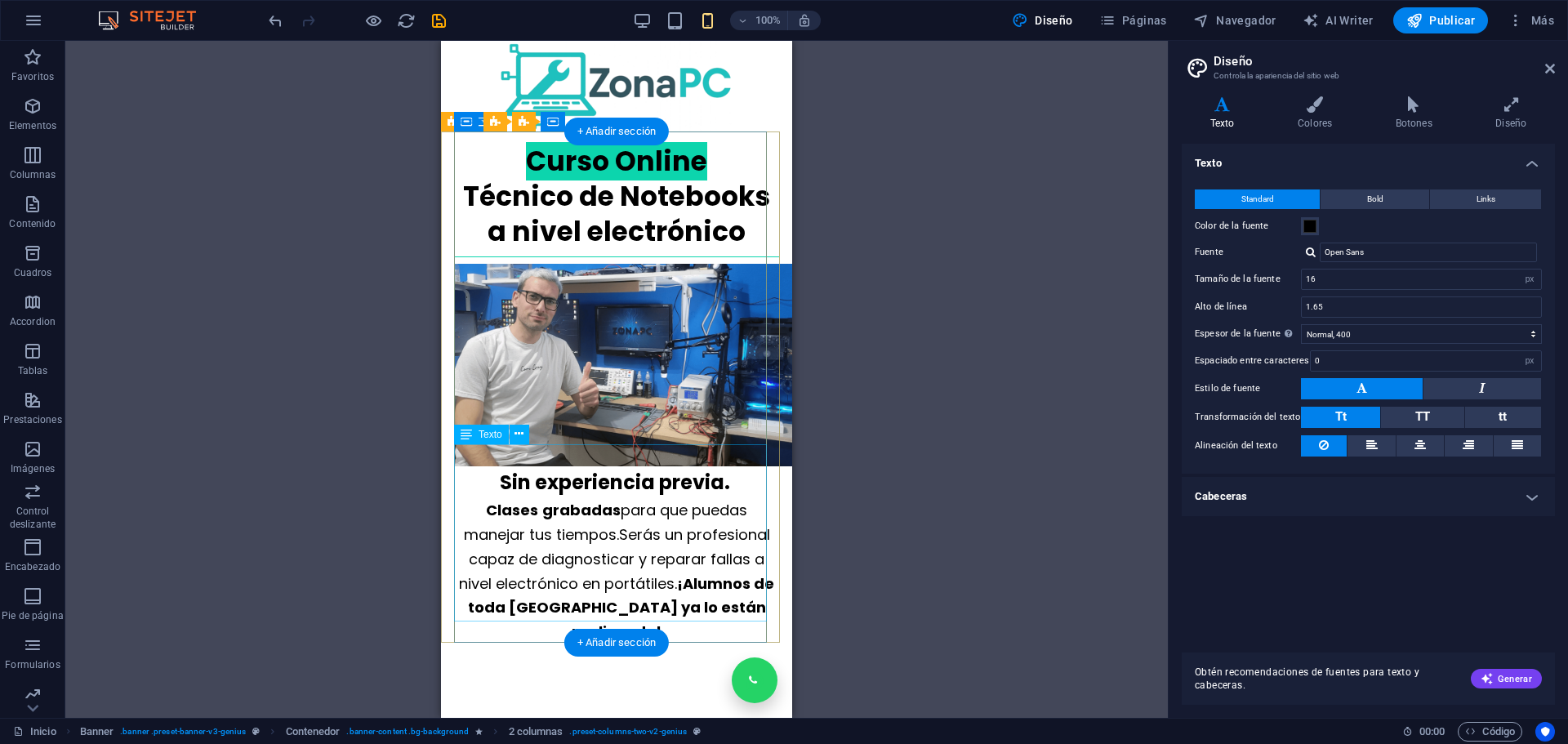
click at [685, 553] on div "Sin experiencia previa. C lases grabadas para que puedas manejar tus tiempos. S…" at bounding box center [616, 555] width 325 height 178
drag, startPoint x: 685, startPoint y: 553, endPoint x: 542, endPoint y: 553, distance: 143.0
click at [685, 553] on div "Sin experiencia previa. C lases grabadas para que puedas manejar tus tiempos. S…" at bounding box center [616, 555] width 325 height 178
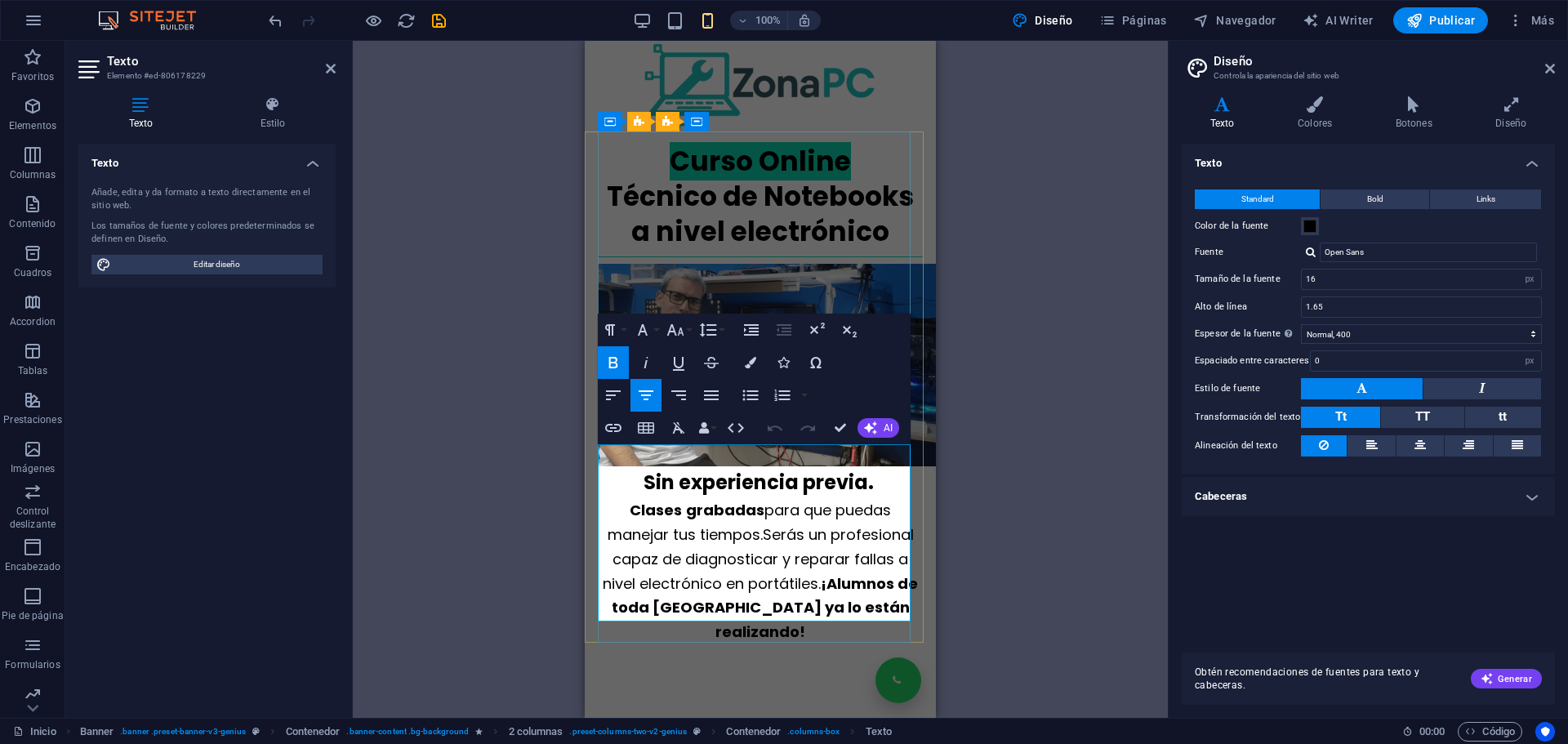
click at [830, 574] on strong "¡Alumnos de toda [GEOGRAPHIC_DATA] ya lo están realizando!" at bounding box center [765, 608] width 307 height 68
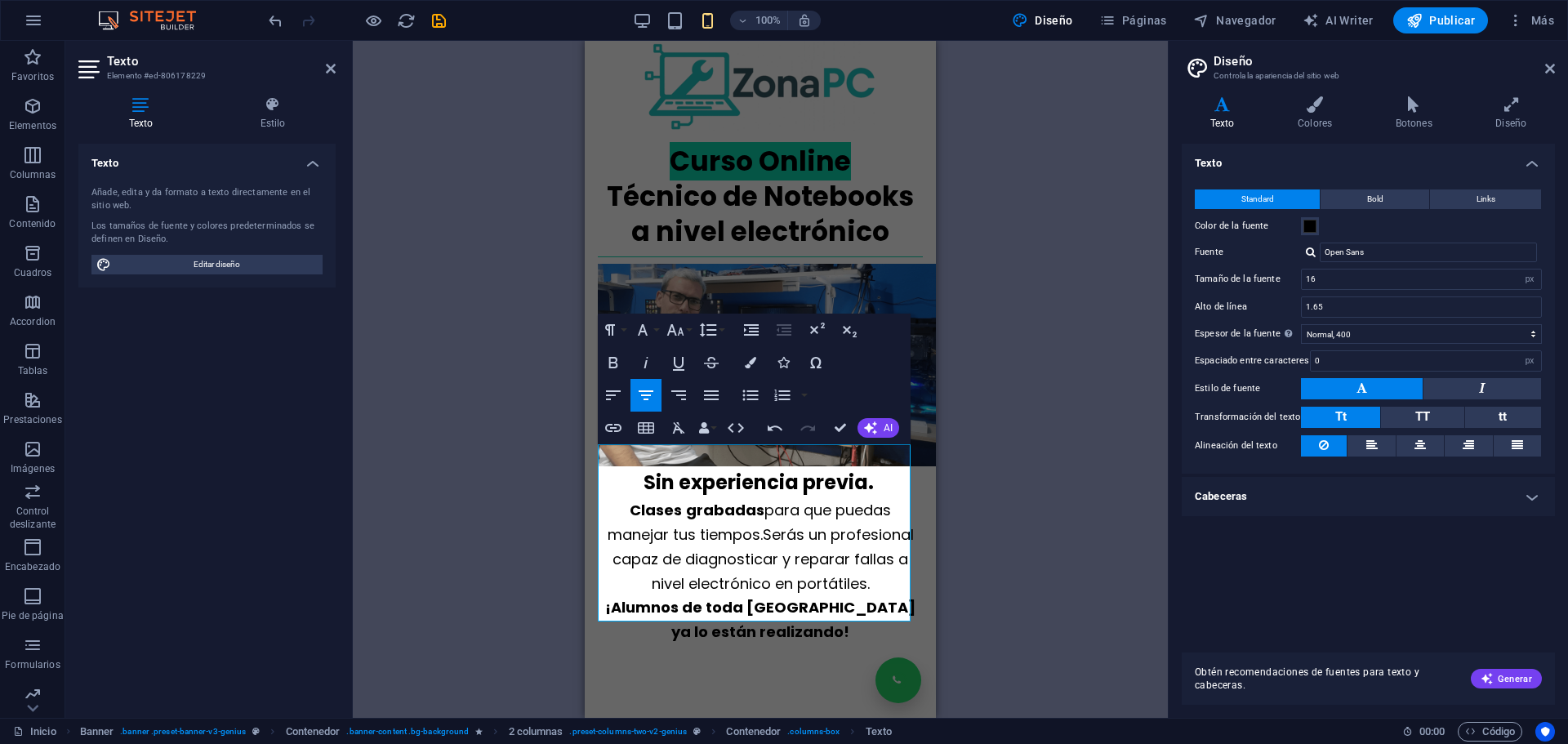
click at [1002, 454] on div "Arrastra aquí para reemplazar el contenido existente. Si quieres crear un eleme…" at bounding box center [759, 379] width 815 height 677
click at [1002, 422] on div "Arrastra aquí para reemplazar el contenido existente. Si quieres crear un eleme…" at bounding box center [759, 379] width 815 height 677
click at [635, 20] on span "button" at bounding box center [641, 20] width 19 height 19
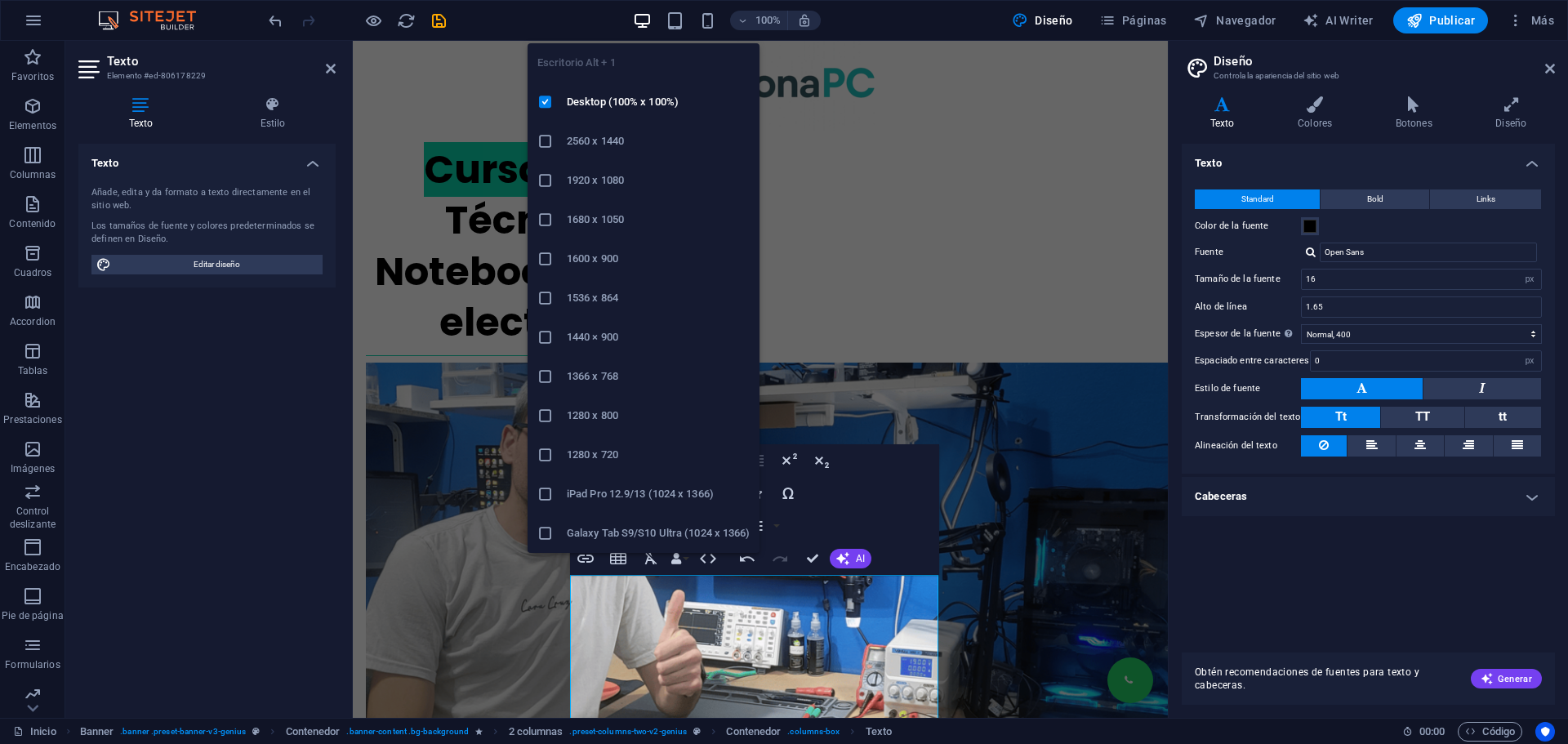
click at [642, 26] on icon "button" at bounding box center [642, 20] width 19 height 19
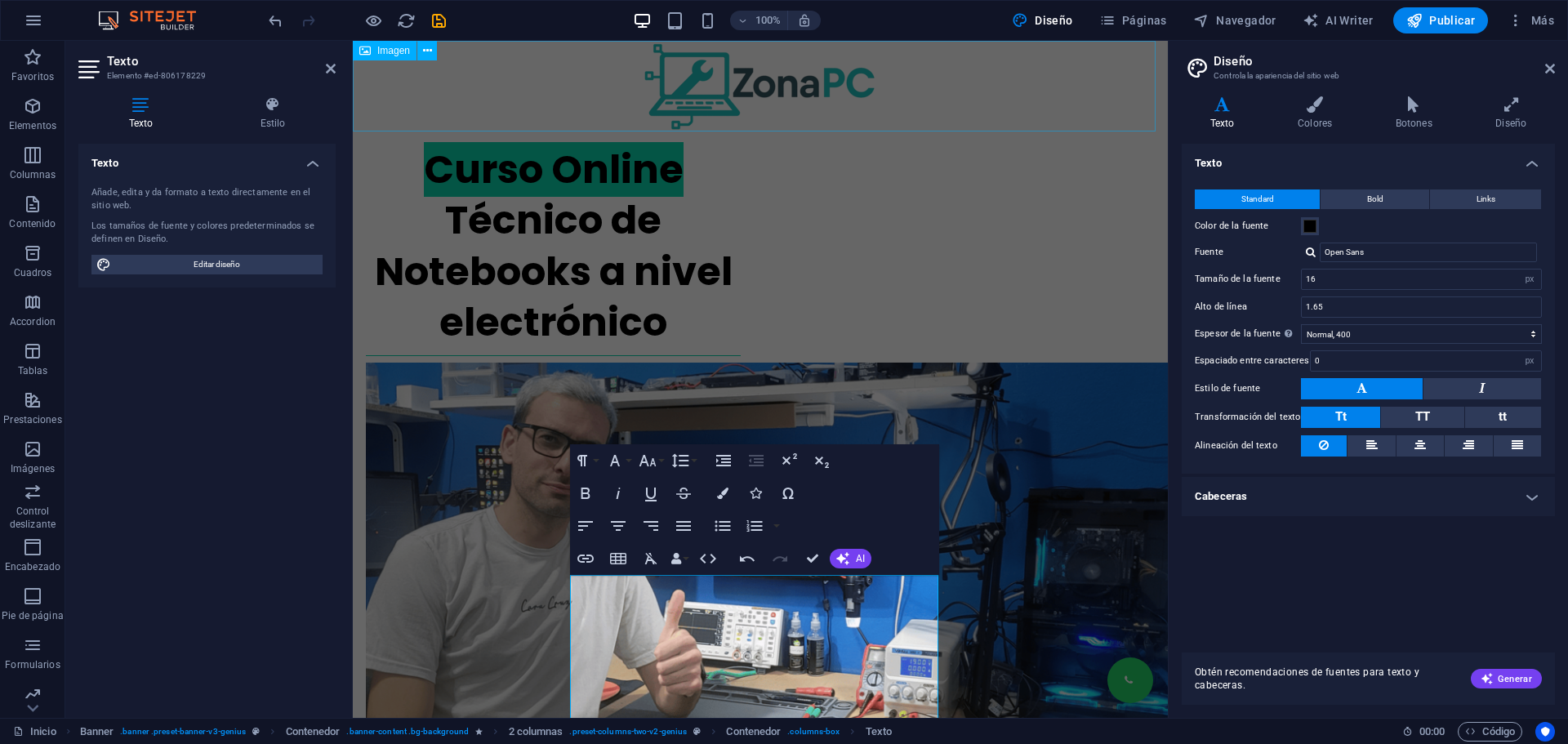
click at [1097, 87] on figure at bounding box center [759, 86] width 815 height 91
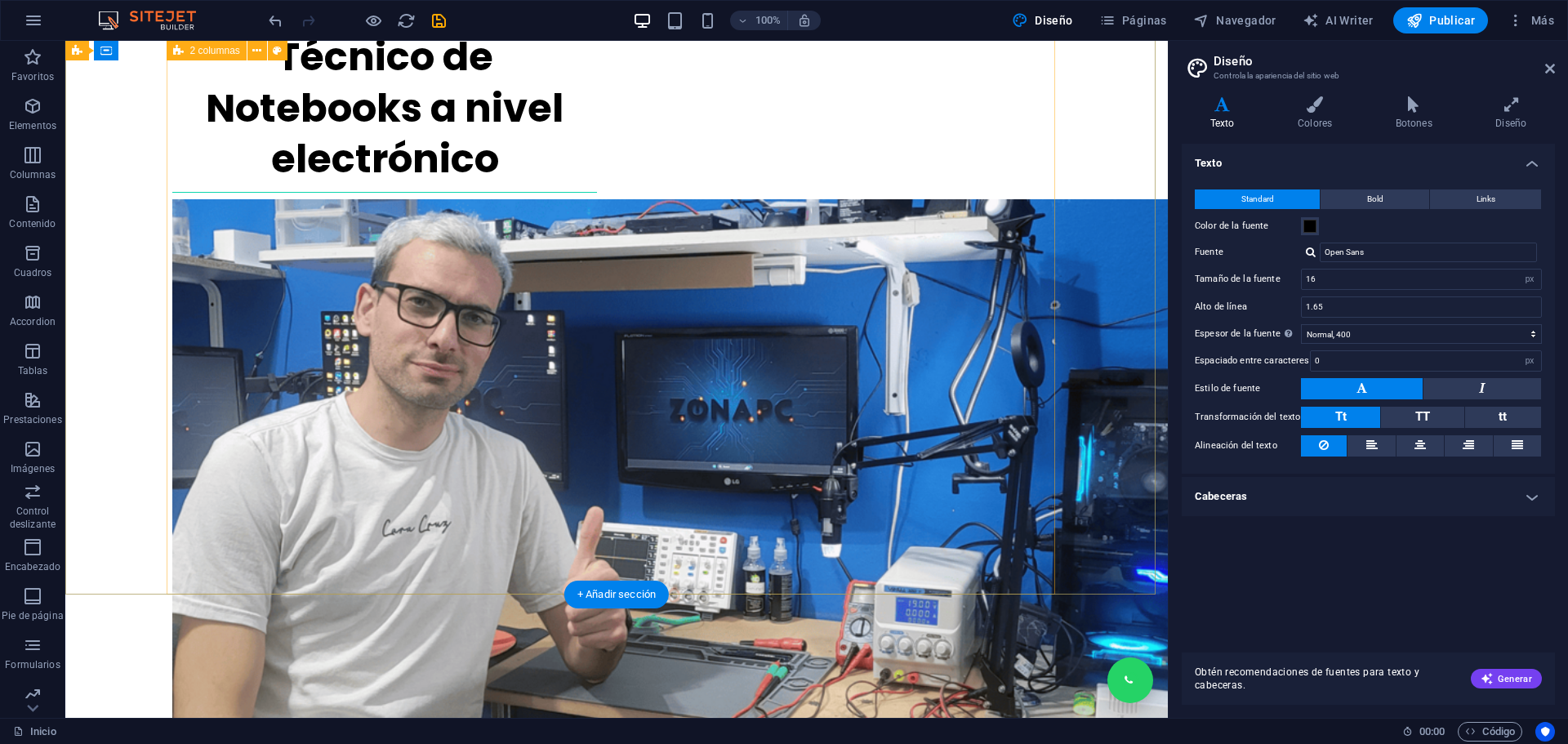
scroll to position [735, 0]
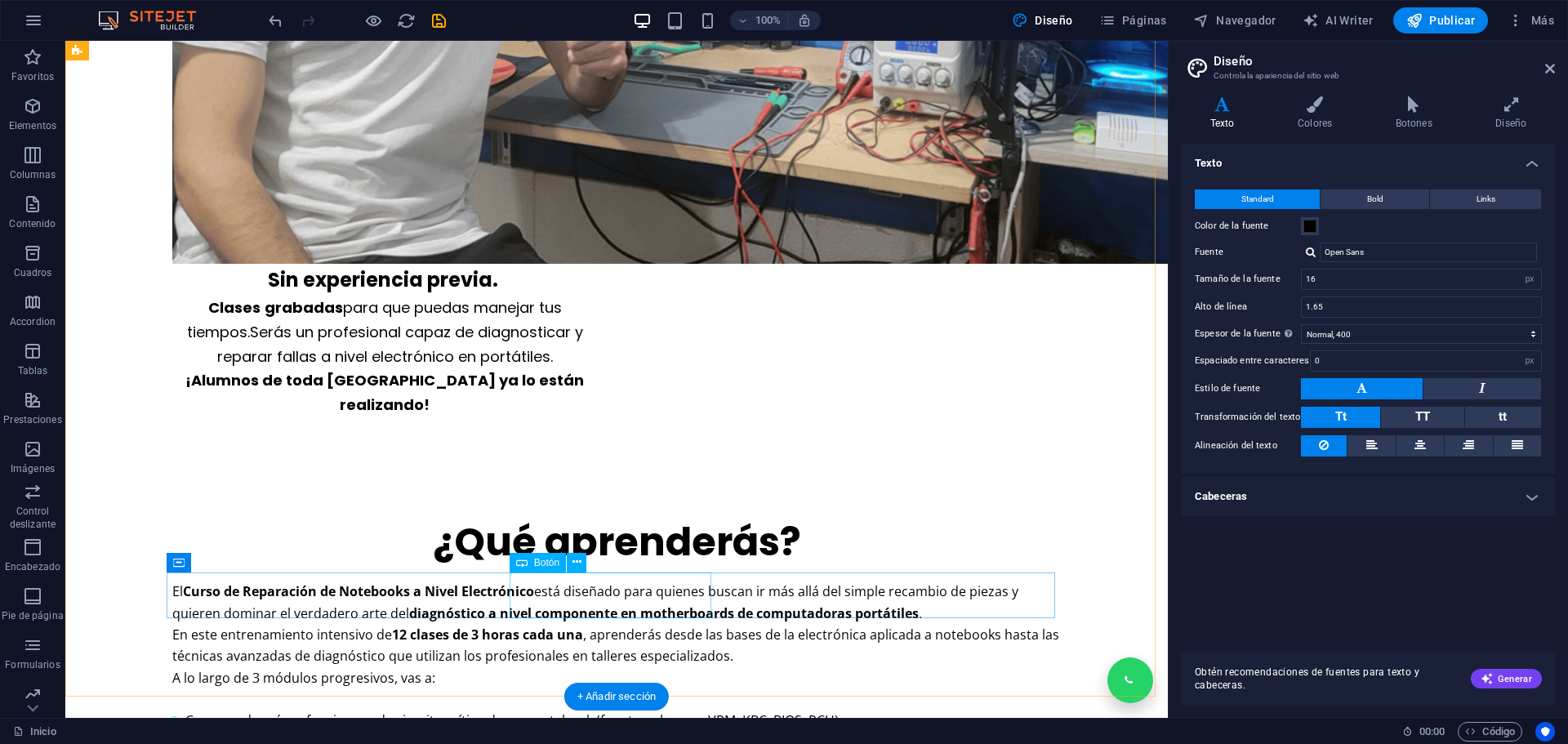
drag, startPoint x: 647, startPoint y: 595, endPoint x: 359, endPoint y: 594, distance: 288.0
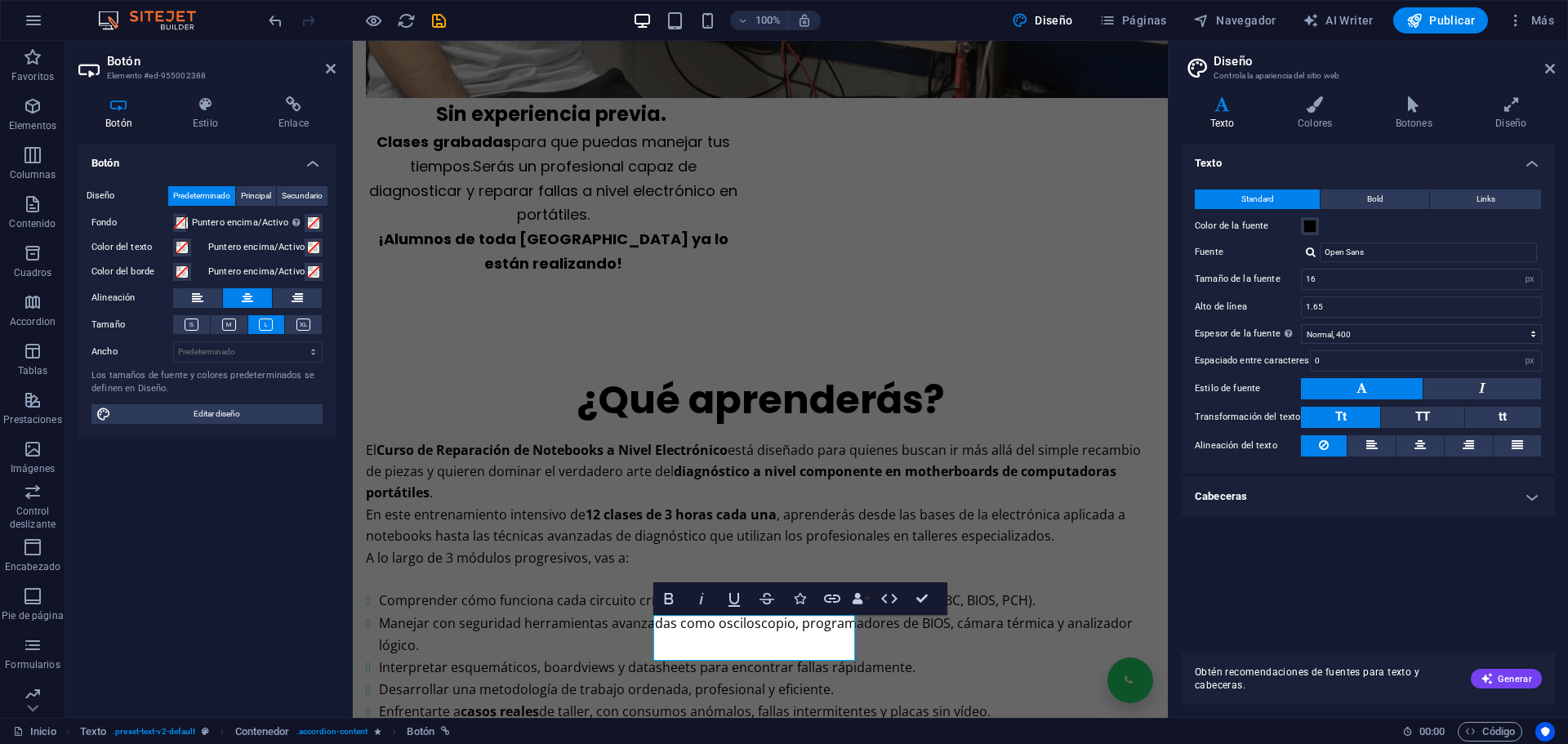
scroll to position [751, 0]
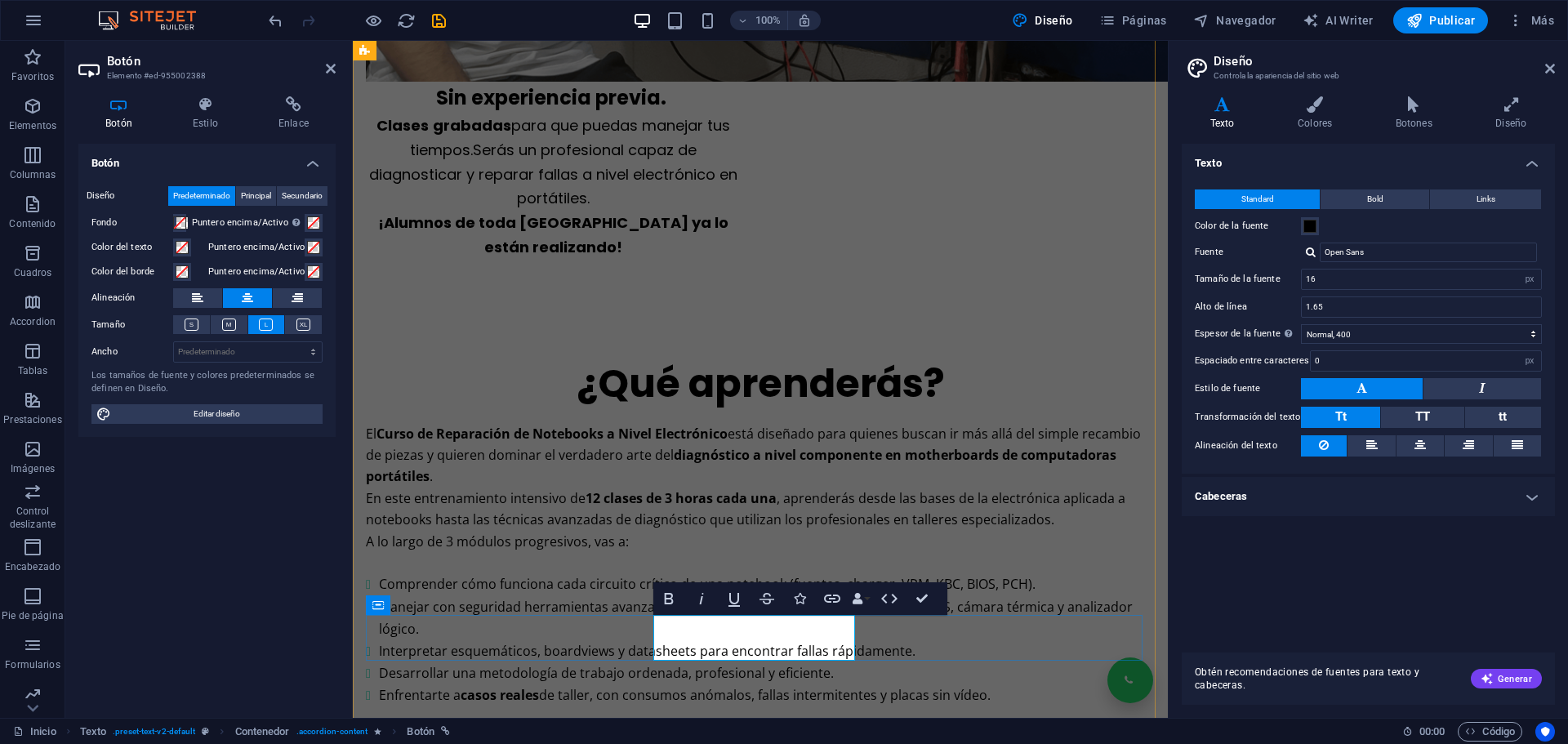
click at [1040, 550] on div "El Curso de Reparación de Notebooks a Nivel Electrónico está diseñado para quie…" at bounding box center [759, 629] width 789 height 414
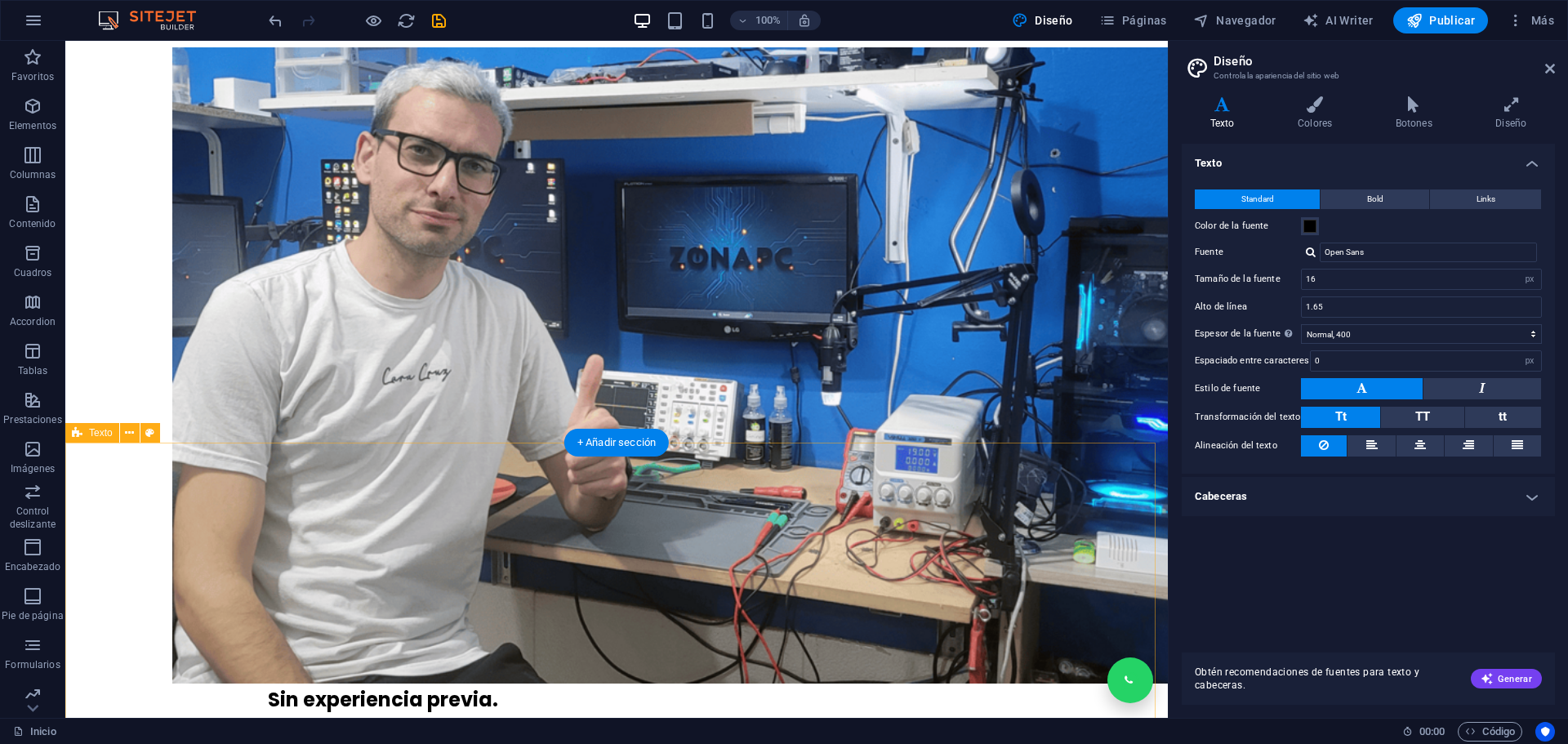
scroll to position [0, 0]
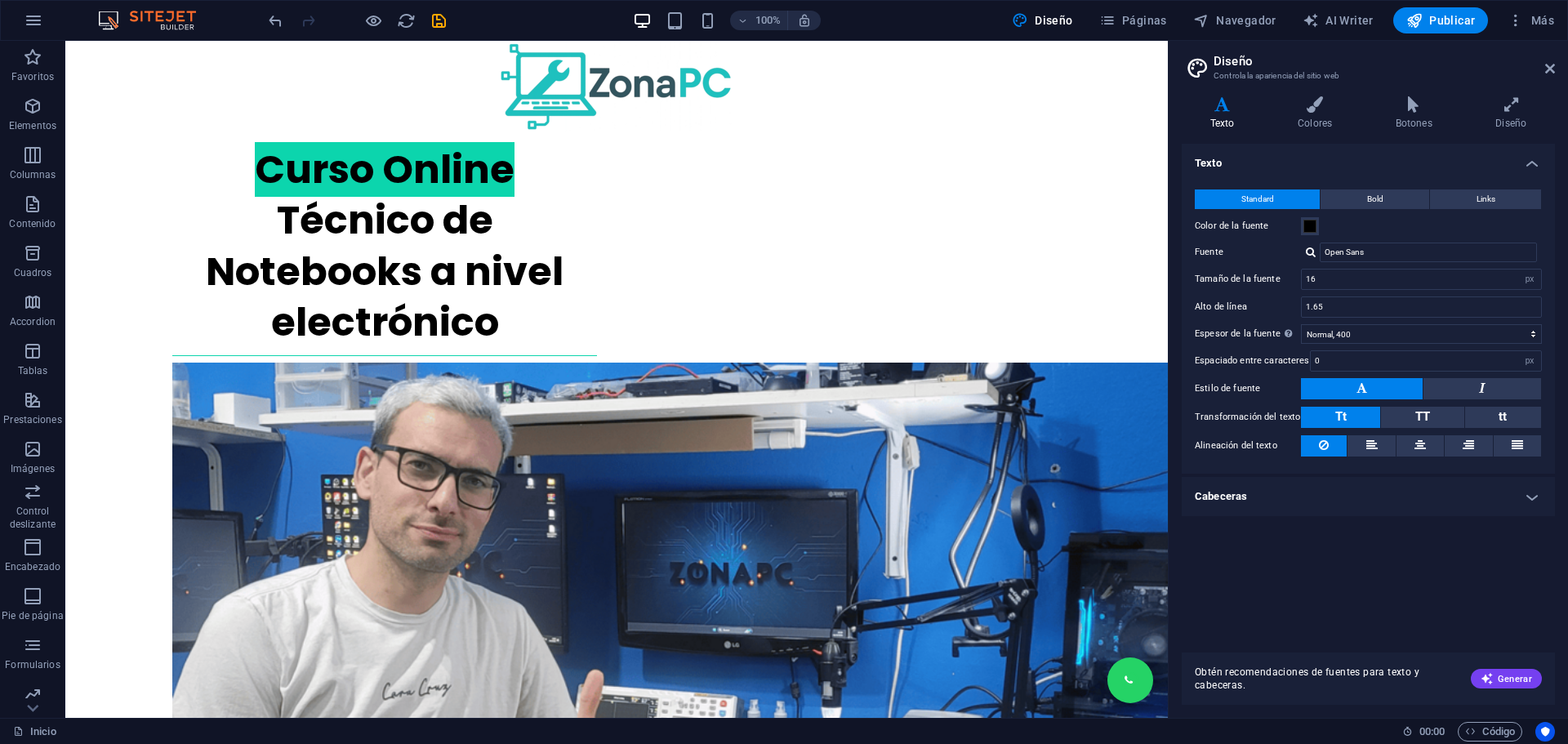
click at [428, 24] on div at bounding box center [357, 20] width 183 height 26
click at [435, 30] on icon "save" at bounding box center [438, 20] width 19 height 19
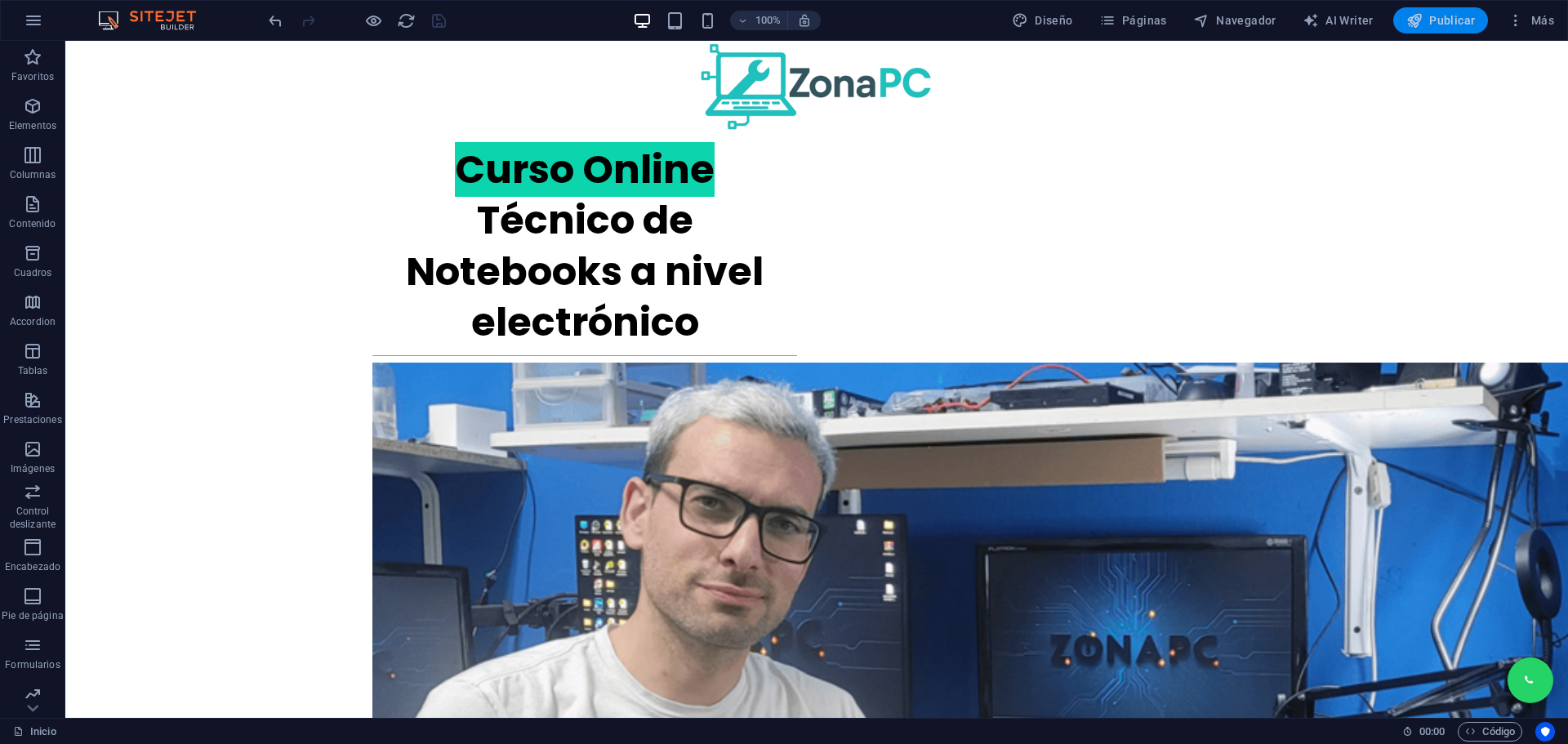
click at [1462, 21] on span "Publicar" at bounding box center [1440, 20] width 69 height 17
